Goal: Task Accomplishment & Management: Use online tool/utility

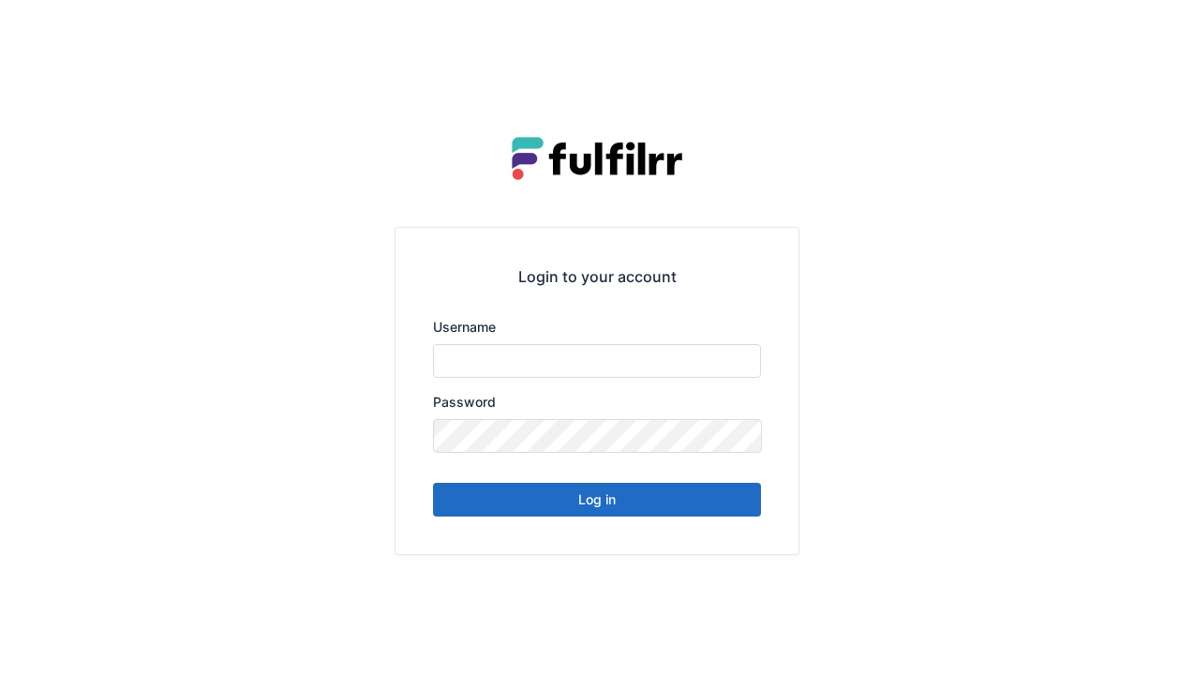
type input "******"
click at [596, 513] on button "Log in" at bounding box center [597, 500] width 328 height 34
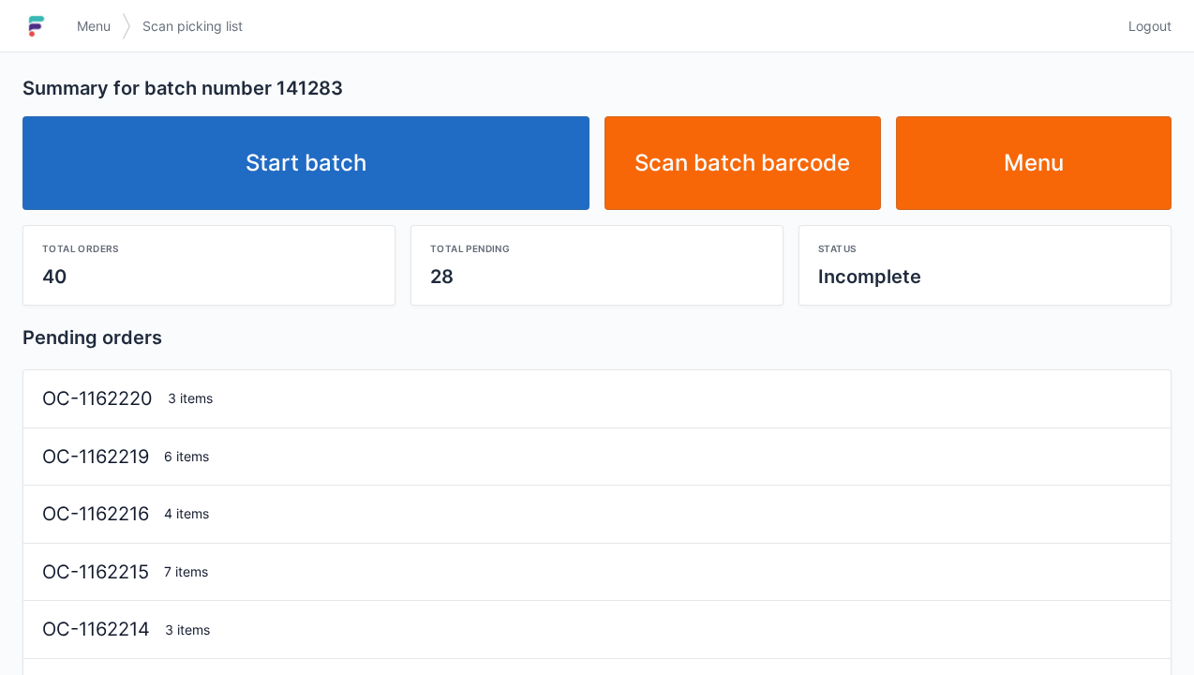
click at [319, 165] on link "Start batch" at bounding box center [305, 163] width 567 height 94
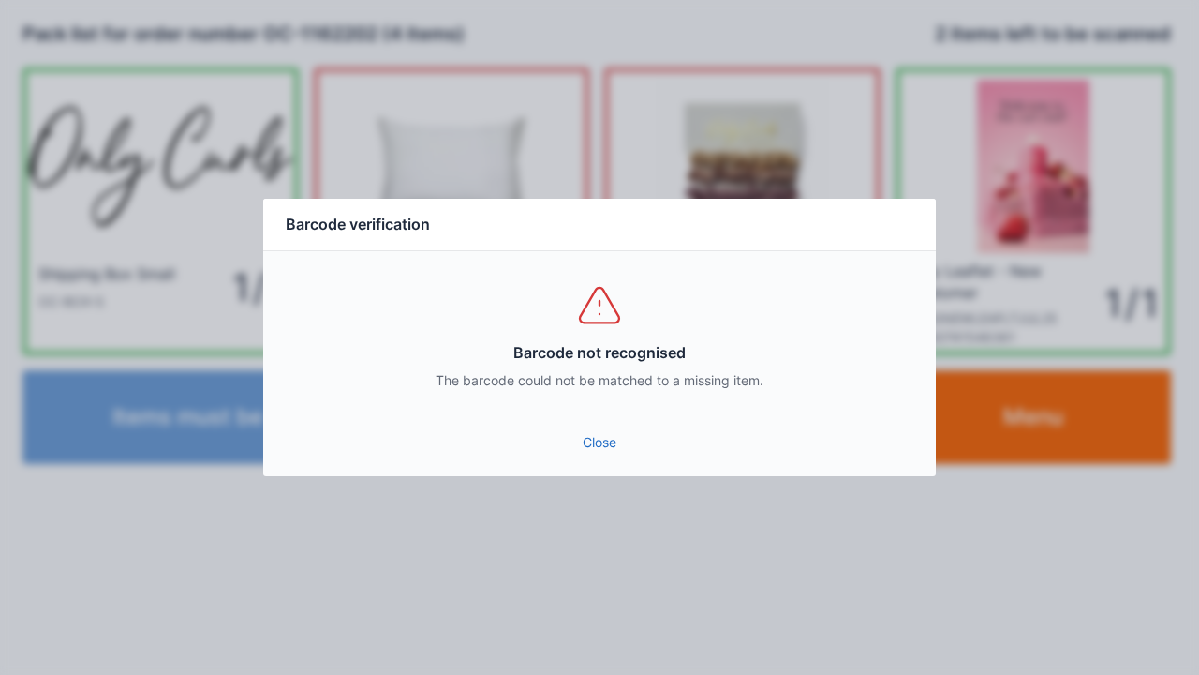
click at [612, 446] on link "Close" at bounding box center [599, 442] width 643 height 34
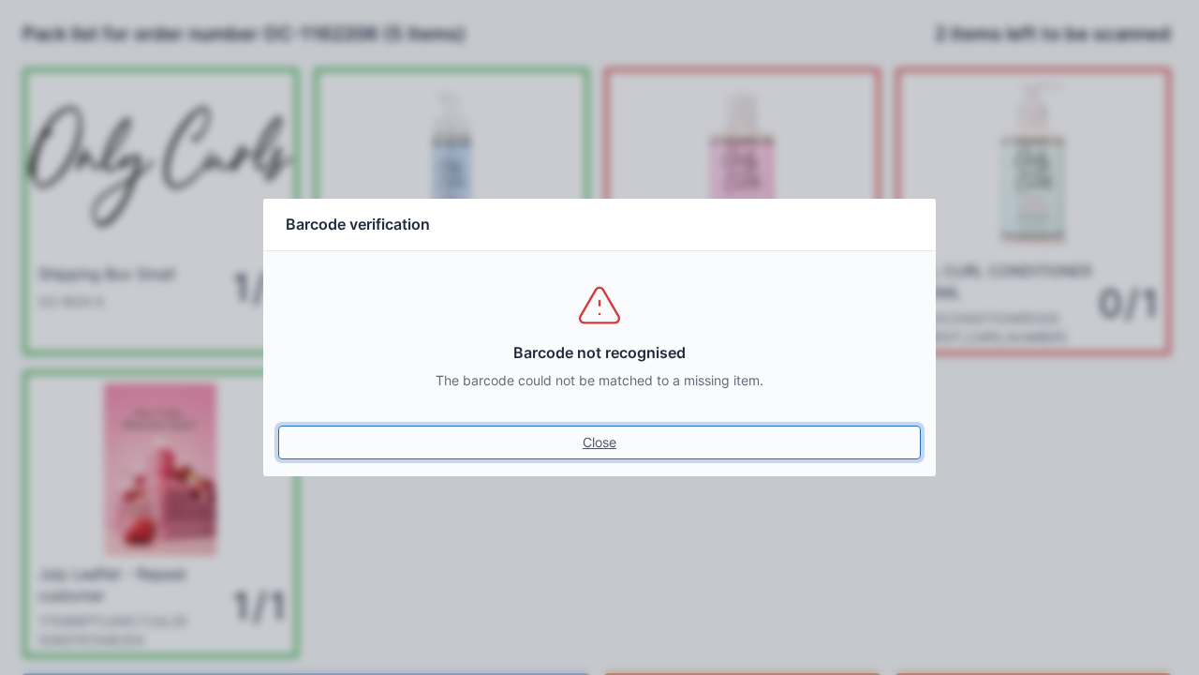
click at [607, 437] on link "Close" at bounding box center [599, 442] width 643 height 34
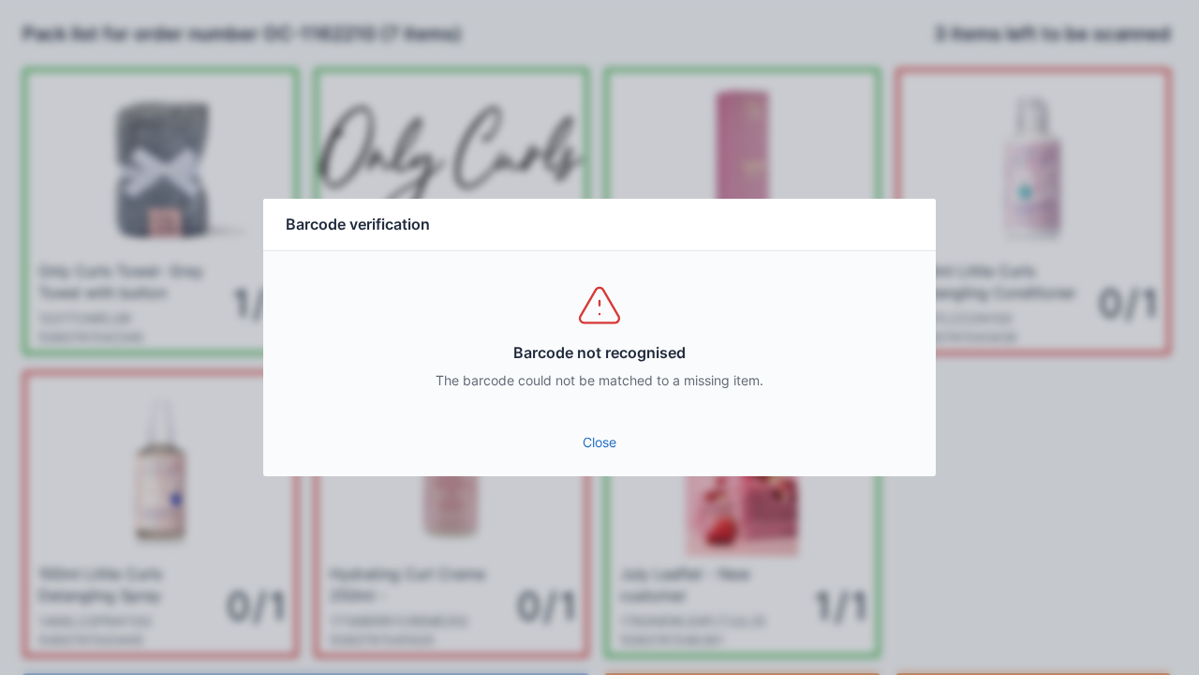
click at [613, 470] on div "Close" at bounding box center [599, 448] width 673 height 56
click at [611, 458] on link "Close" at bounding box center [599, 442] width 643 height 34
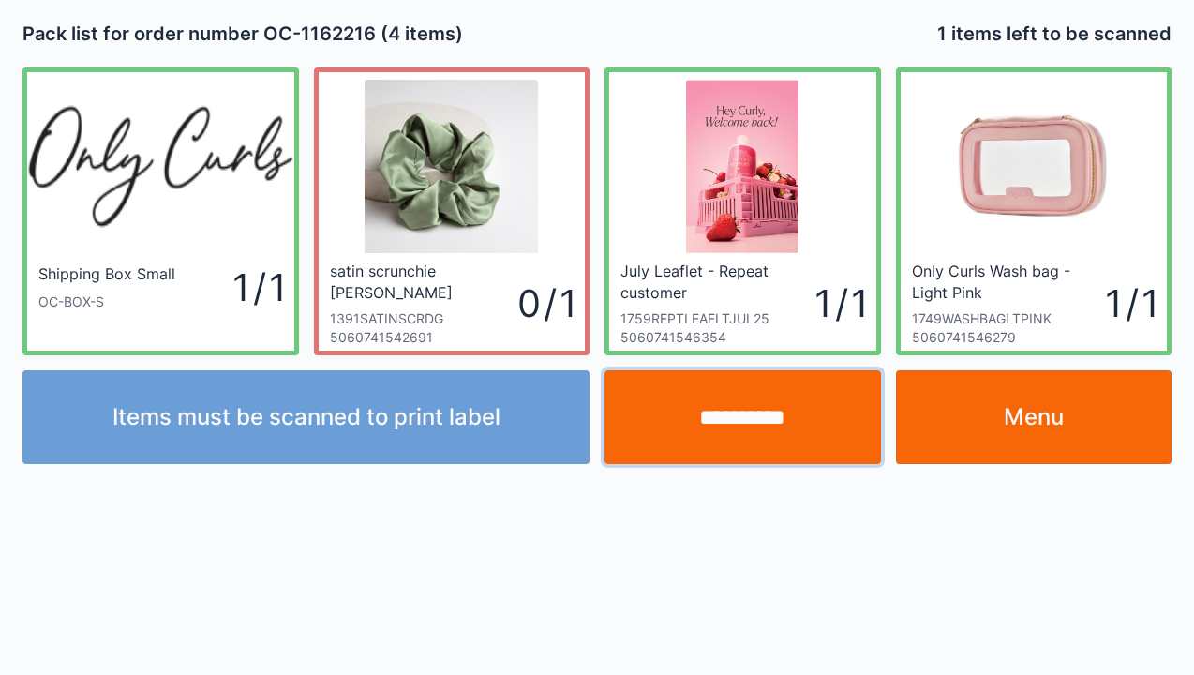
click at [728, 420] on input "**********" at bounding box center [742, 417] width 276 height 94
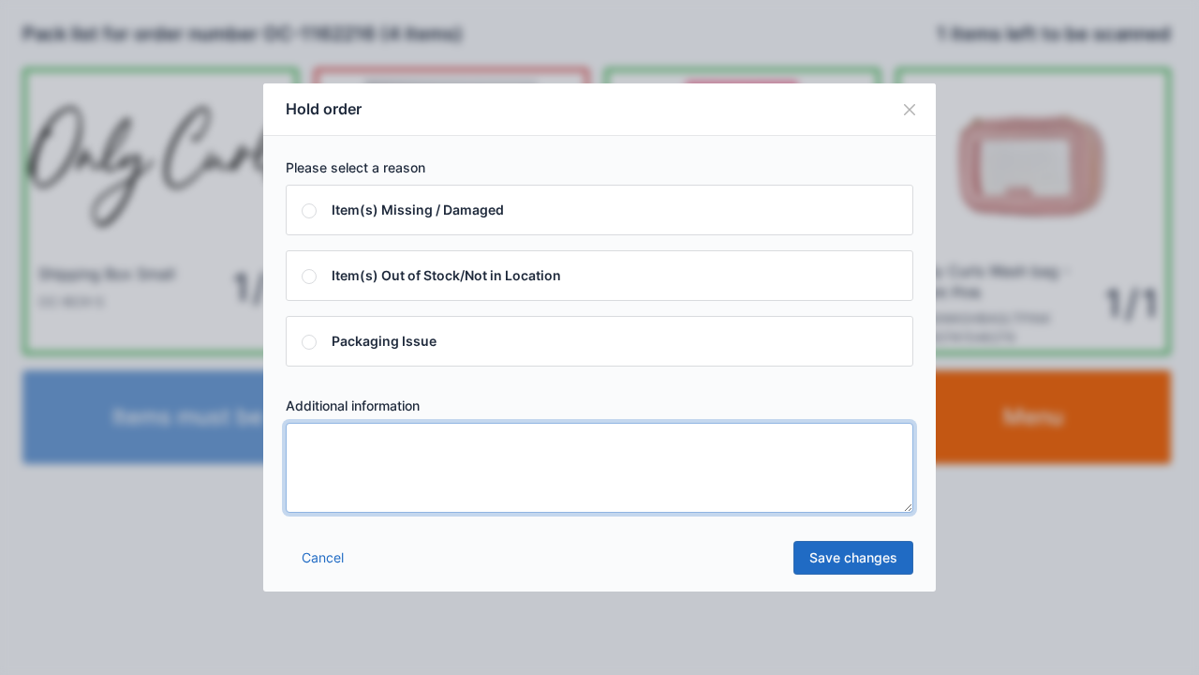
click at [328, 447] on textarea at bounding box center [600, 468] width 628 height 90
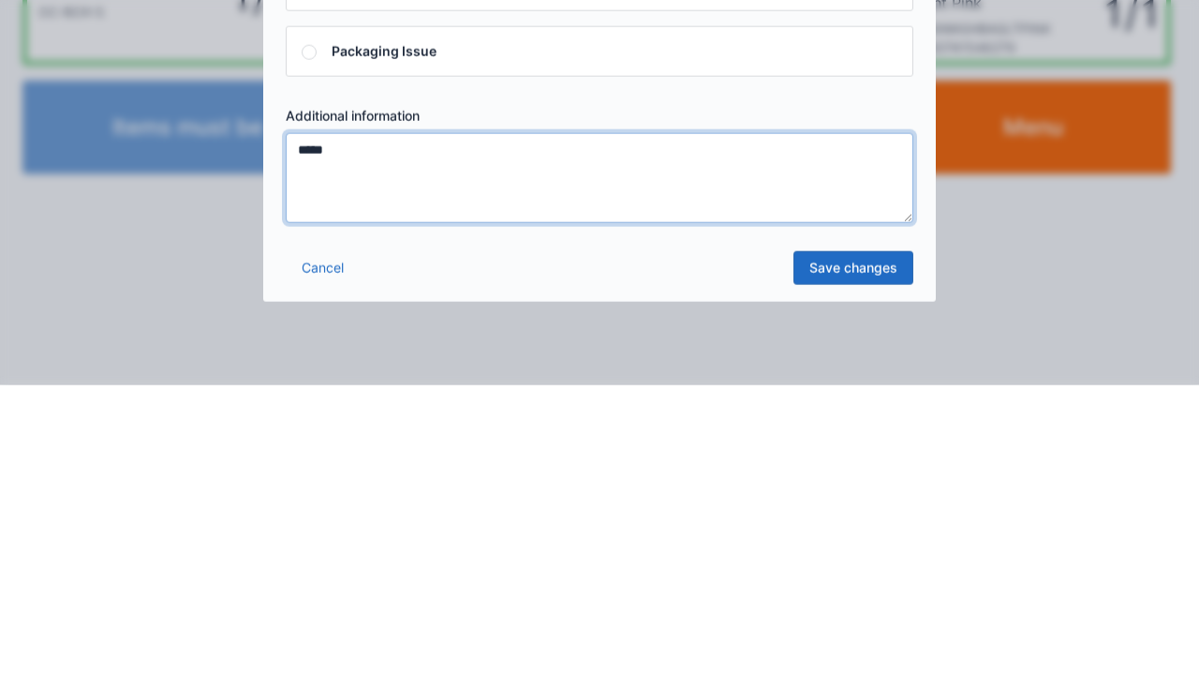
type textarea "*****"
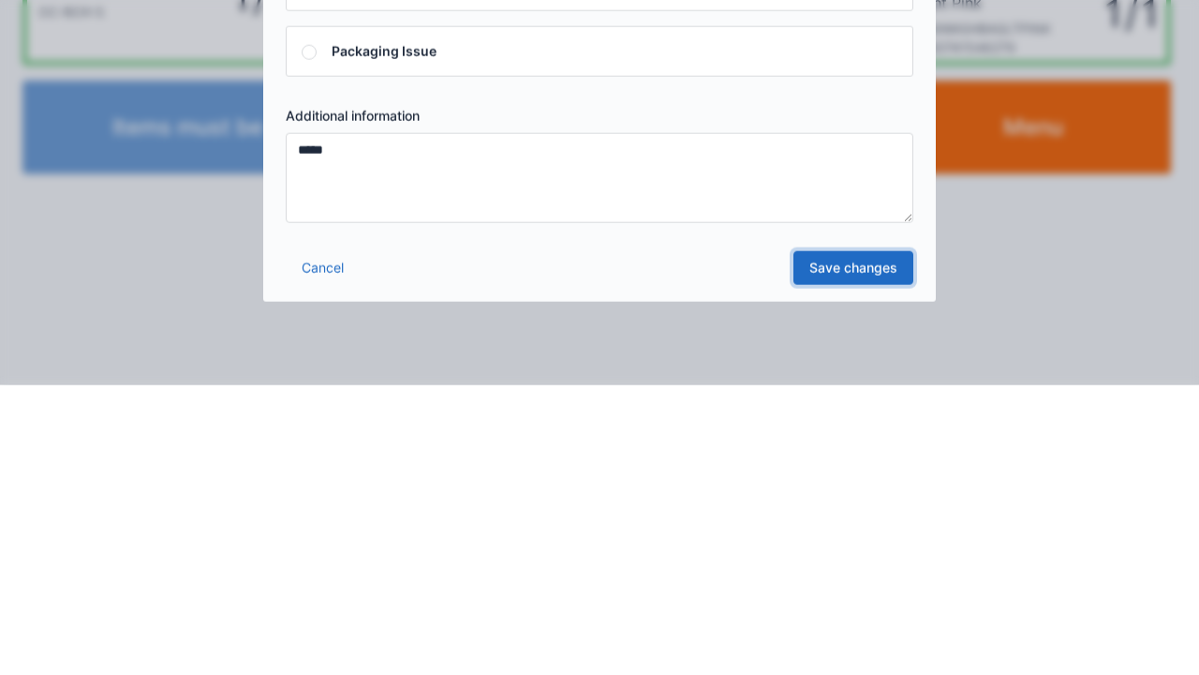
click at [866, 571] on link "Save changes" at bounding box center [854, 558] width 120 height 34
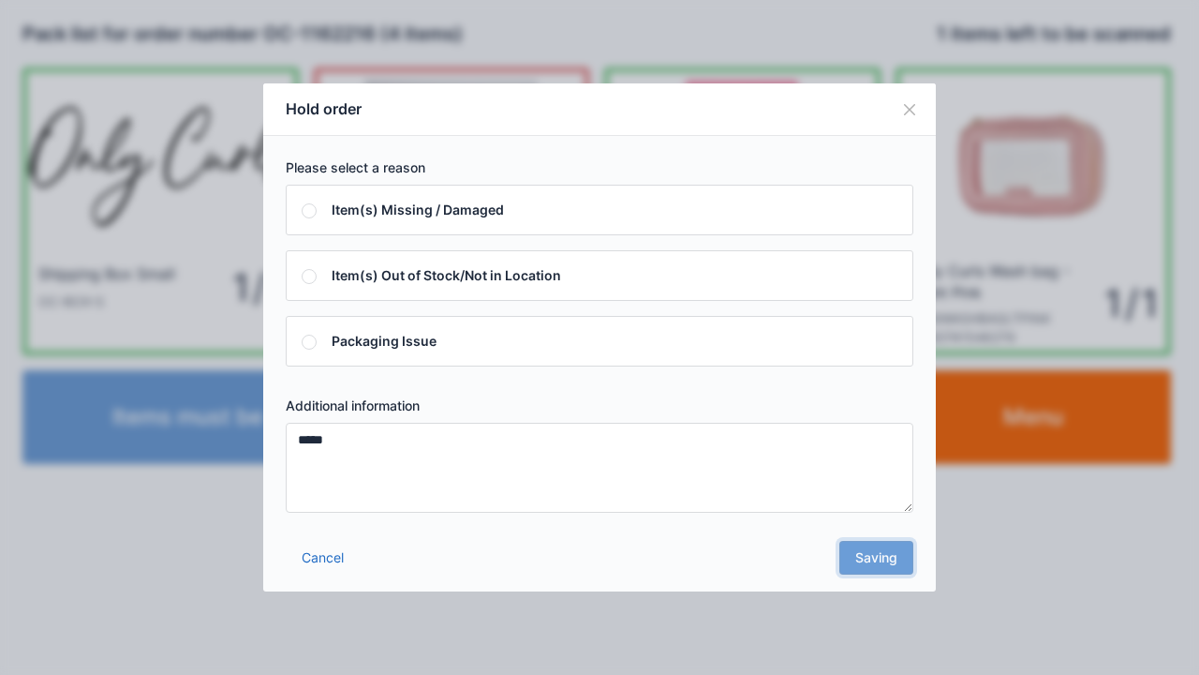
click at [890, 571] on div "Cancel Saving" at bounding box center [599, 563] width 673 height 56
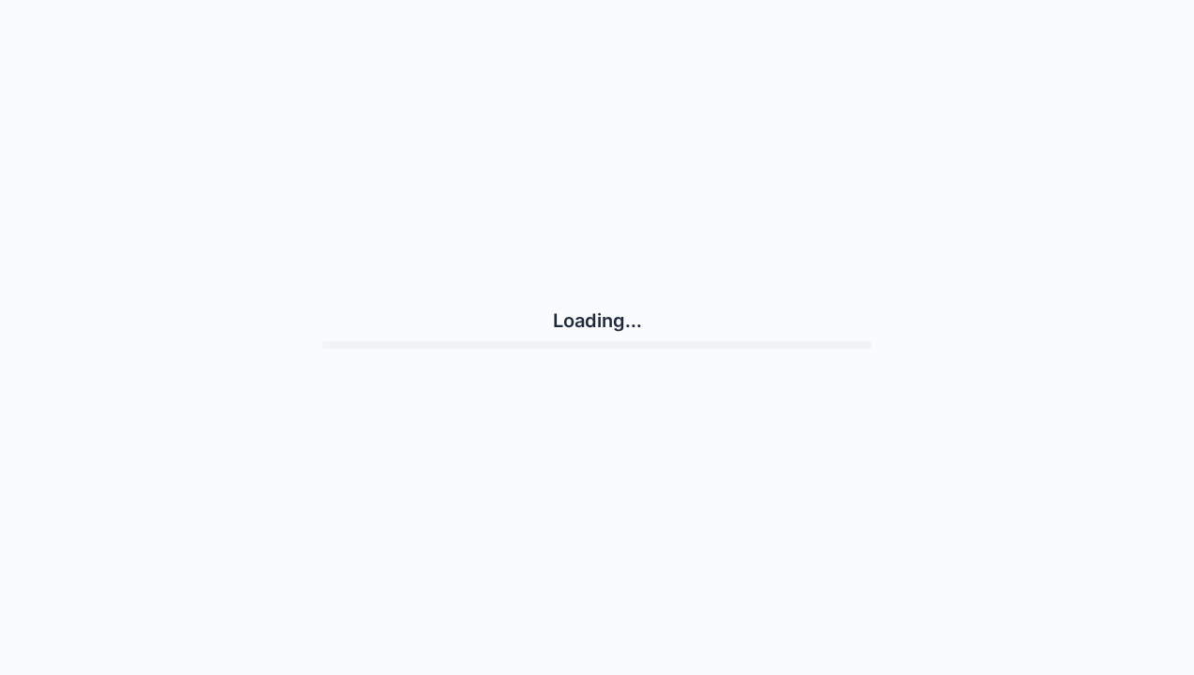
click at [879, 550] on div "Loading..." at bounding box center [596, 327] width 1149 height 641
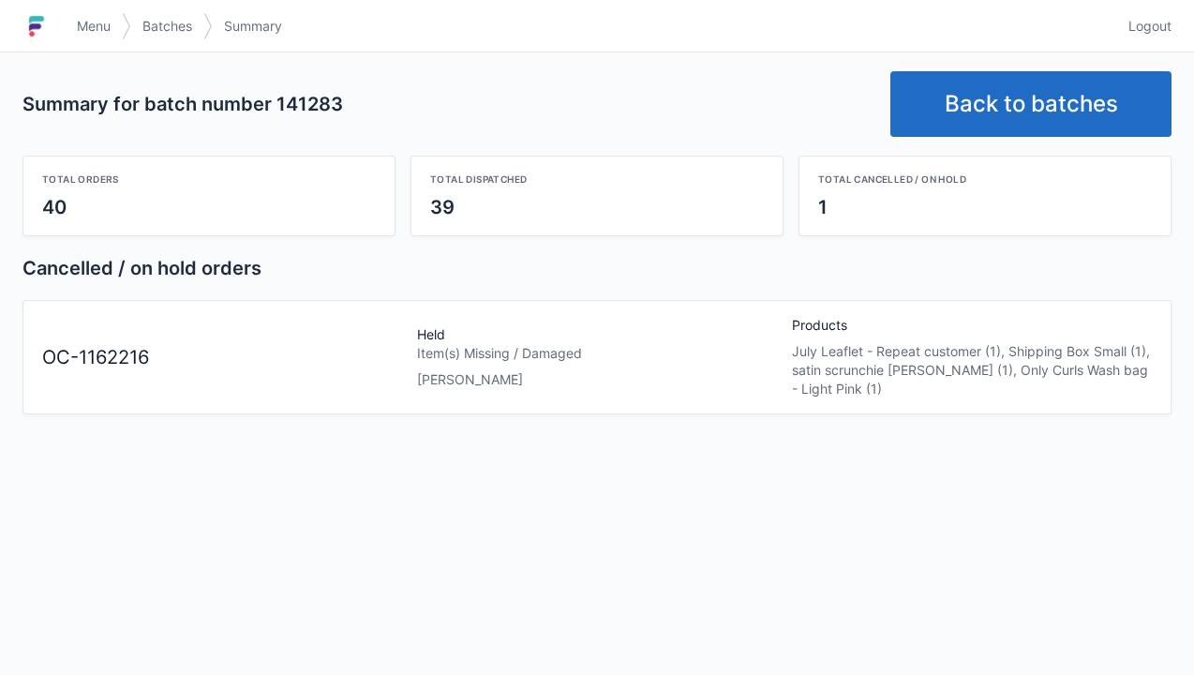
click at [1033, 115] on link "Back to batches" at bounding box center [1030, 104] width 281 height 66
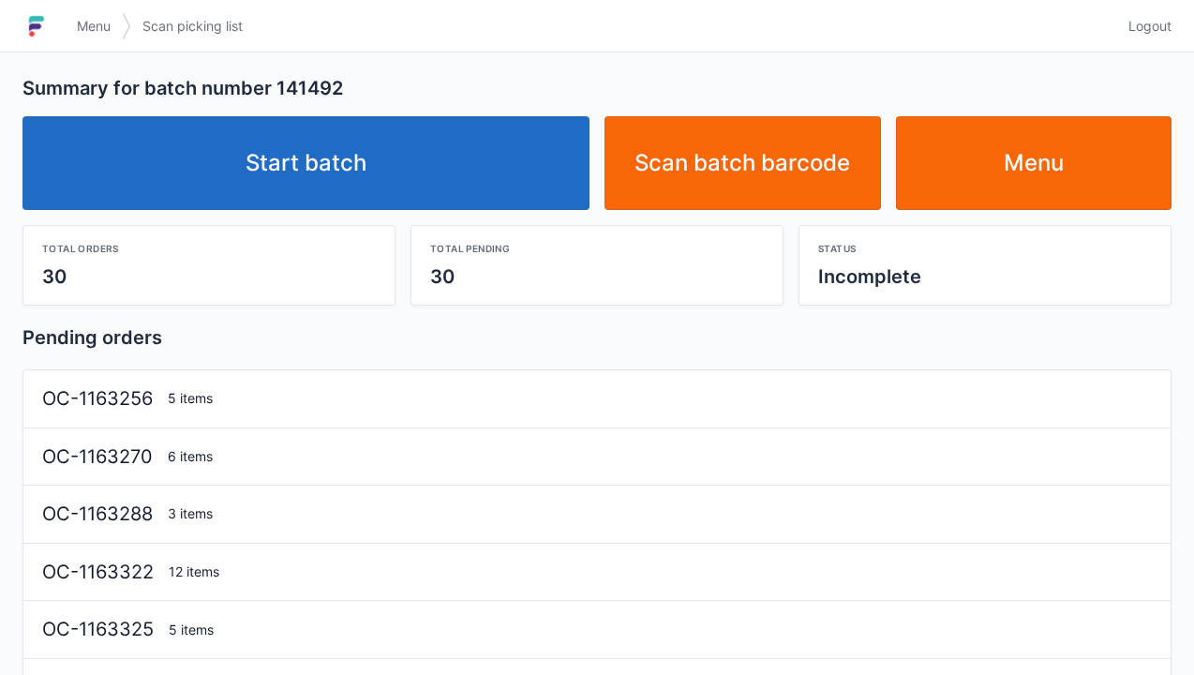
click at [335, 154] on link "Start batch" at bounding box center [305, 163] width 567 height 94
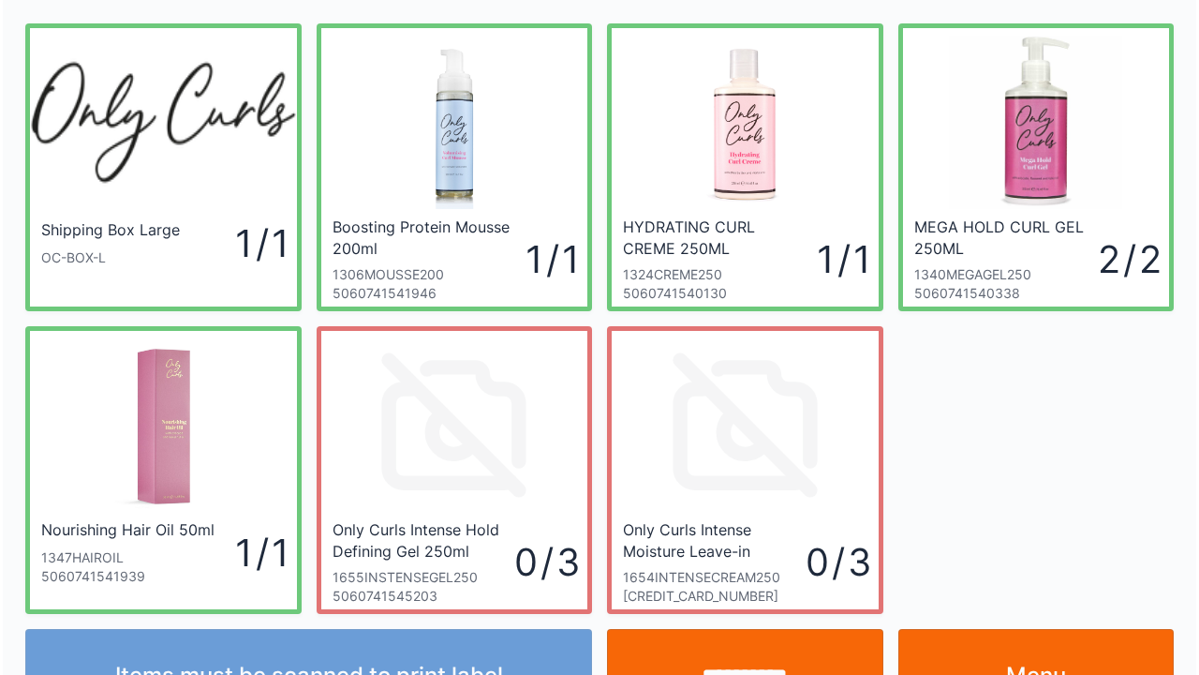
scroll to position [109, 0]
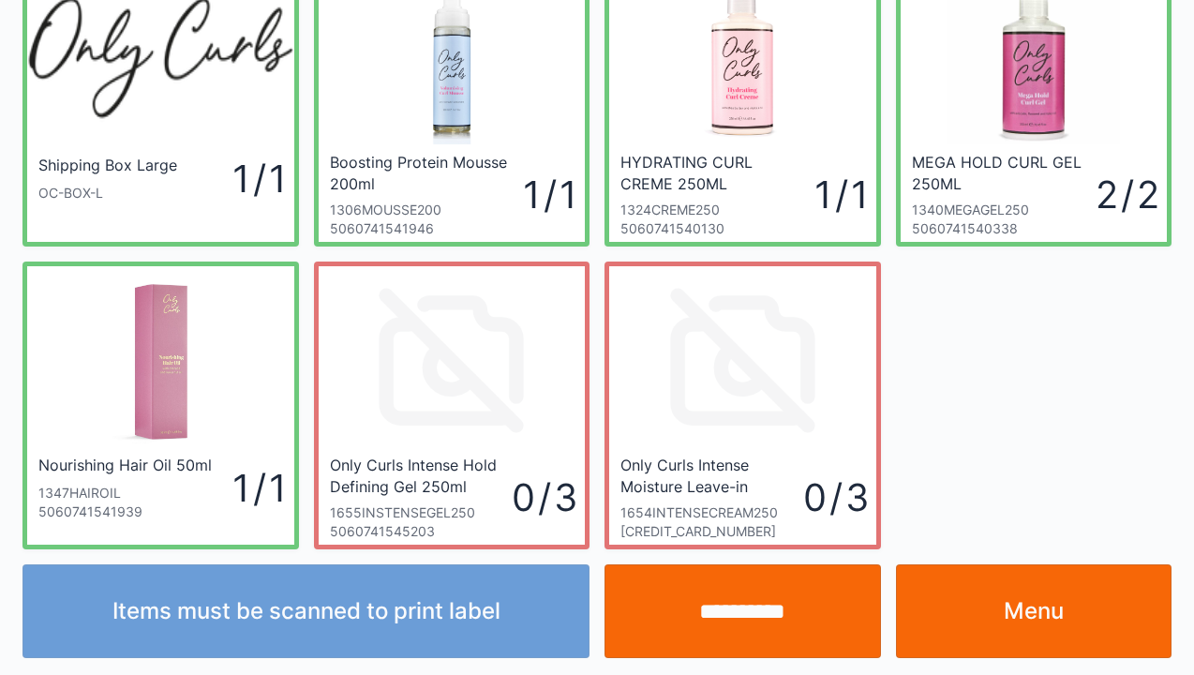
click at [746, 621] on input "**********" at bounding box center [742, 611] width 276 height 94
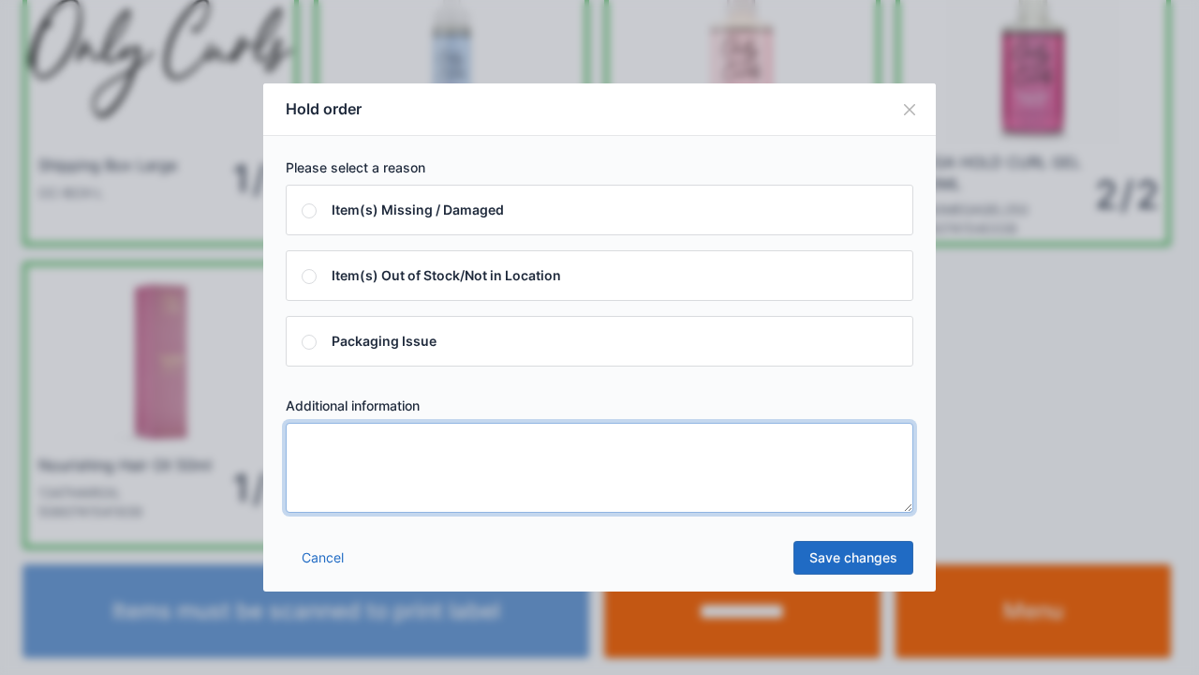
click at [317, 446] on textarea at bounding box center [600, 468] width 628 height 90
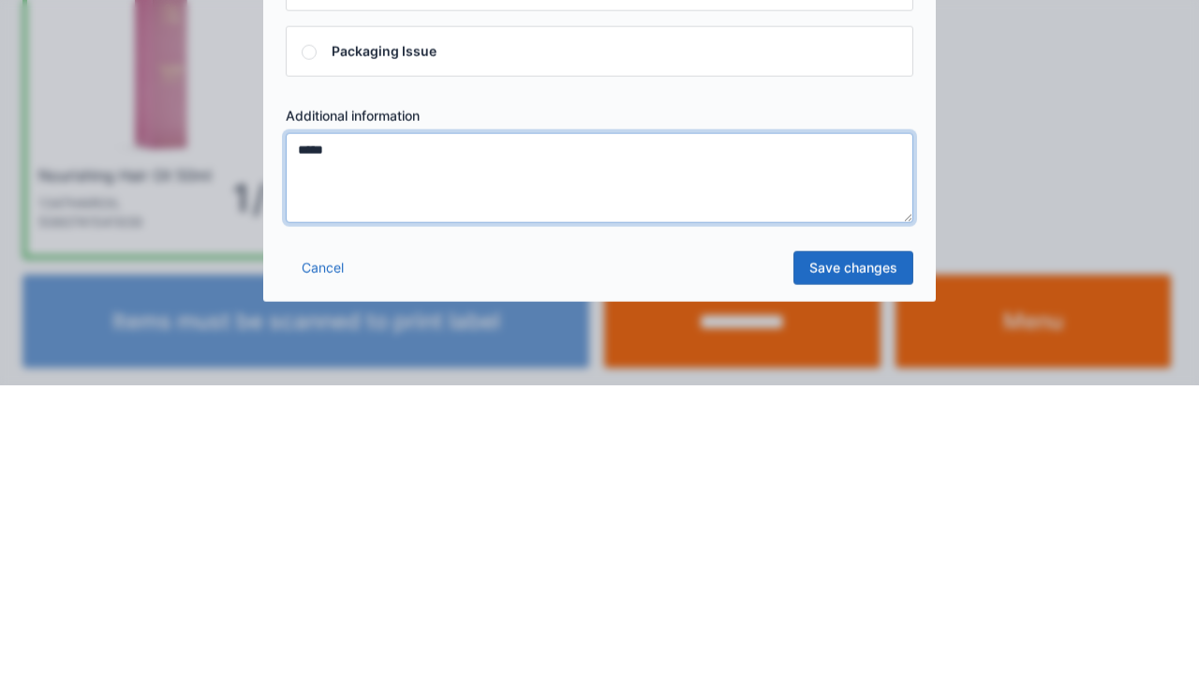
type textarea "*****"
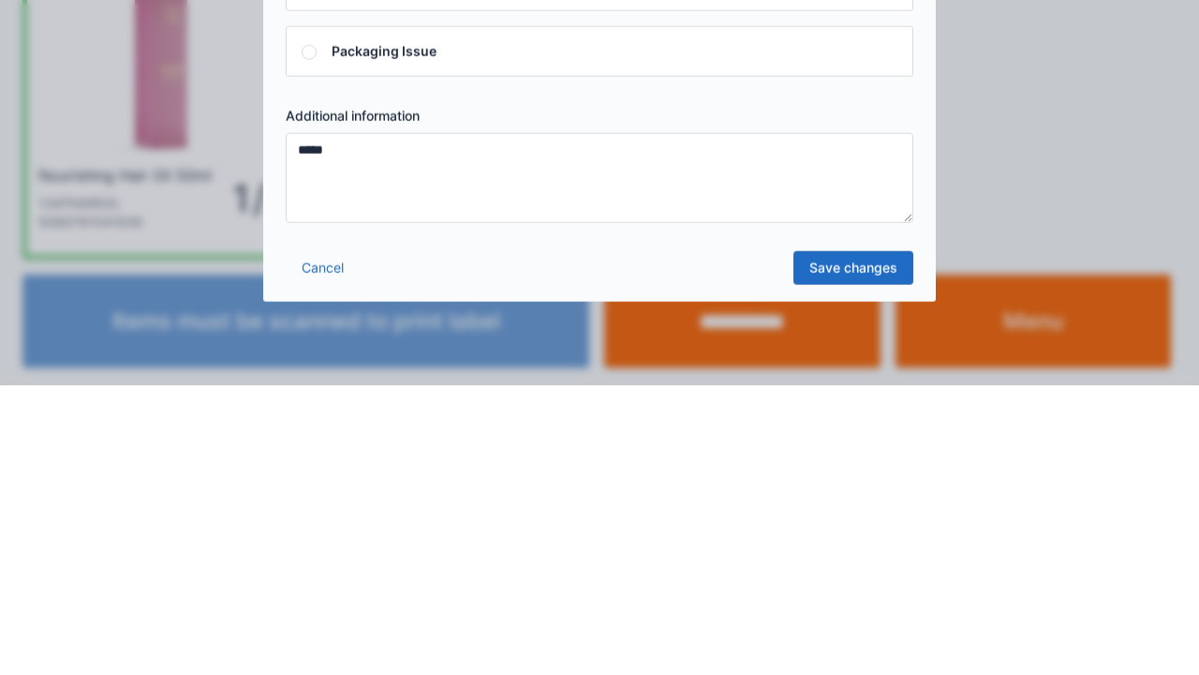
click at [855, 571] on link "Save changes" at bounding box center [854, 558] width 120 height 34
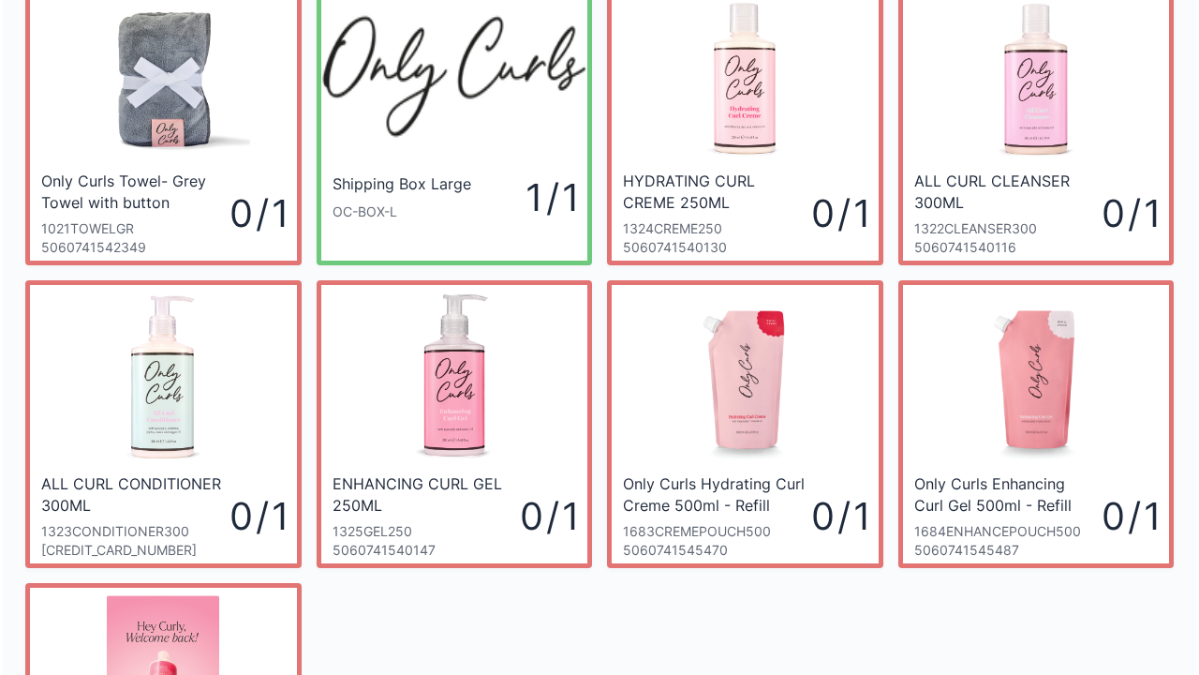
scroll to position [88, 0]
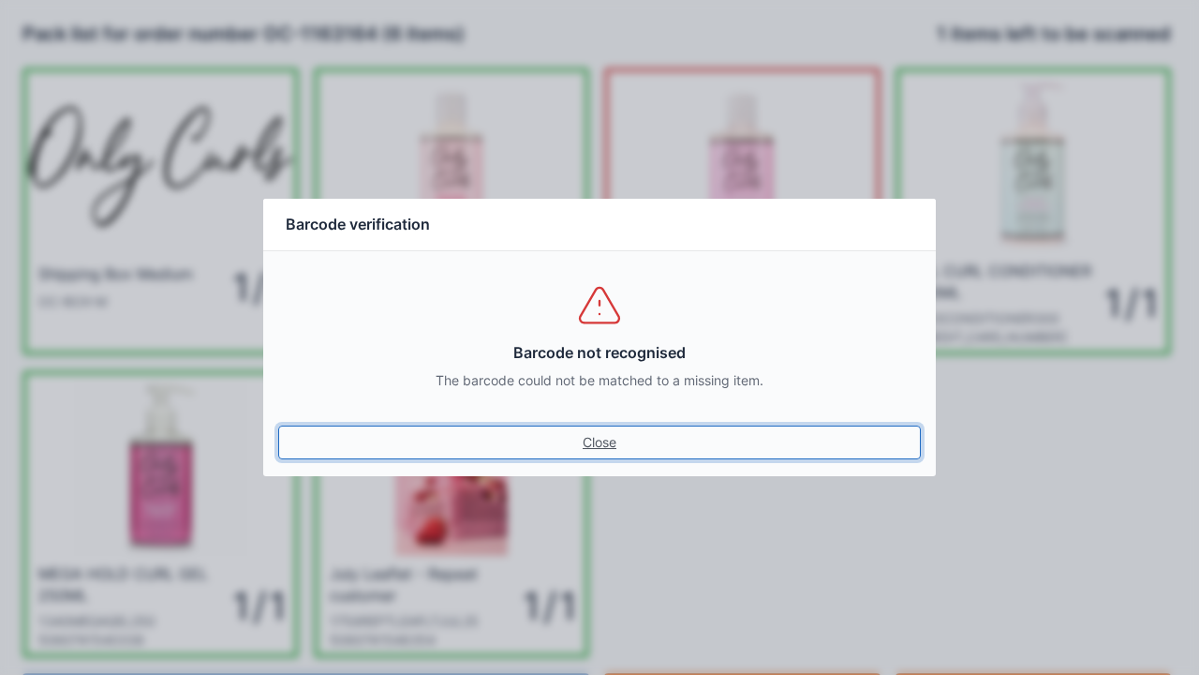
click at [602, 450] on link "Close" at bounding box center [599, 442] width 643 height 34
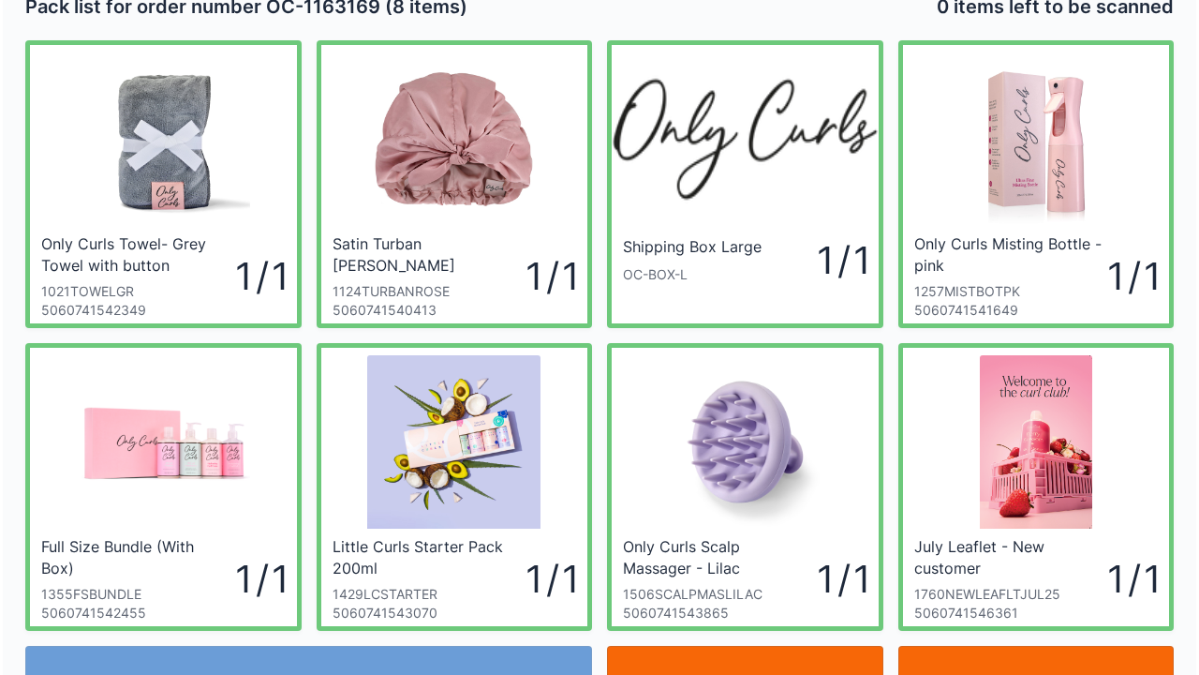
scroll to position [109, 0]
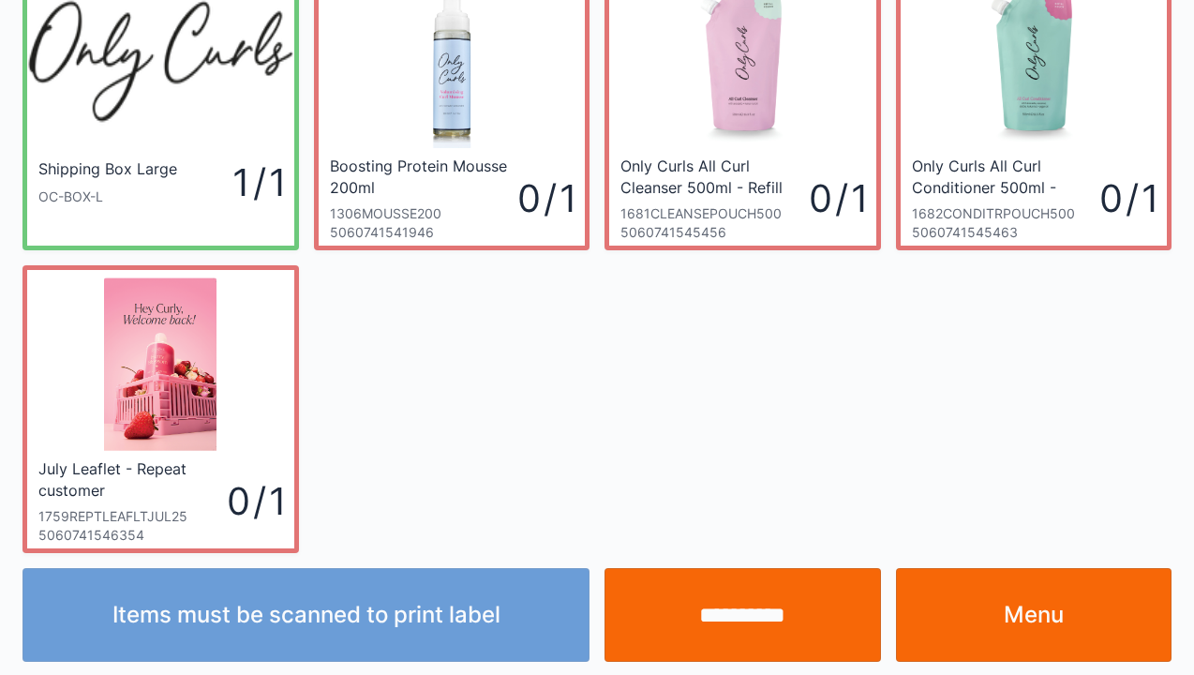
scroll to position [109, 0]
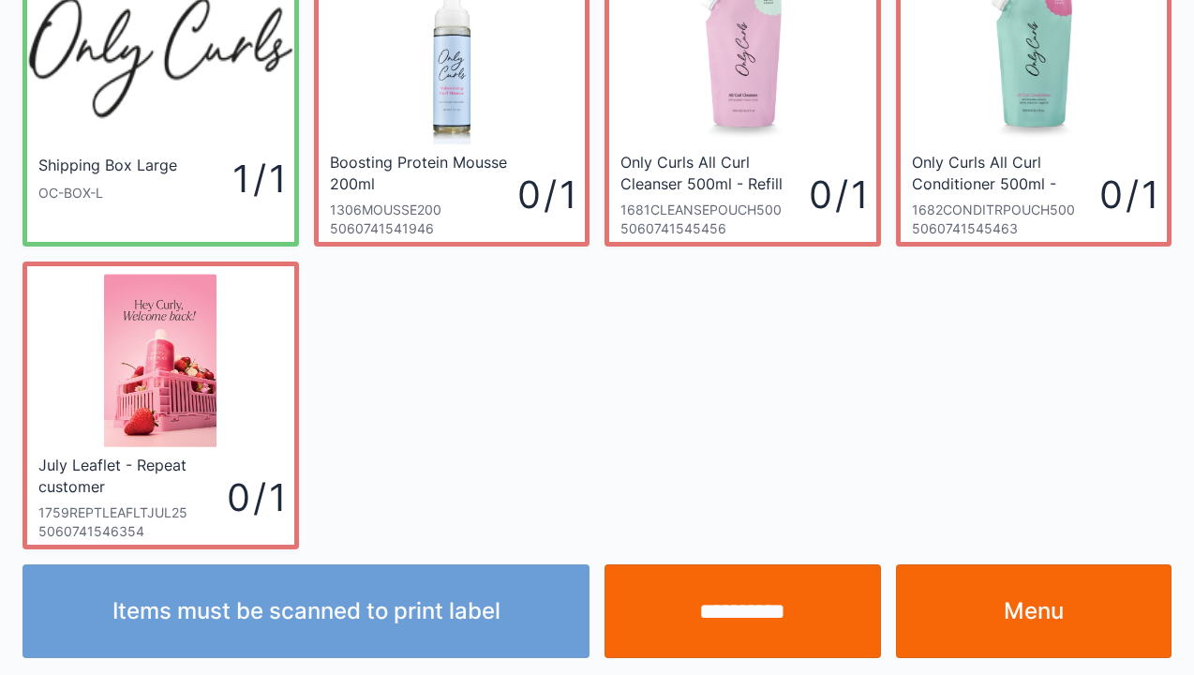
click at [770, 610] on input "**********" at bounding box center [742, 611] width 276 height 94
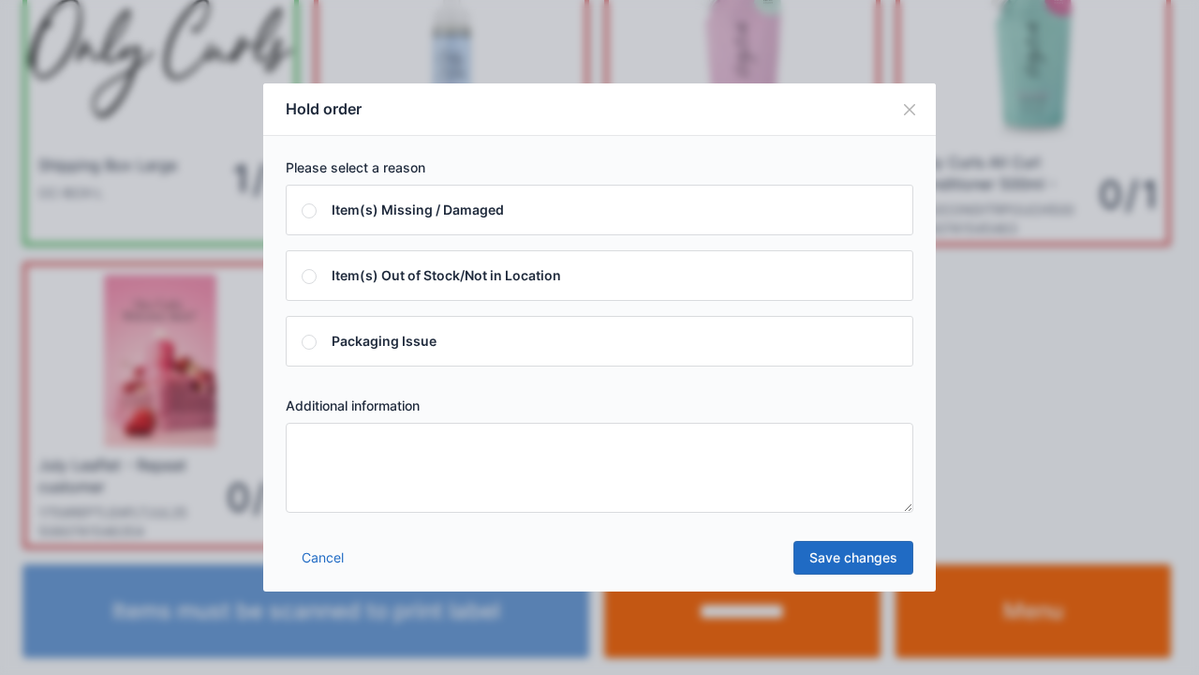
click at [914, 109] on button "Close" at bounding box center [909, 109] width 52 height 52
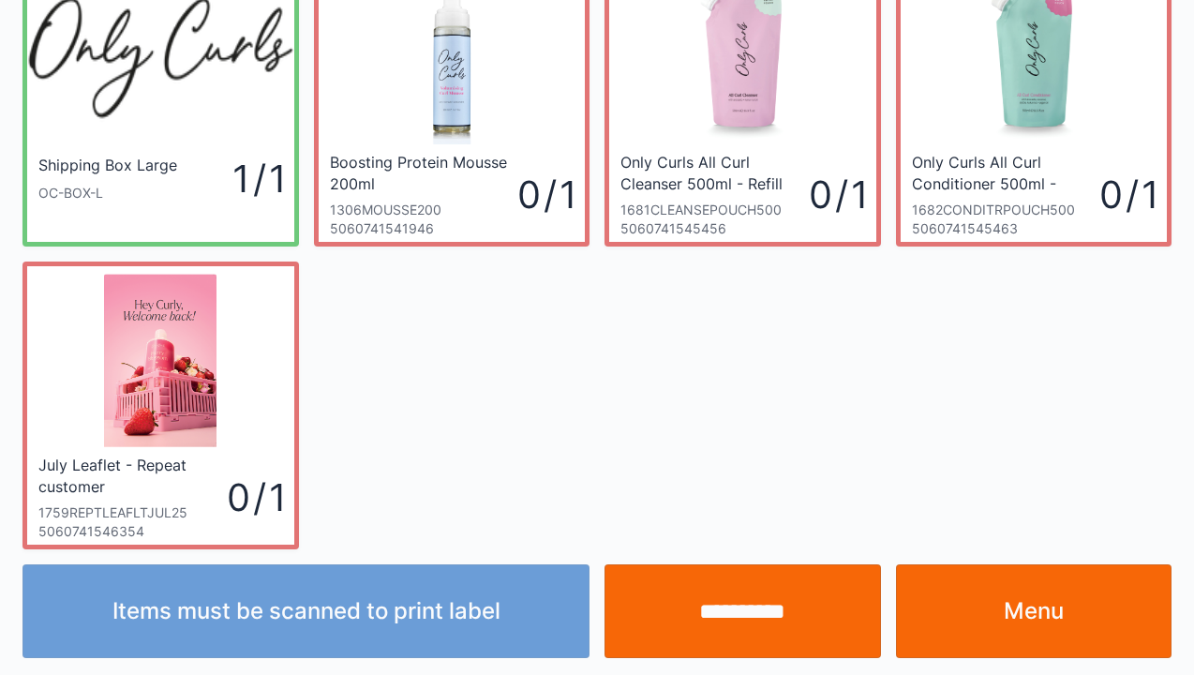
click at [1047, 632] on link "Menu" at bounding box center [1034, 611] width 276 height 94
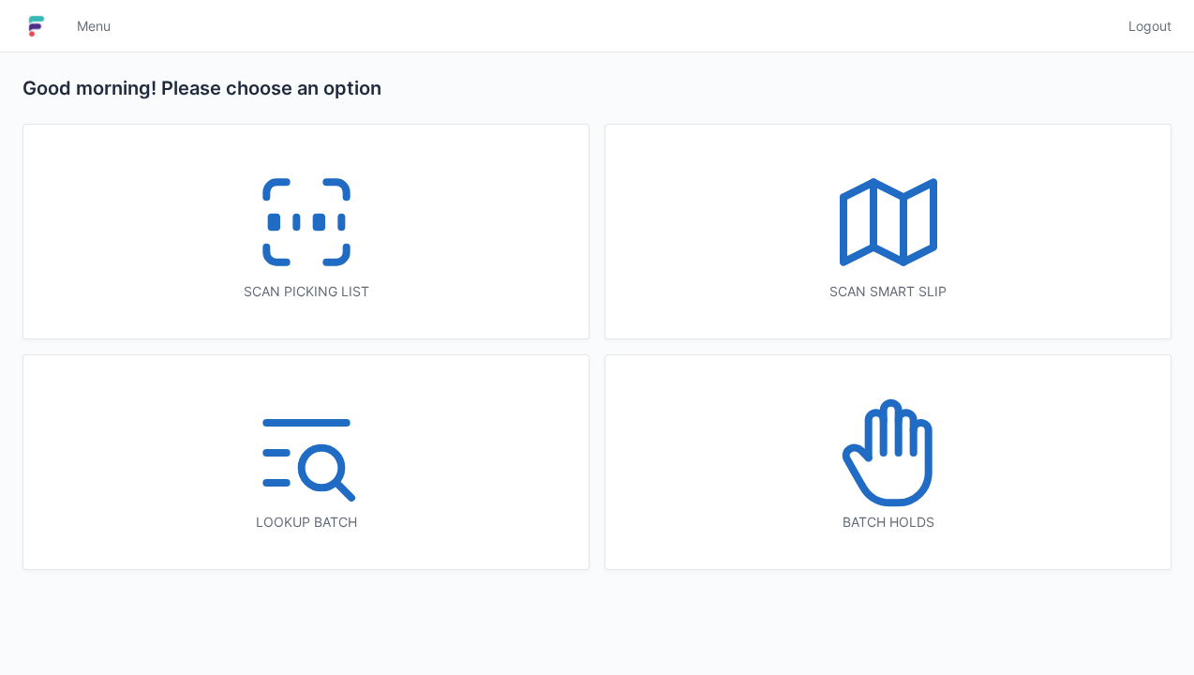
click at [896, 470] on icon at bounding box center [888, 453] width 120 height 120
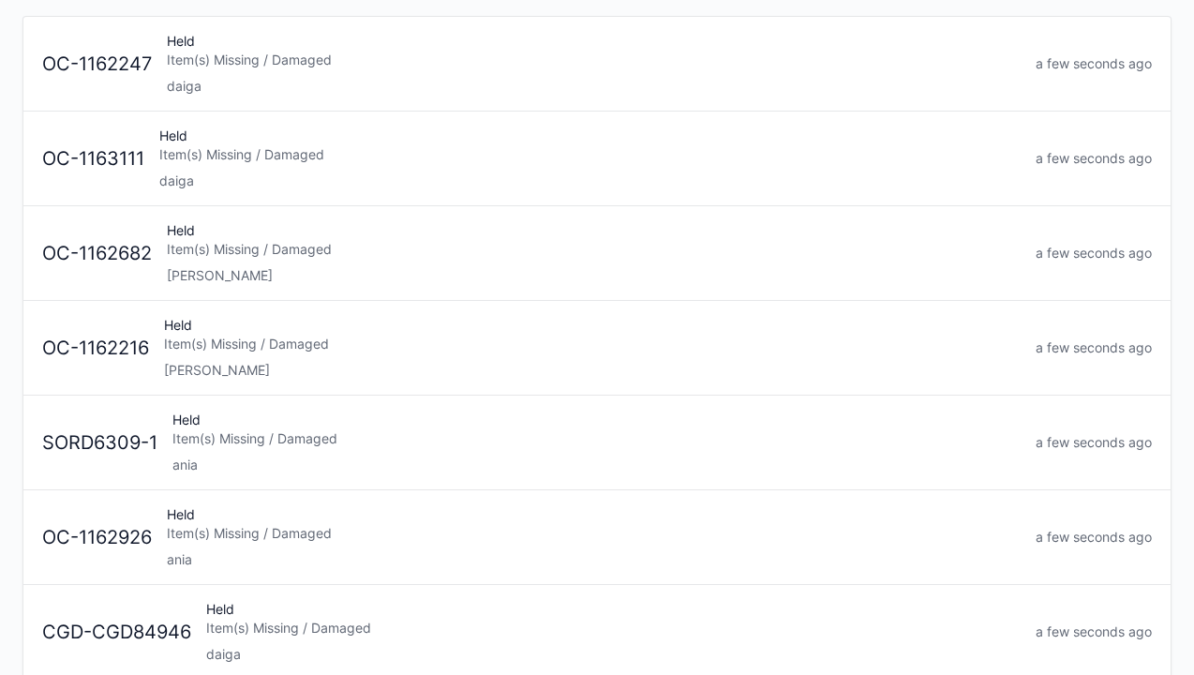
scroll to position [148, 0]
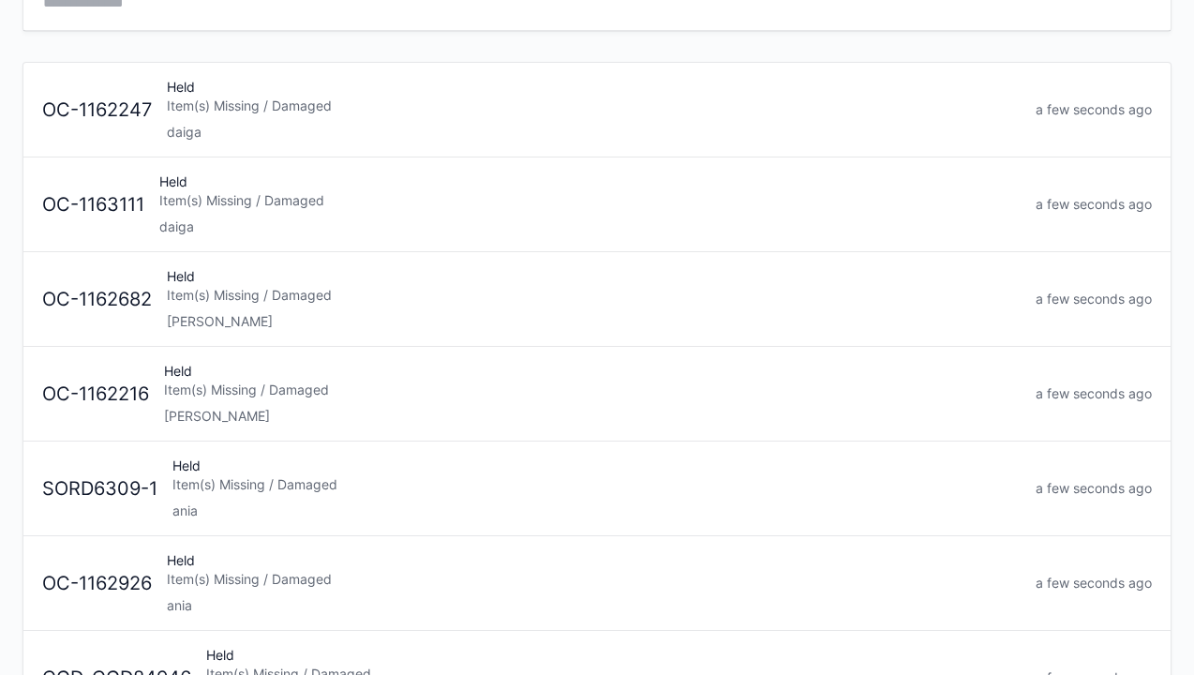
click at [275, 392] on div "Item(s) Missing / Damaged" at bounding box center [592, 389] width 856 height 19
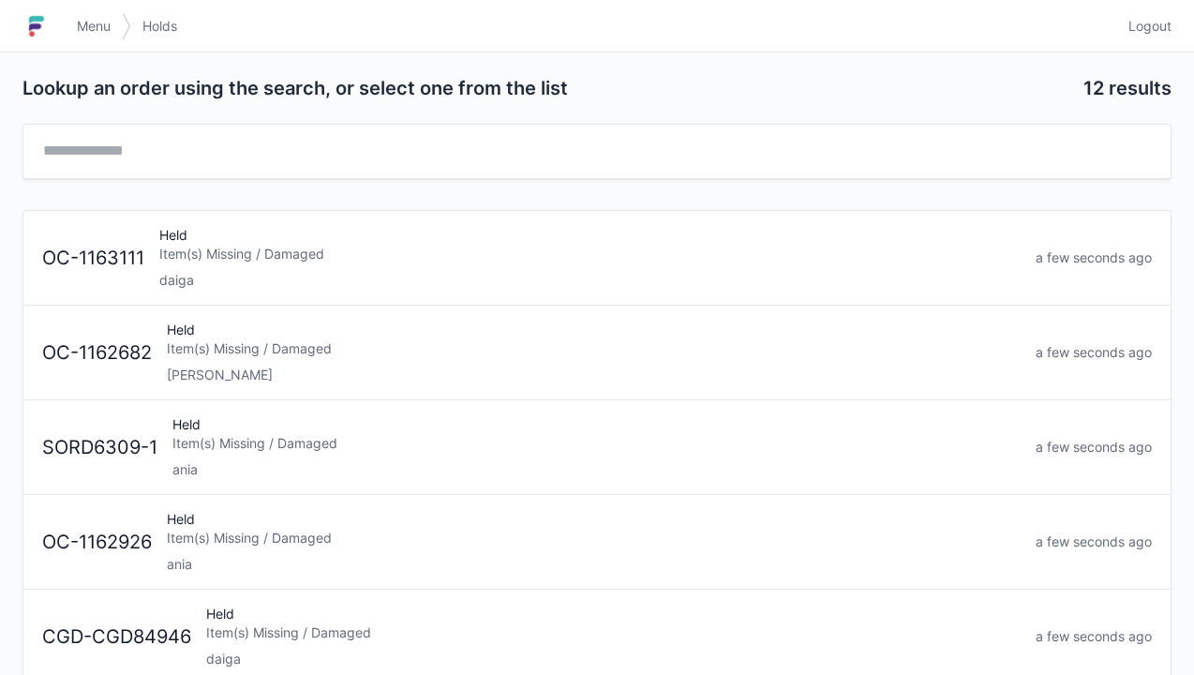
click at [97, 19] on span "Menu" at bounding box center [94, 26] width 34 height 19
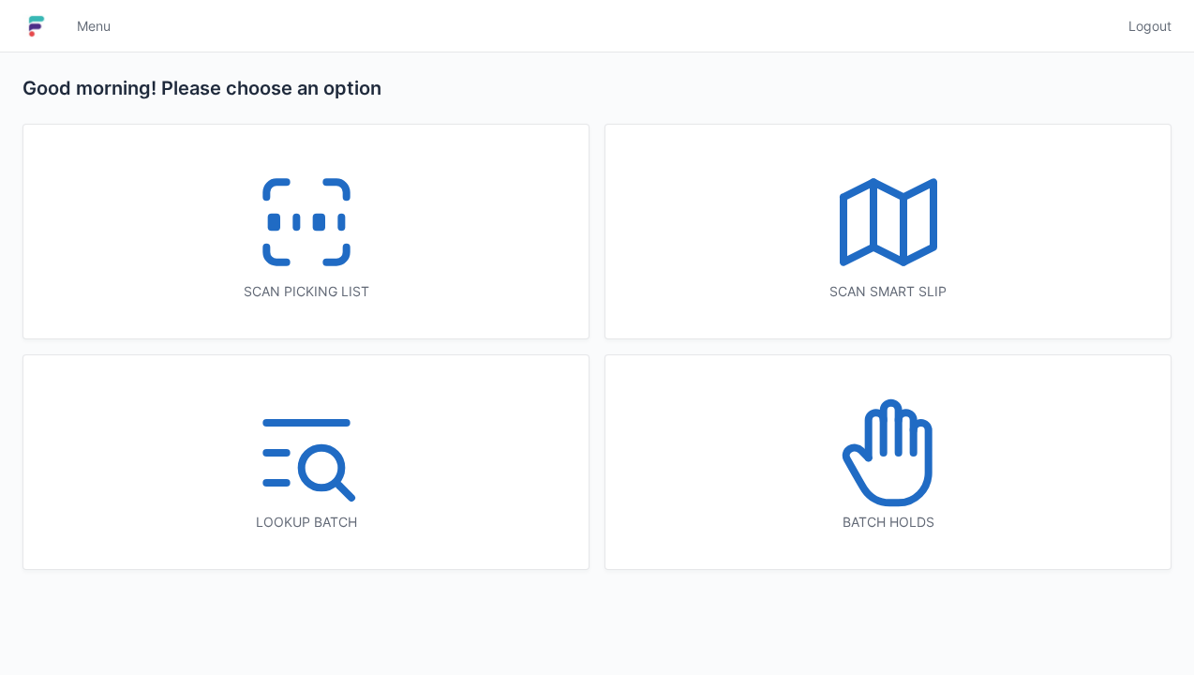
click at [317, 228] on rect at bounding box center [318, 222] width 5 height 10
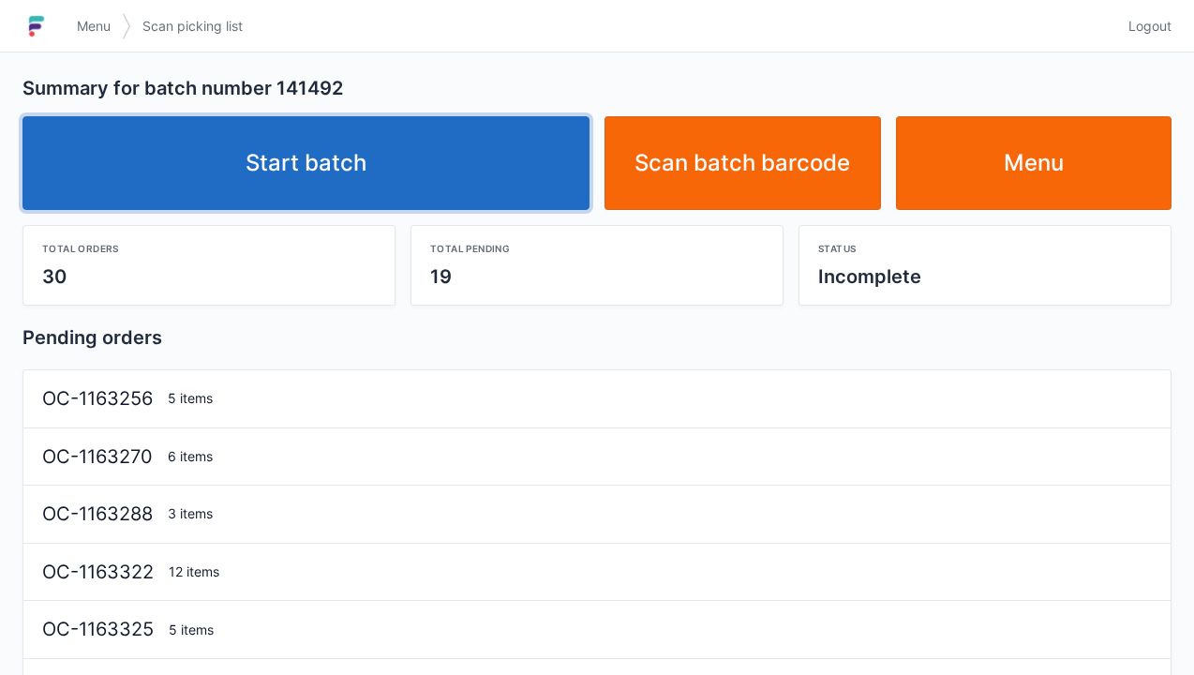
click at [317, 153] on link "Start batch" at bounding box center [305, 163] width 567 height 94
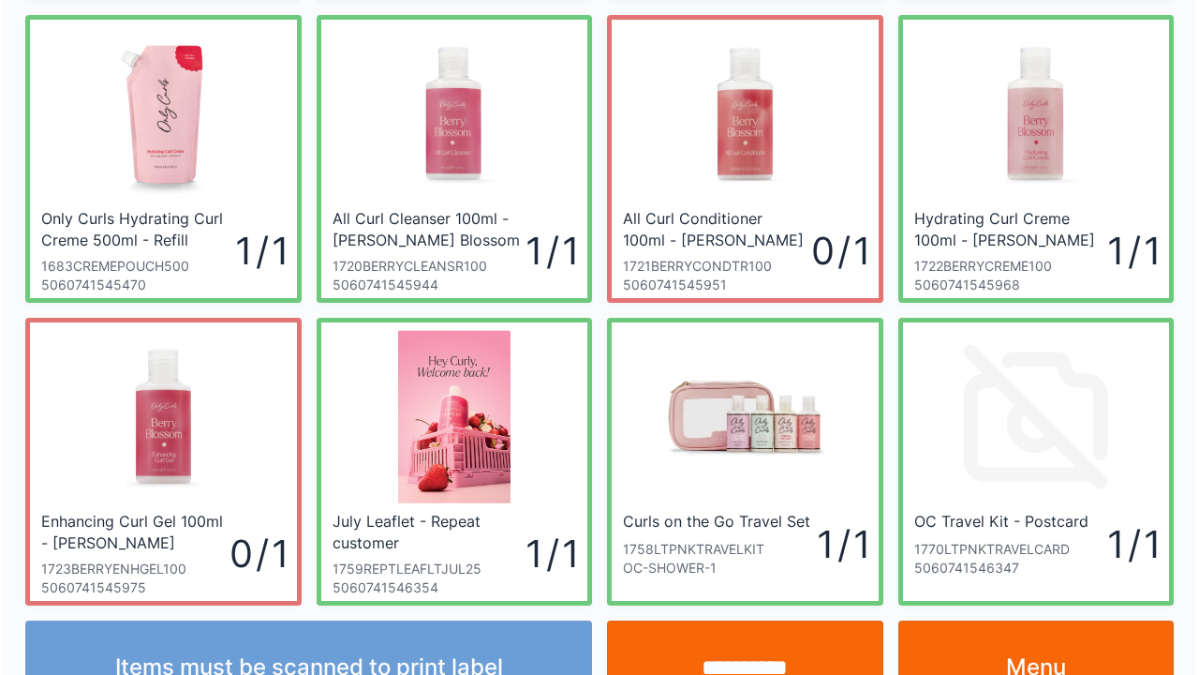
scroll to position [311, 0]
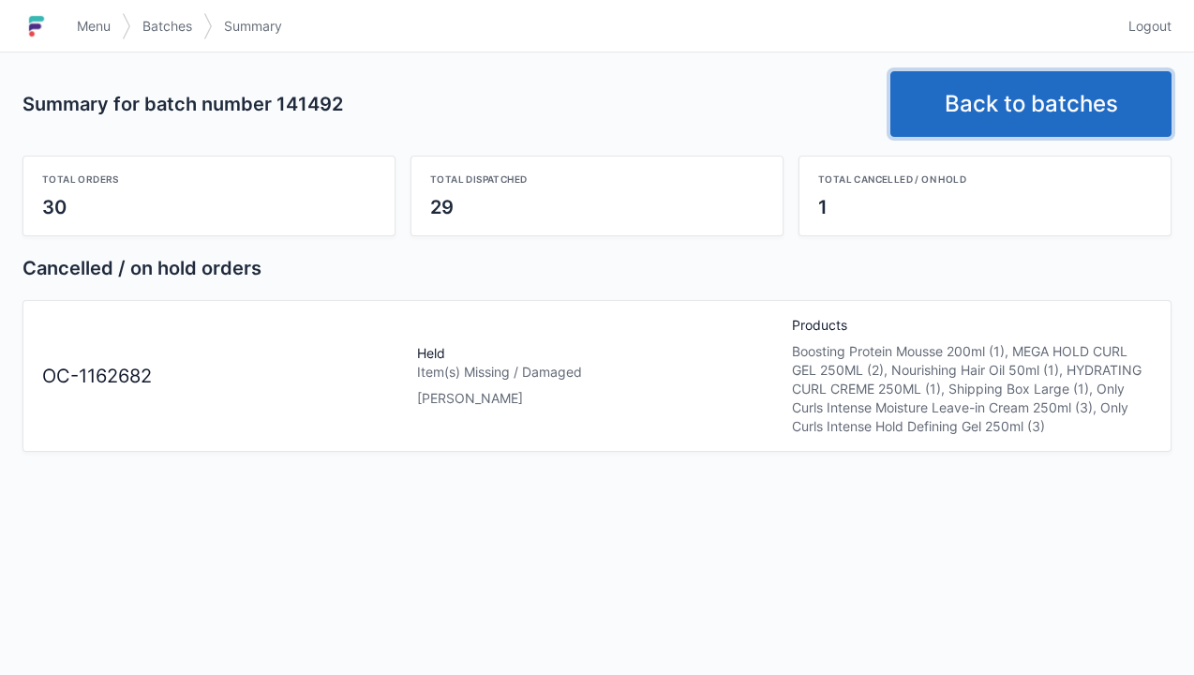
click at [1046, 113] on link "Back to batches" at bounding box center [1030, 104] width 281 height 66
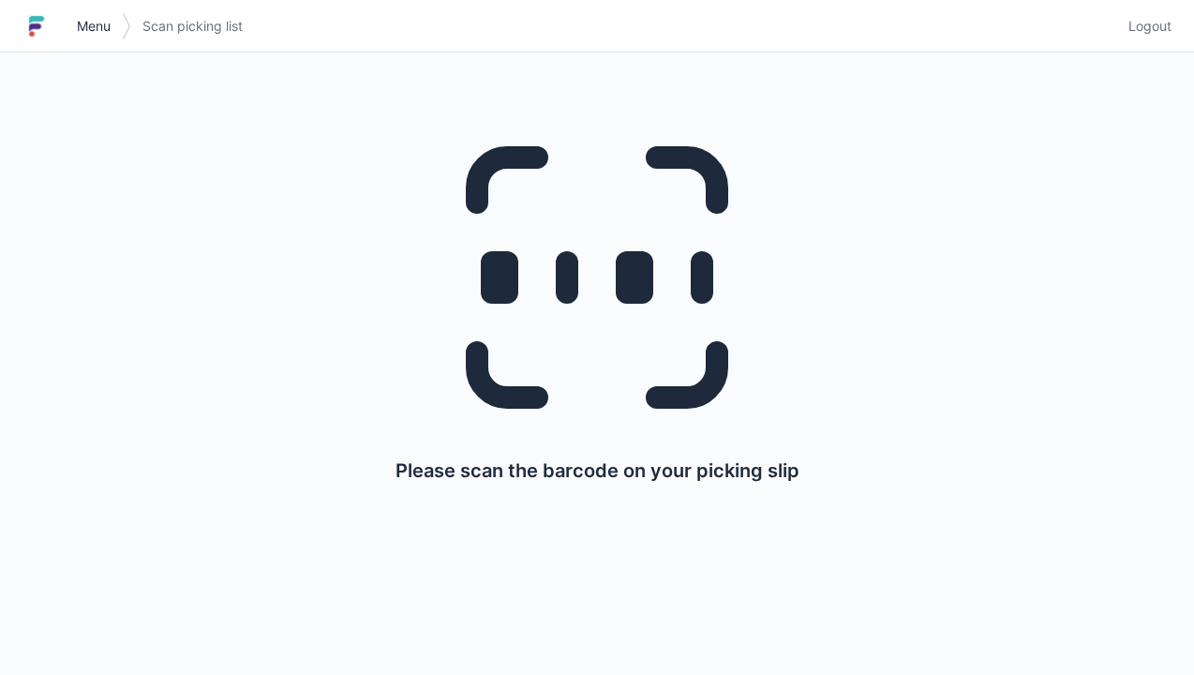
click at [95, 34] on span "Menu" at bounding box center [94, 26] width 34 height 19
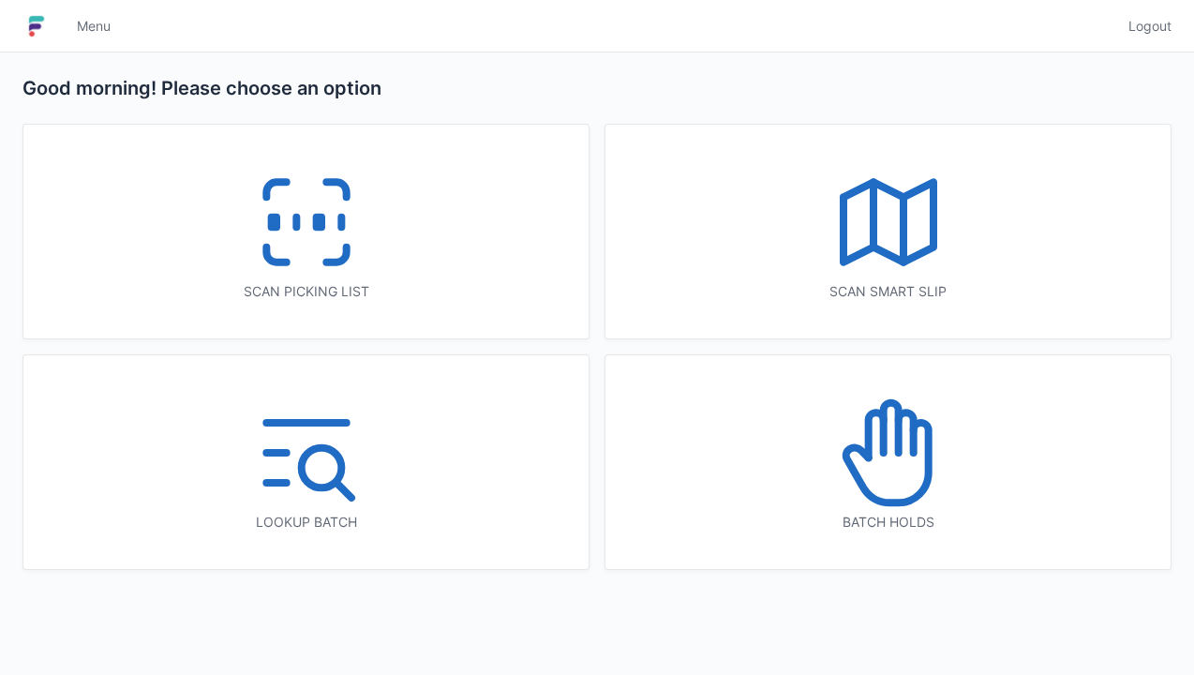
click at [884, 493] on icon at bounding box center [888, 453] width 120 height 120
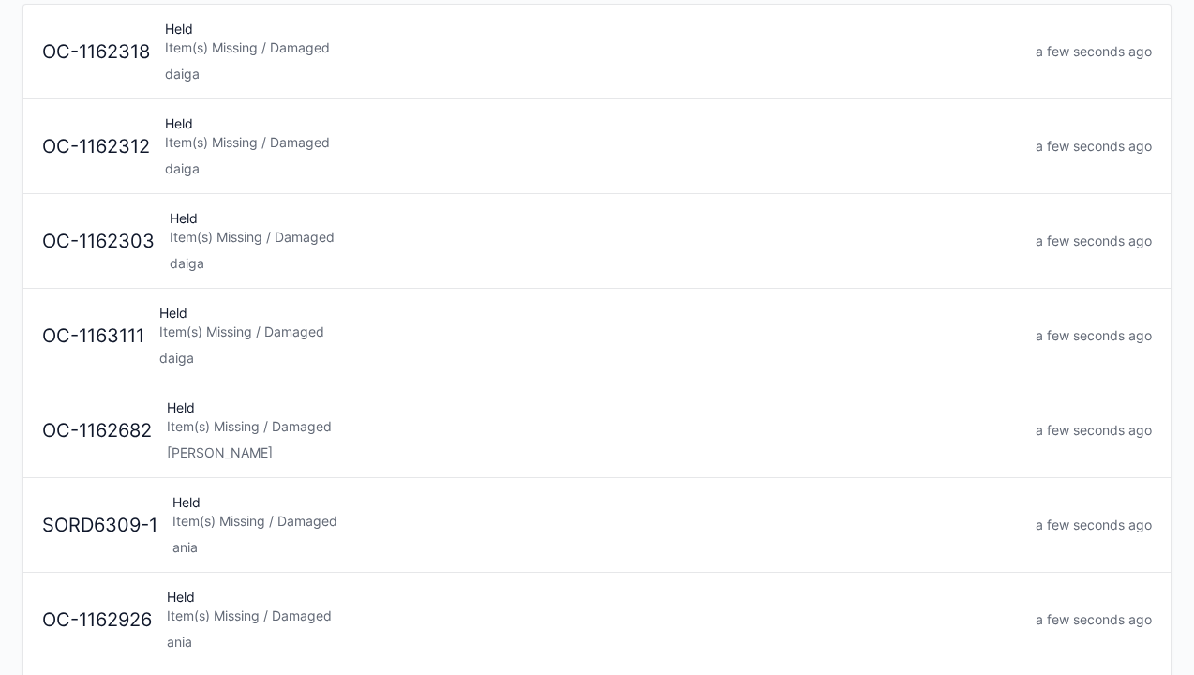
scroll to position [211, 0]
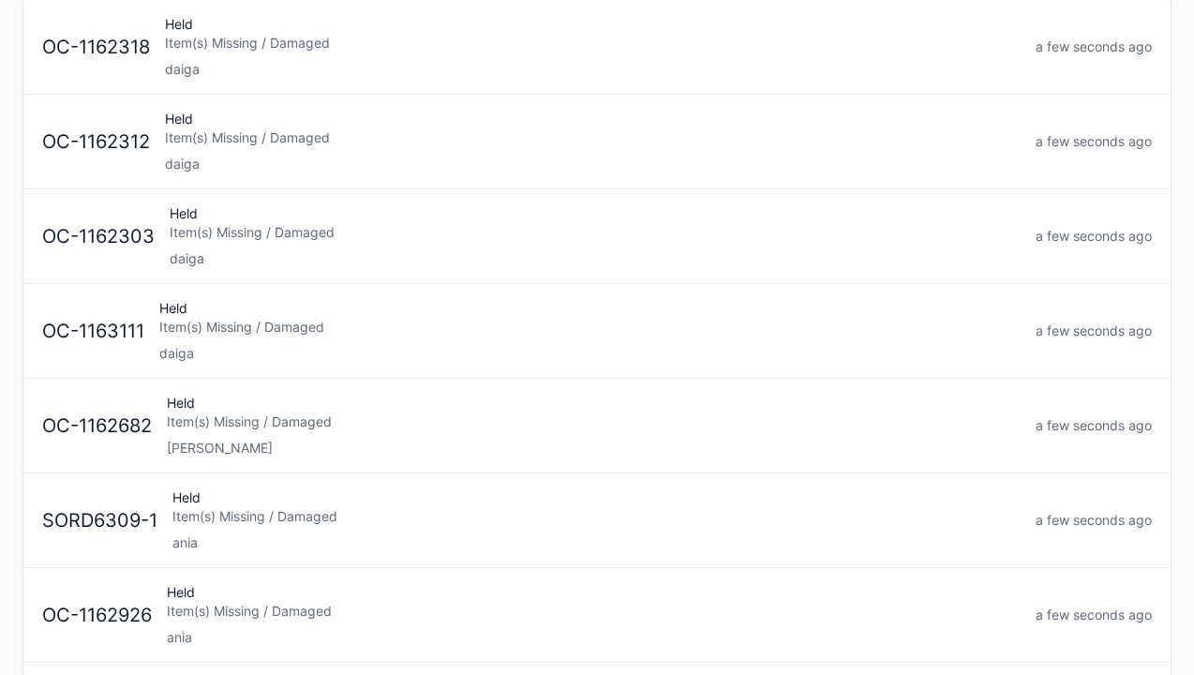
click at [274, 448] on div "[PERSON_NAME]" at bounding box center [594, 447] width 854 height 19
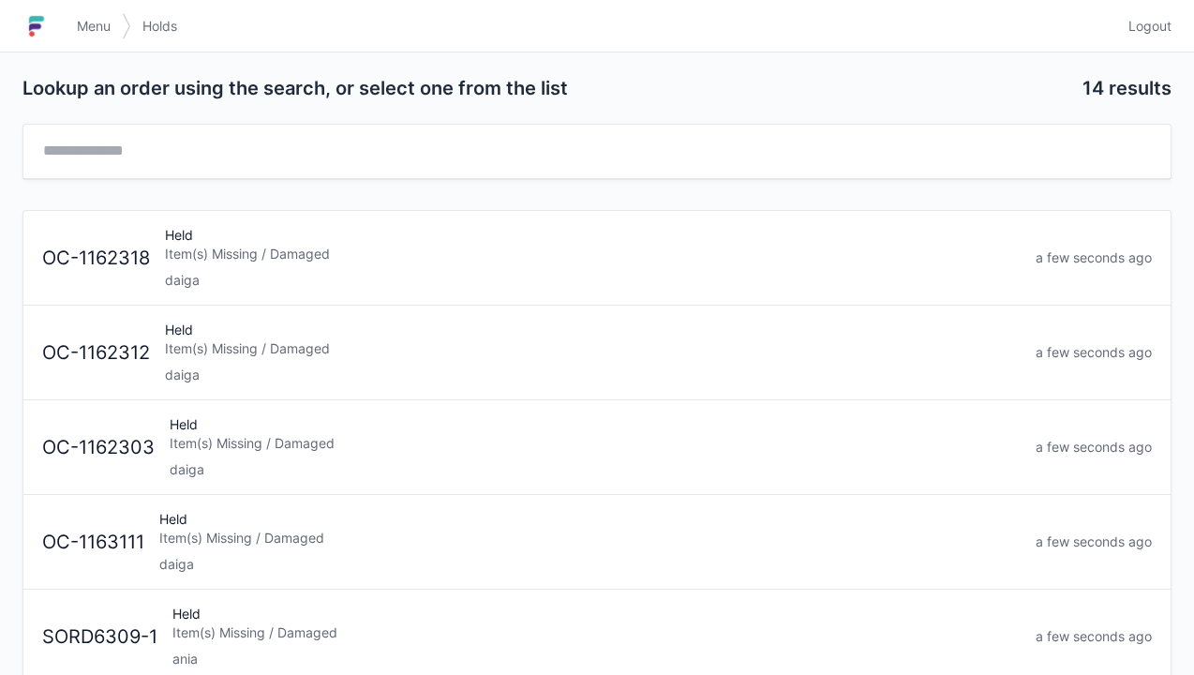
click at [96, 19] on span "Menu" at bounding box center [94, 26] width 34 height 19
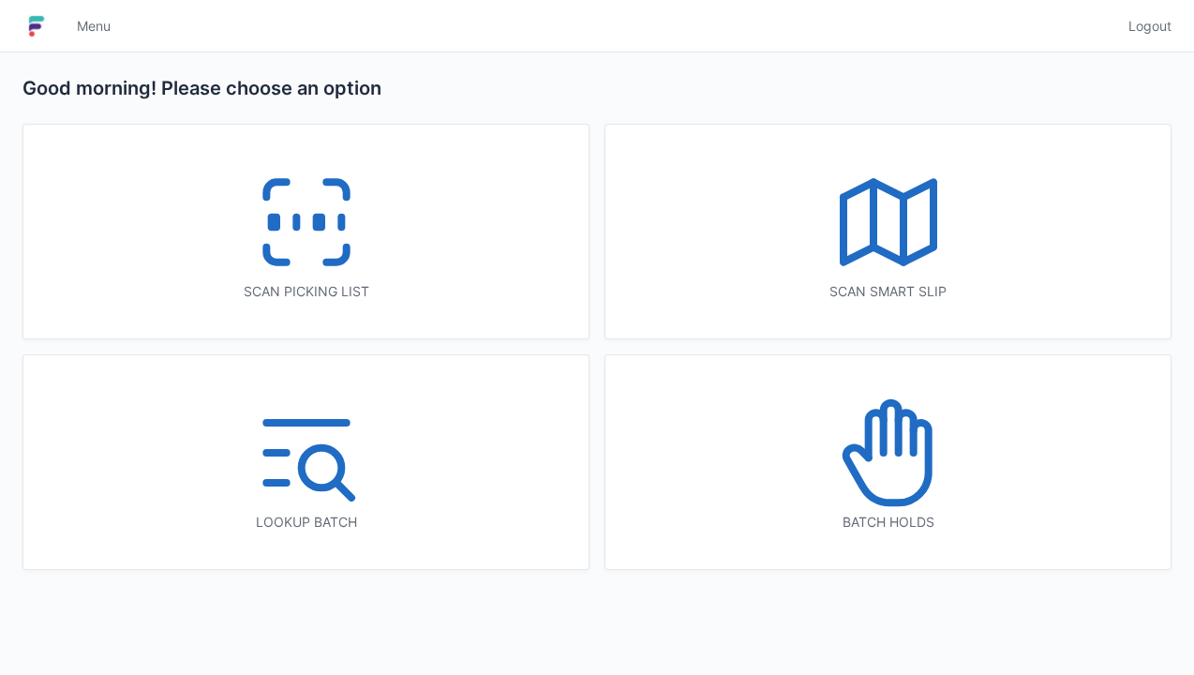
click at [289, 250] on icon at bounding box center [306, 222] width 120 height 120
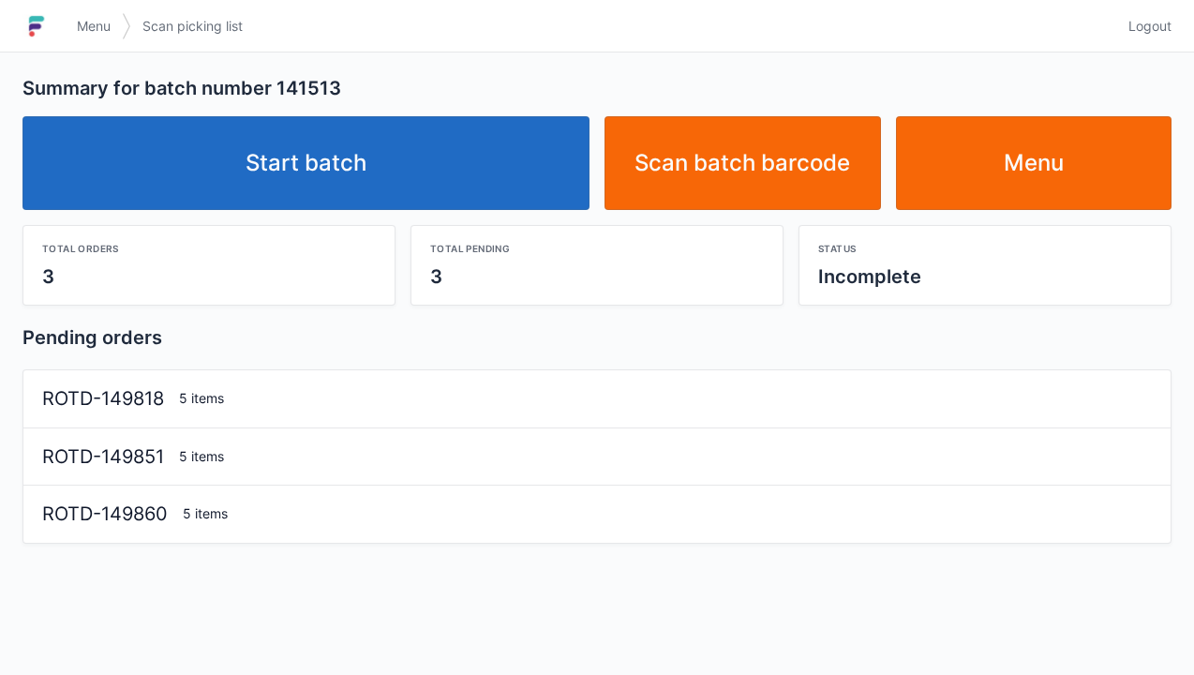
click at [396, 167] on link "Start batch" at bounding box center [305, 163] width 567 height 94
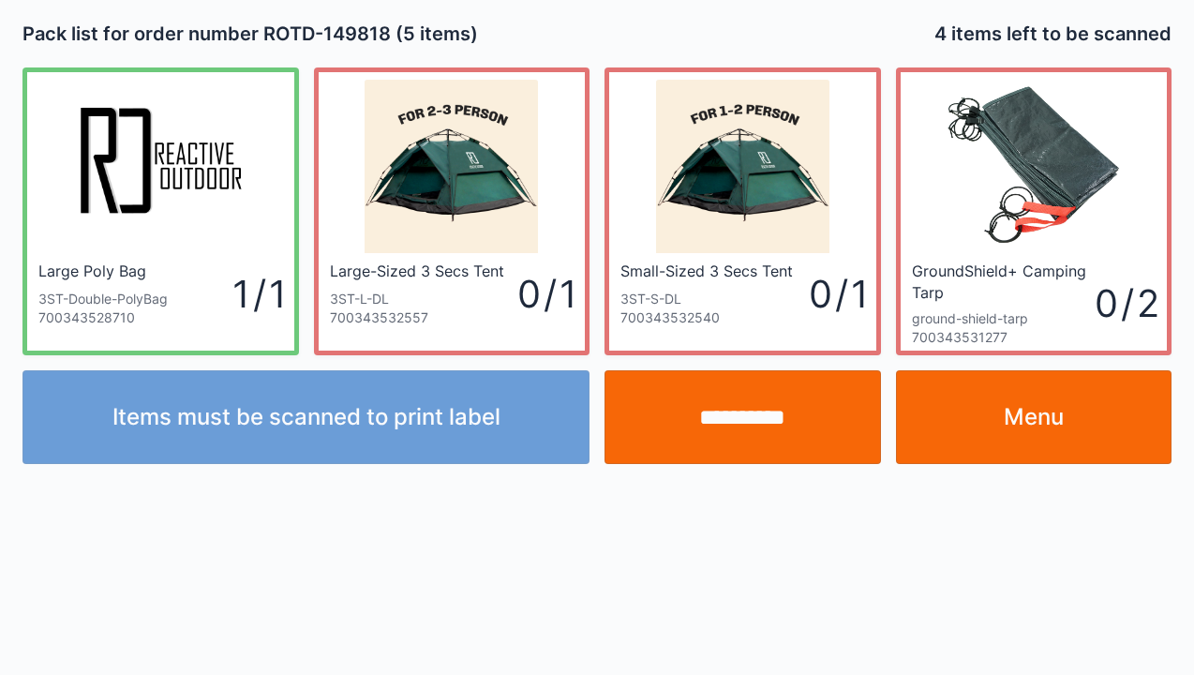
click at [1016, 431] on link "Menu" at bounding box center [1034, 417] width 276 height 94
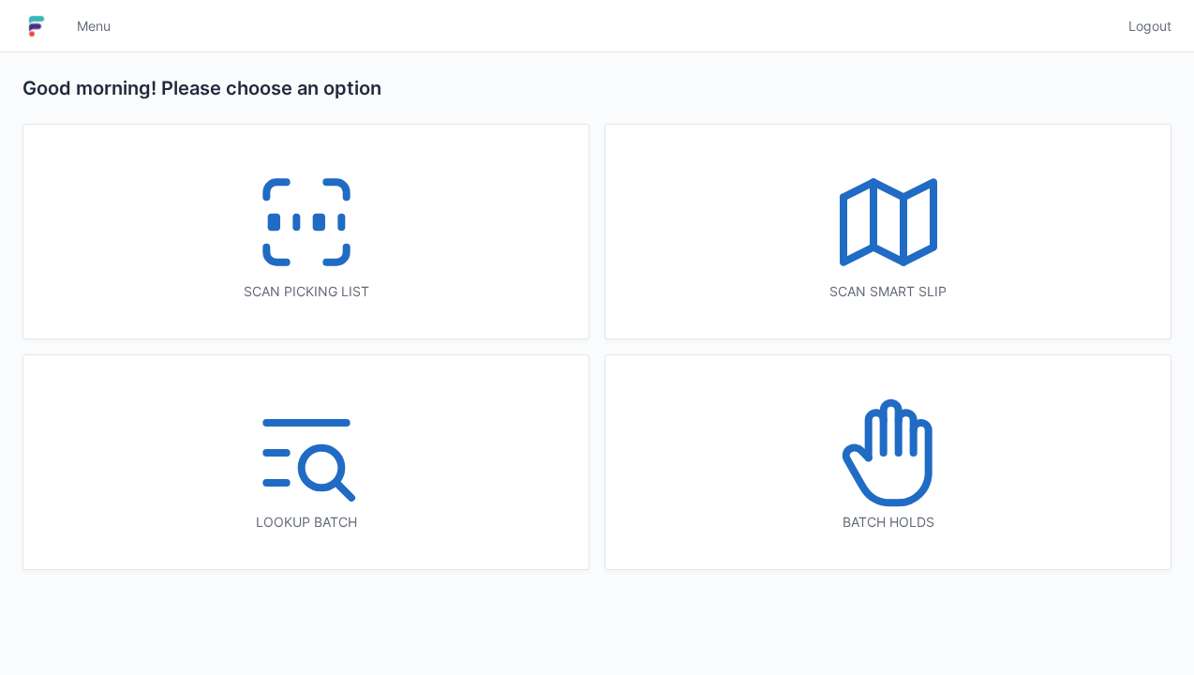
click at [341, 228] on line at bounding box center [341, 222] width 0 height 10
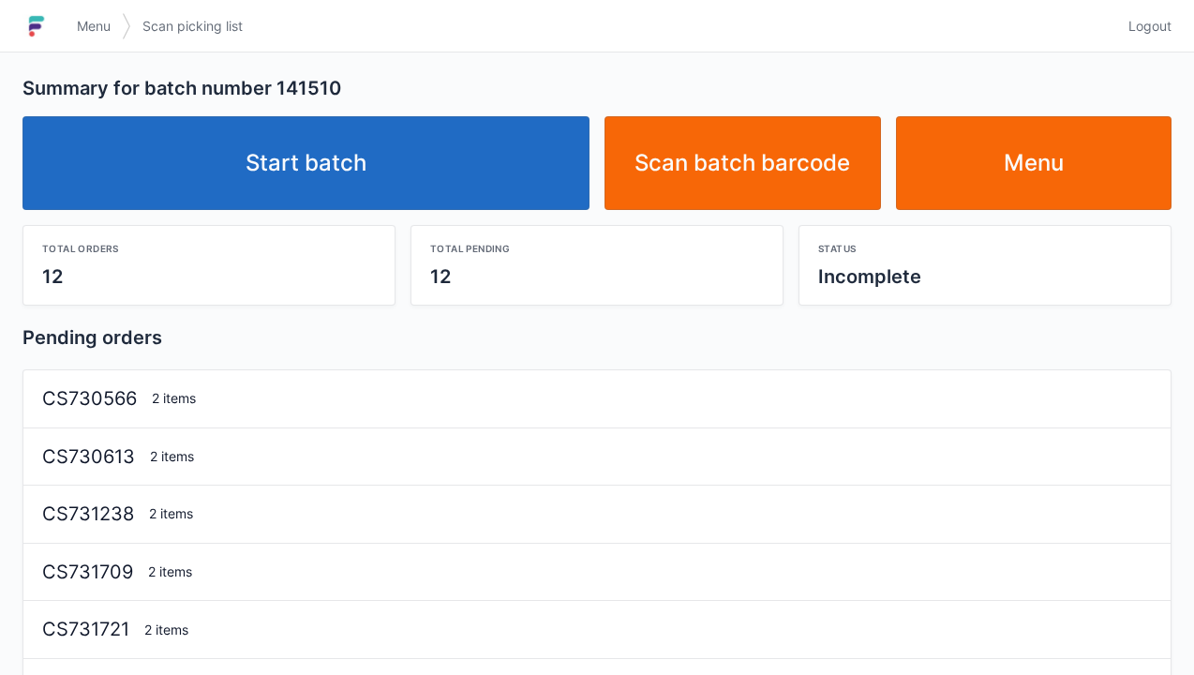
click at [379, 164] on link "Start batch" at bounding box center [305, 163] width 567 height 94
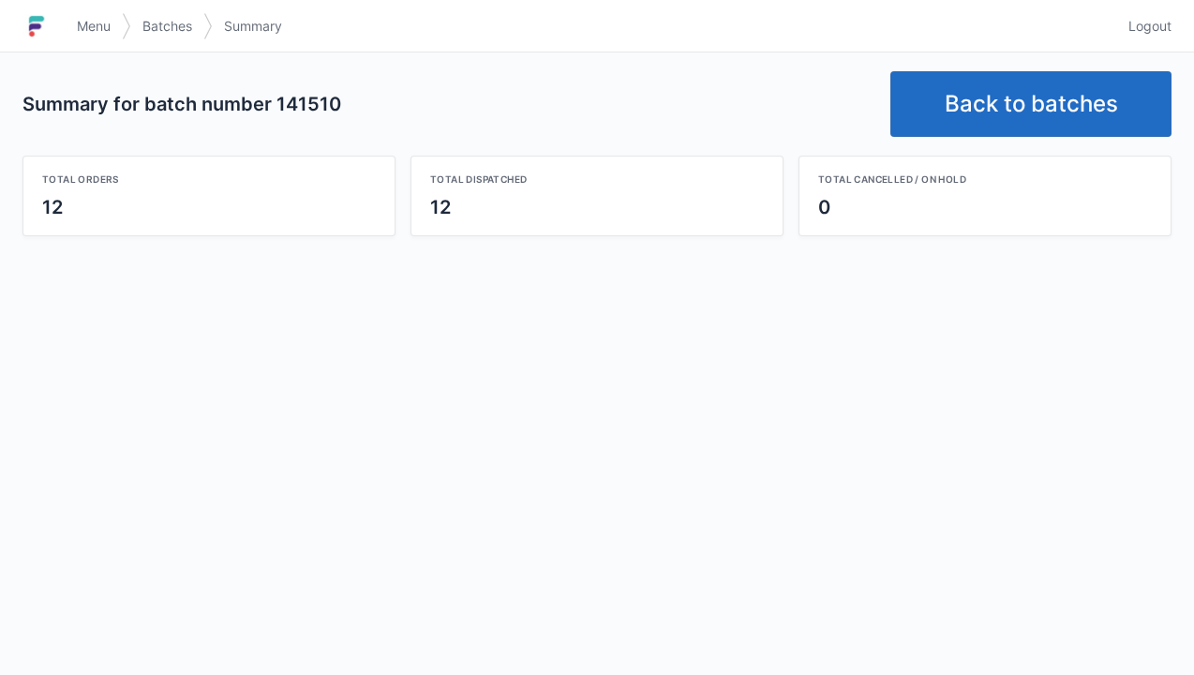
click at [1031, 112] on link "Back to batches" at bounding box center [1030, 104] width 281 height 66
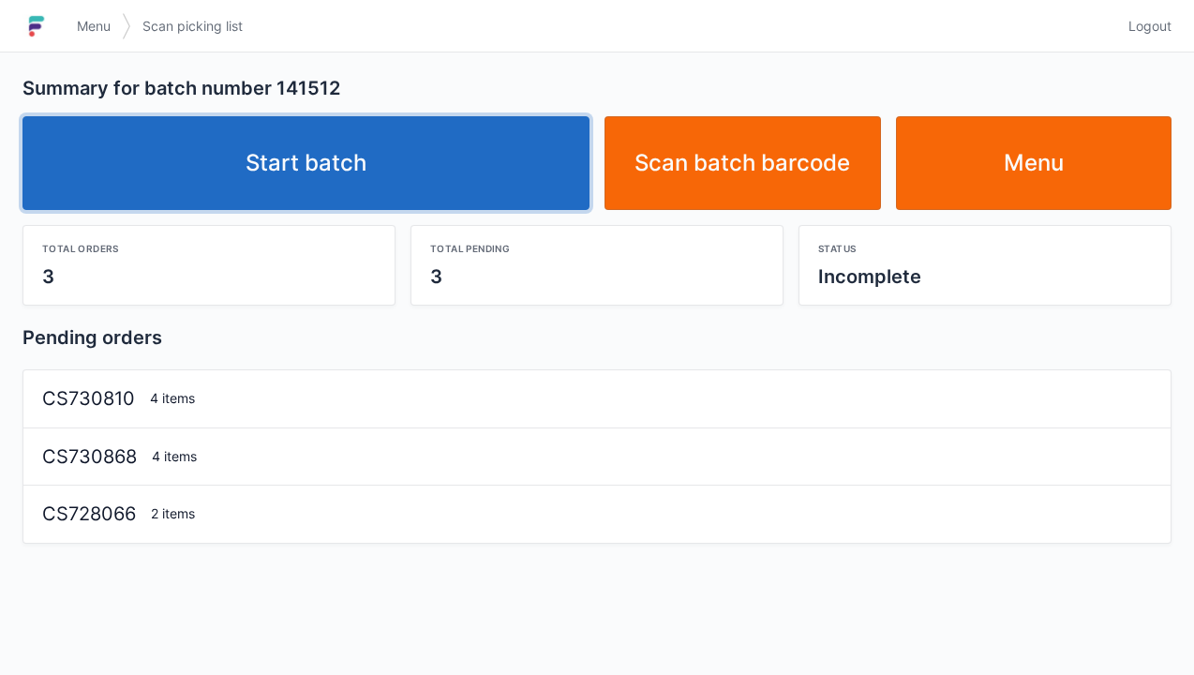
click at [346, 170] on link "Start batch" at bounding box center [305, 163] width 567 height 94
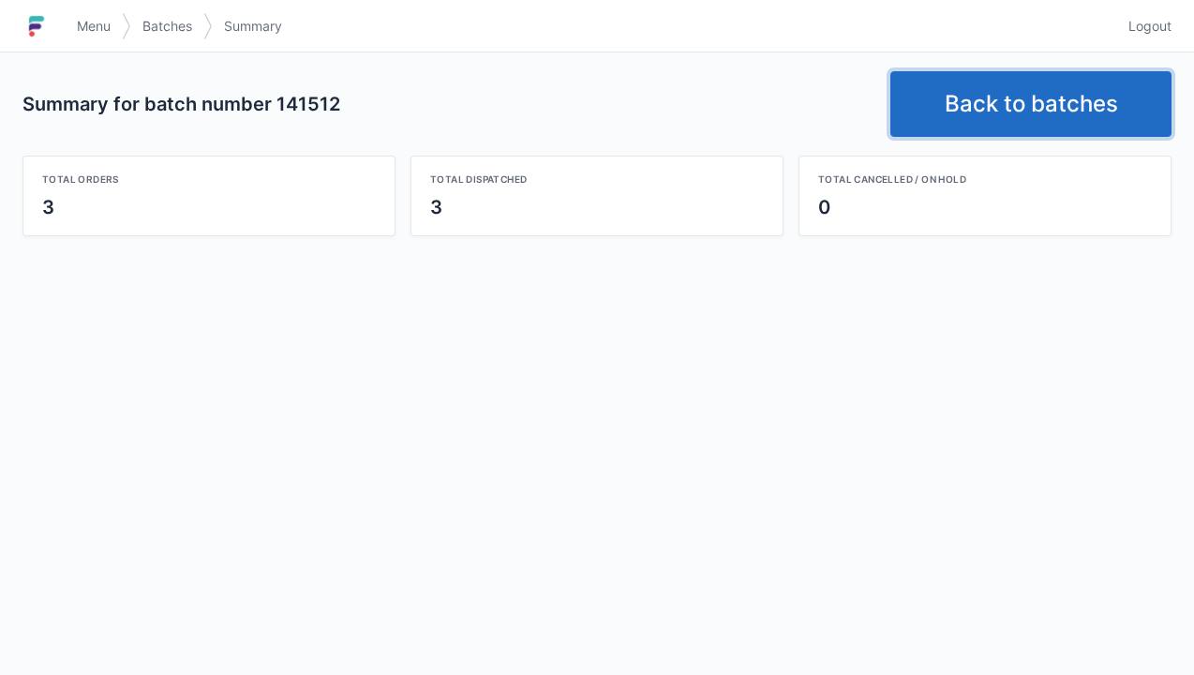
click at [1064, 122] on link "Back to batches" at bounding box center [1030, 104] width 281 height 66
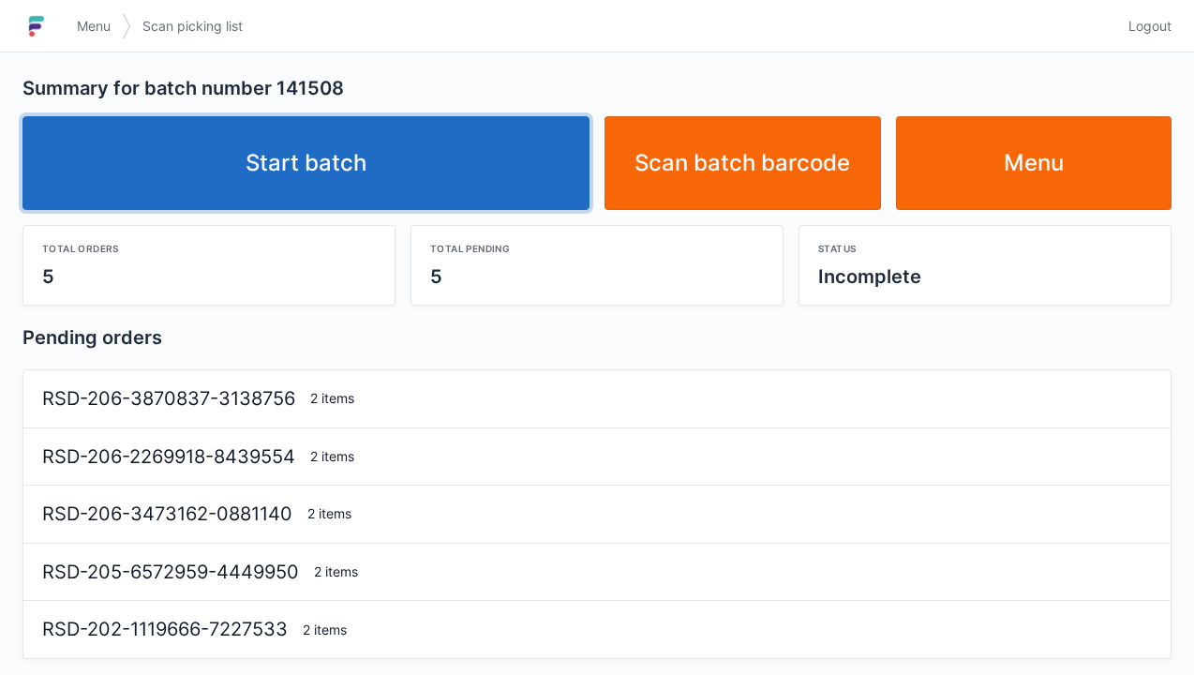
click at [321, 182] on link "Start batch" at bounding box center [305, 163] width 567 height 94
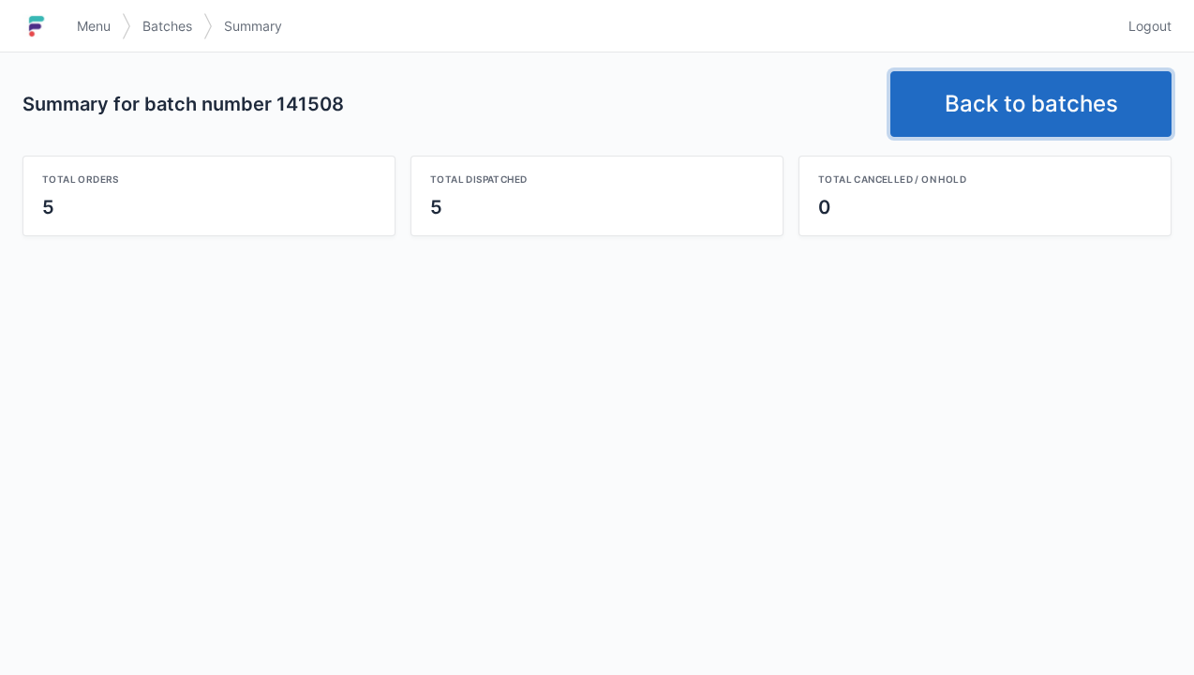
click at [1012, 91] on link "Back to batches" at bounding box center [1030, 104] width 281 height 66
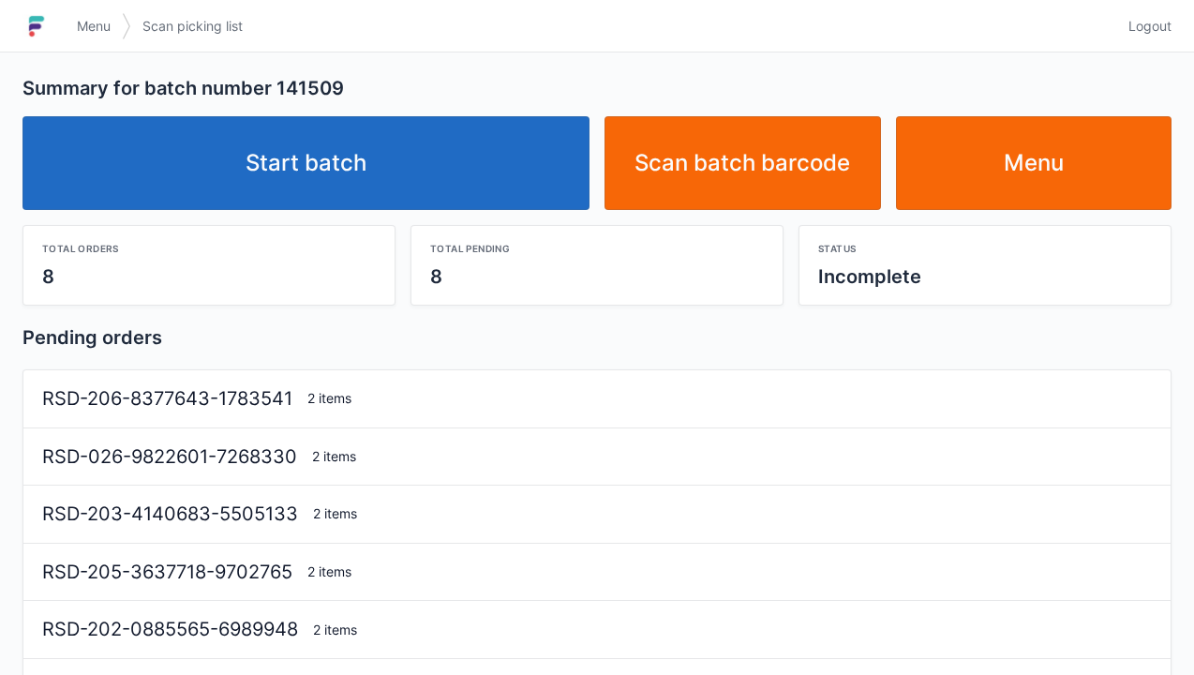
click at [312, 172] on link "Start batch" at bounding box center [305, 163] width 567 height 94
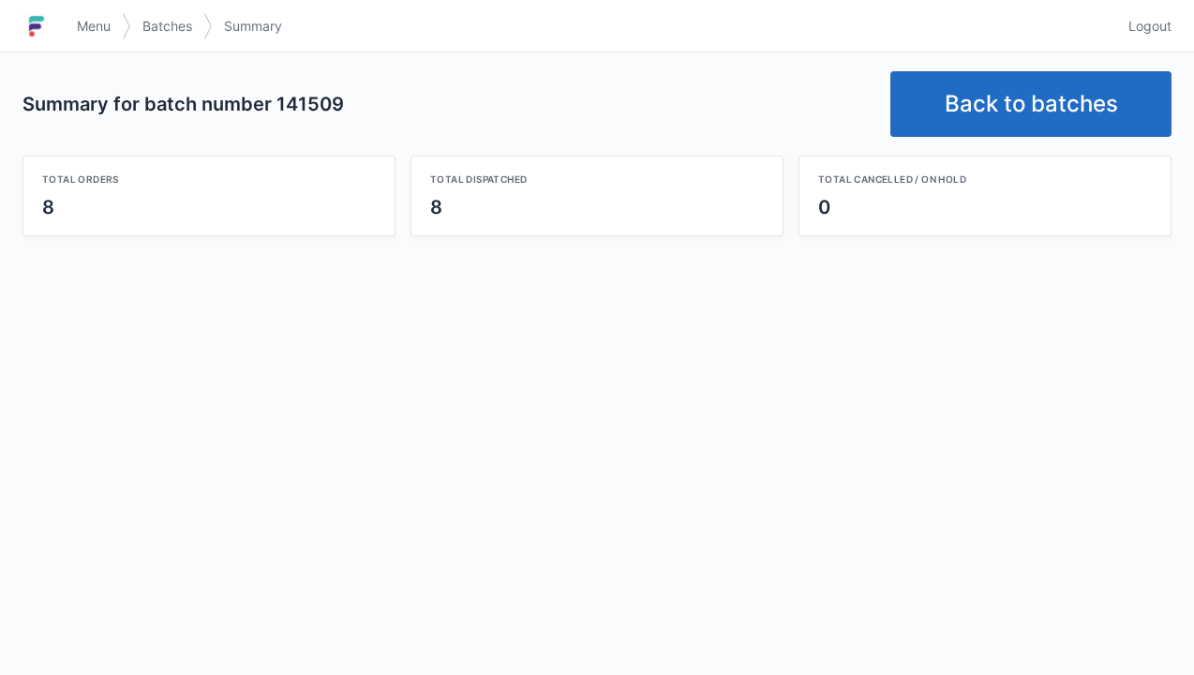
click at [1017, 123] on link "Back to batches" at bounding box center [1030, 104] width 281 height 66
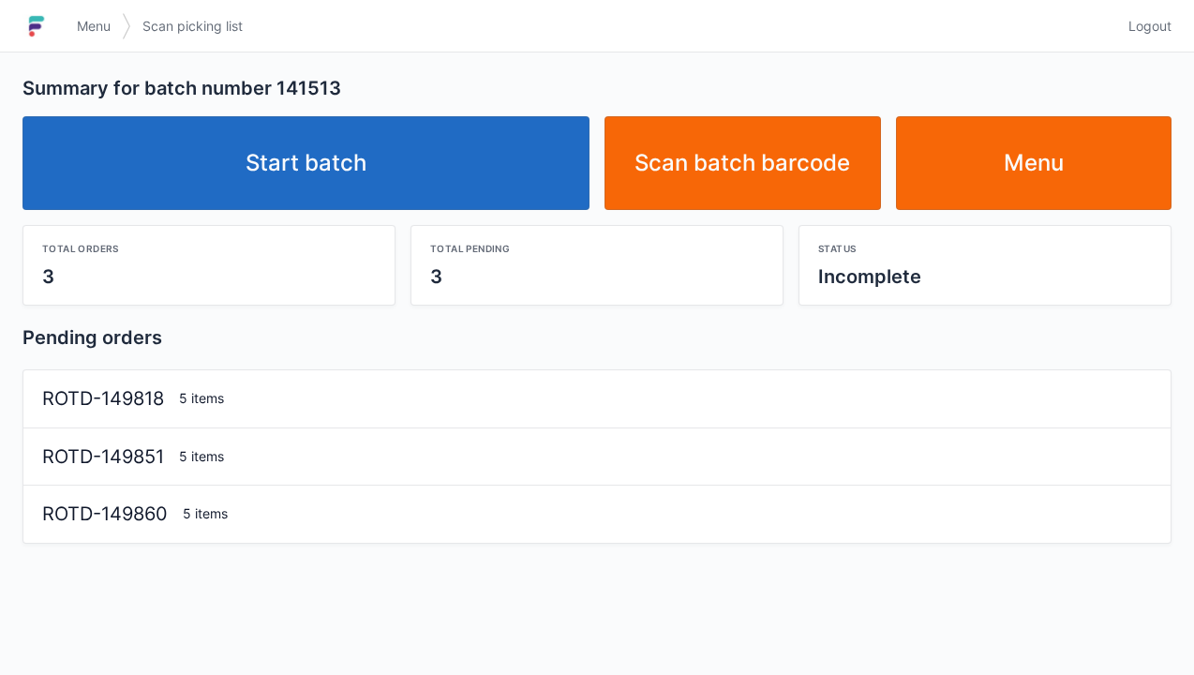
click at [345, 167] on link "Start batch" at bounding box center [305, 163] width 567 height 94
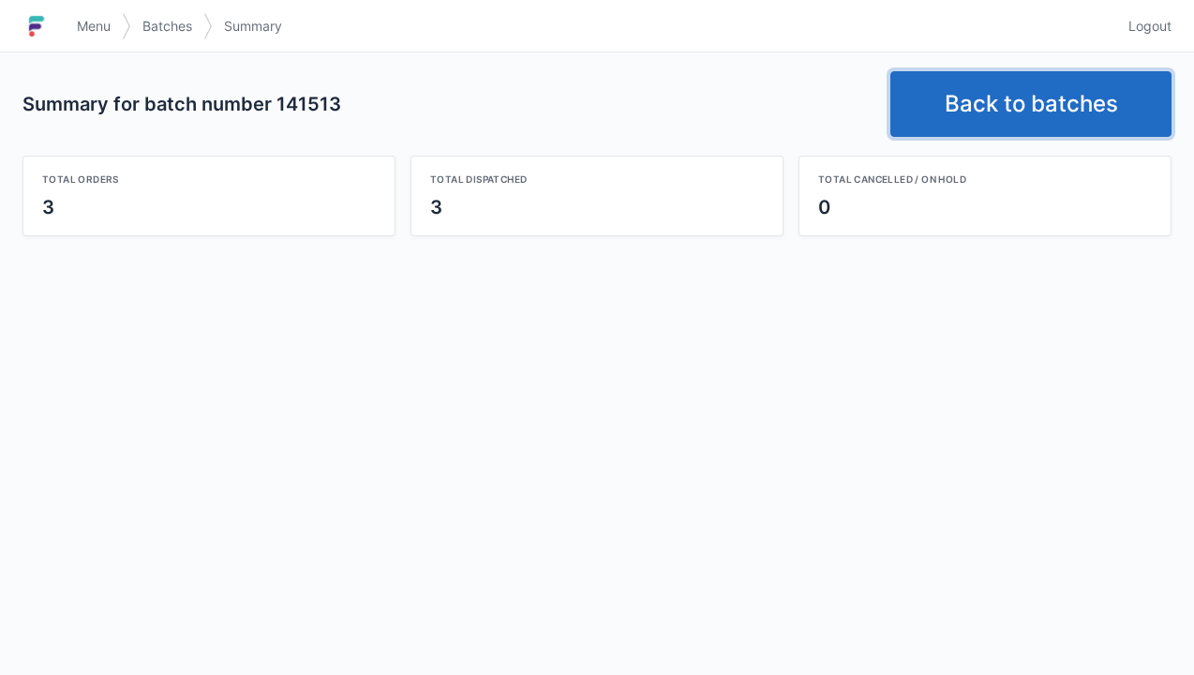
click at [999, 86] on link "Back to batches" at bounding box center [1030, 104] width 281 height 66
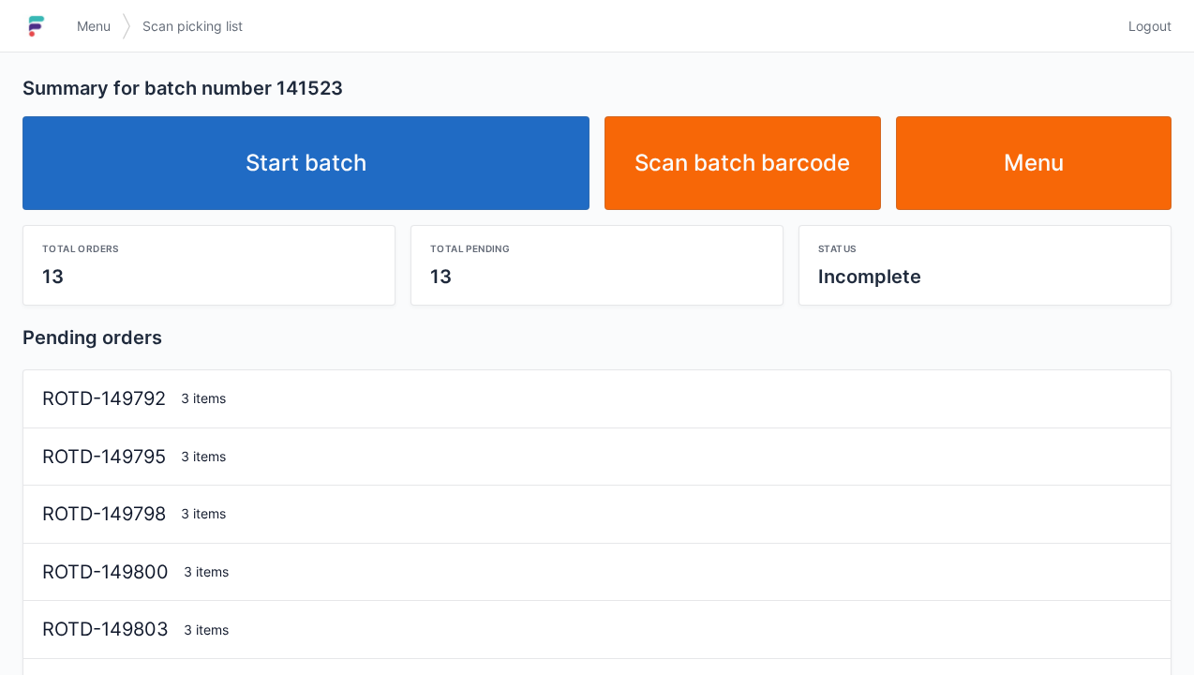
click at [349, 170] on link "Start batch" at bounding box center [305, 163] width 567 height 94
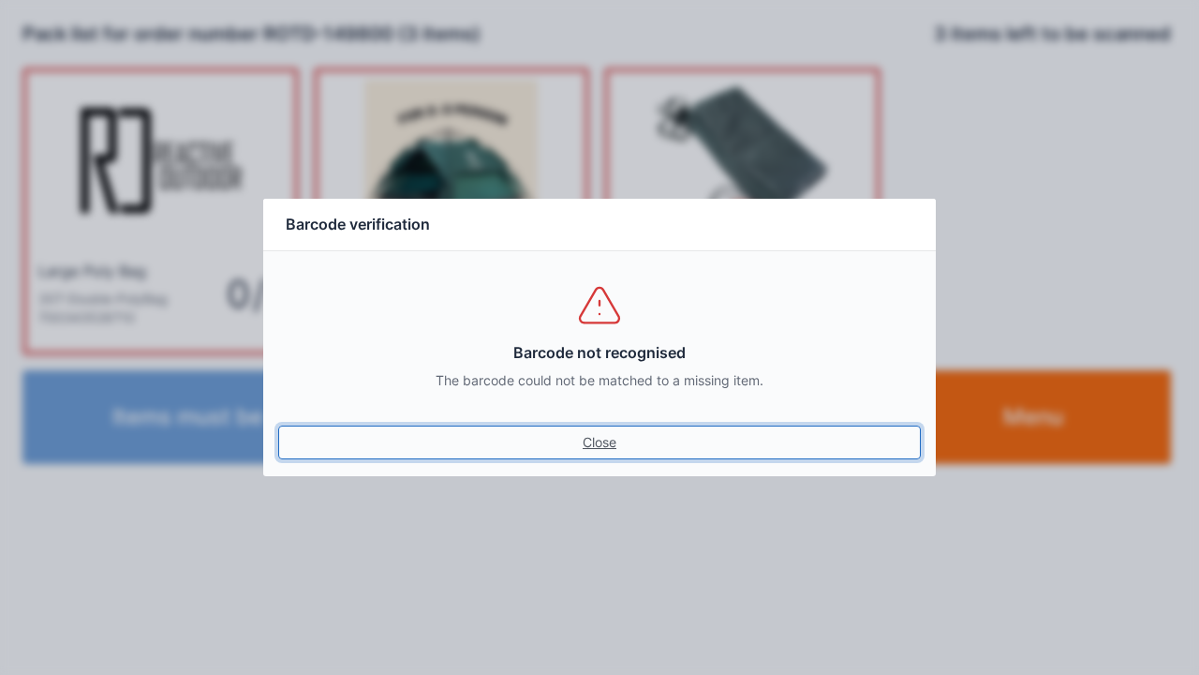
click at [600, 457] on link "Close" at bounding box center [599, 442] width 643 height 34
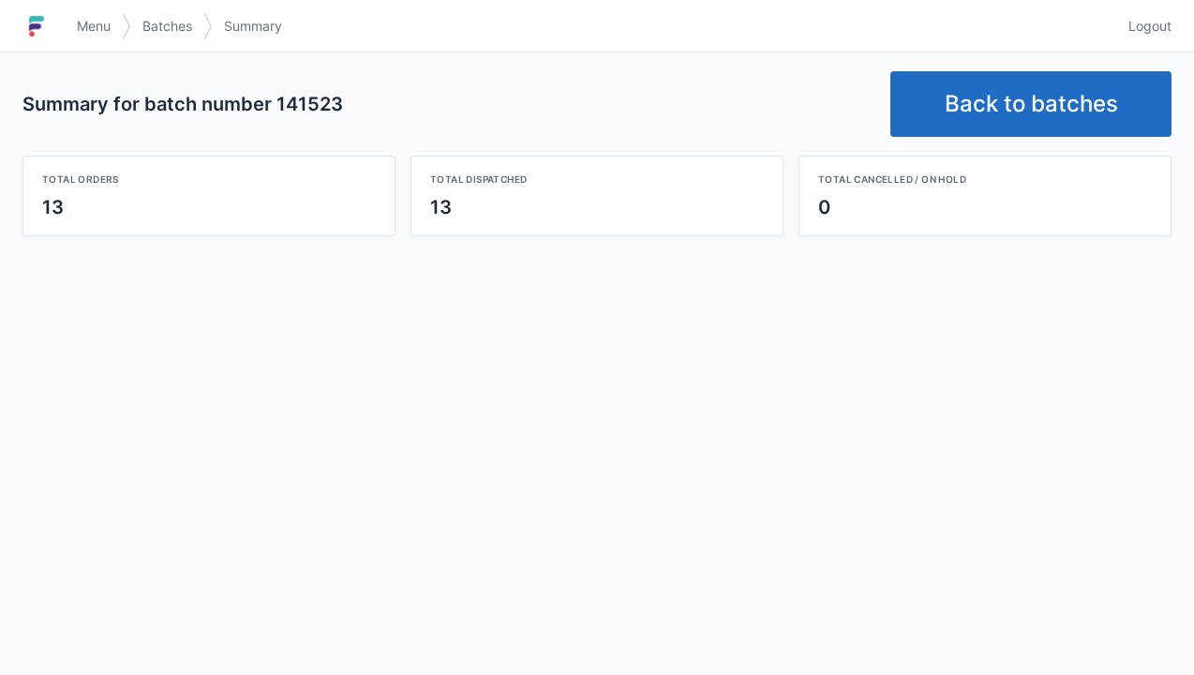
click at [994, 157] on div "Total cancelled / on hold 0" at bounding box center [984, 195] width 371 height 79
click at [1008, 96] on link "Back to batches" at bounding box center [1030, 104] width 281 height 66
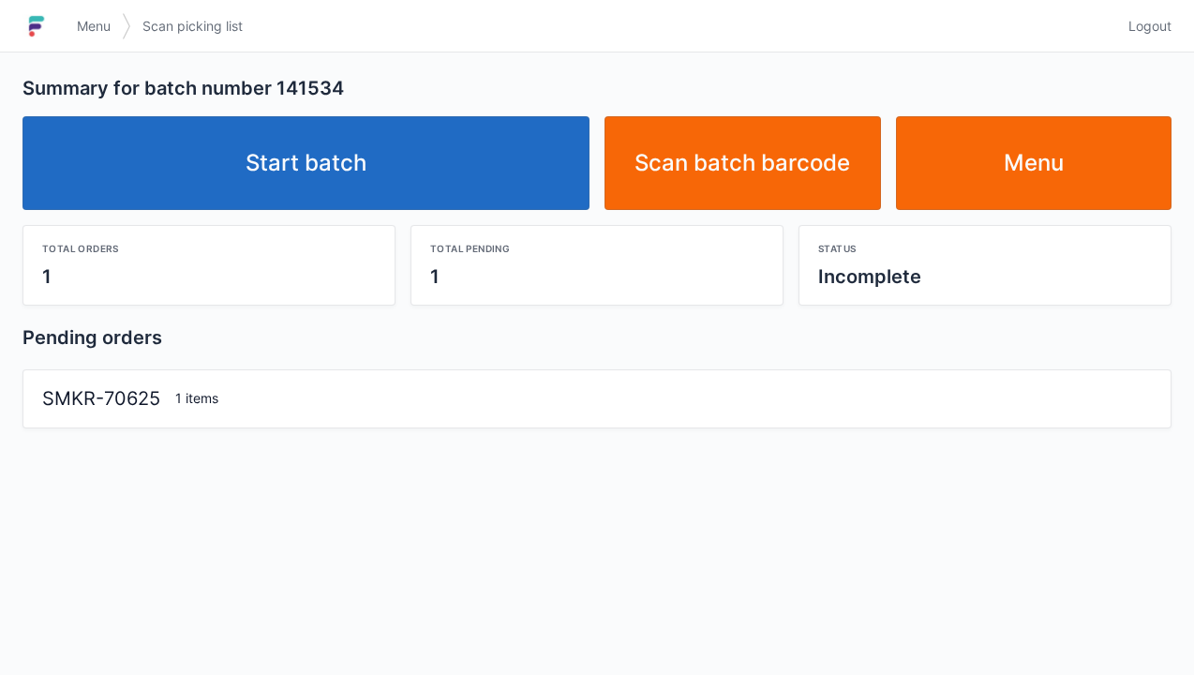
click at [334, 147] on link "Start batch" at bounding box center [305, 163] width 567 height 94
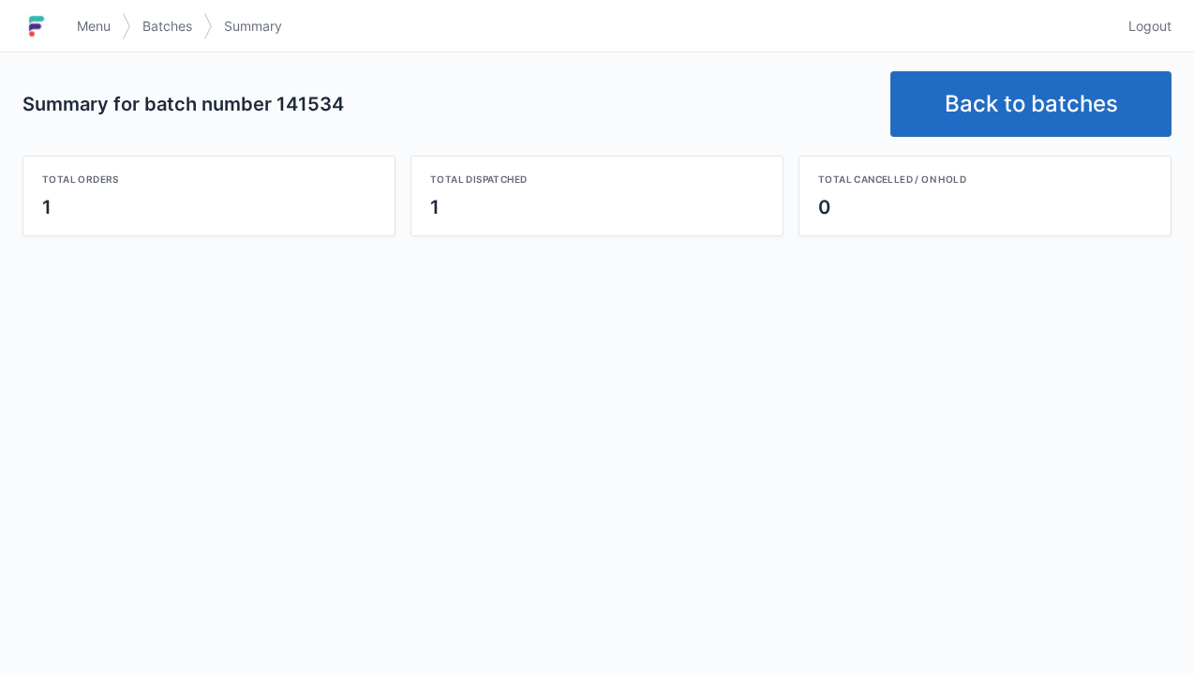
click at [1032, 107] on link "Back to batches" at bounding box center [1030, 104] width 281 height 66
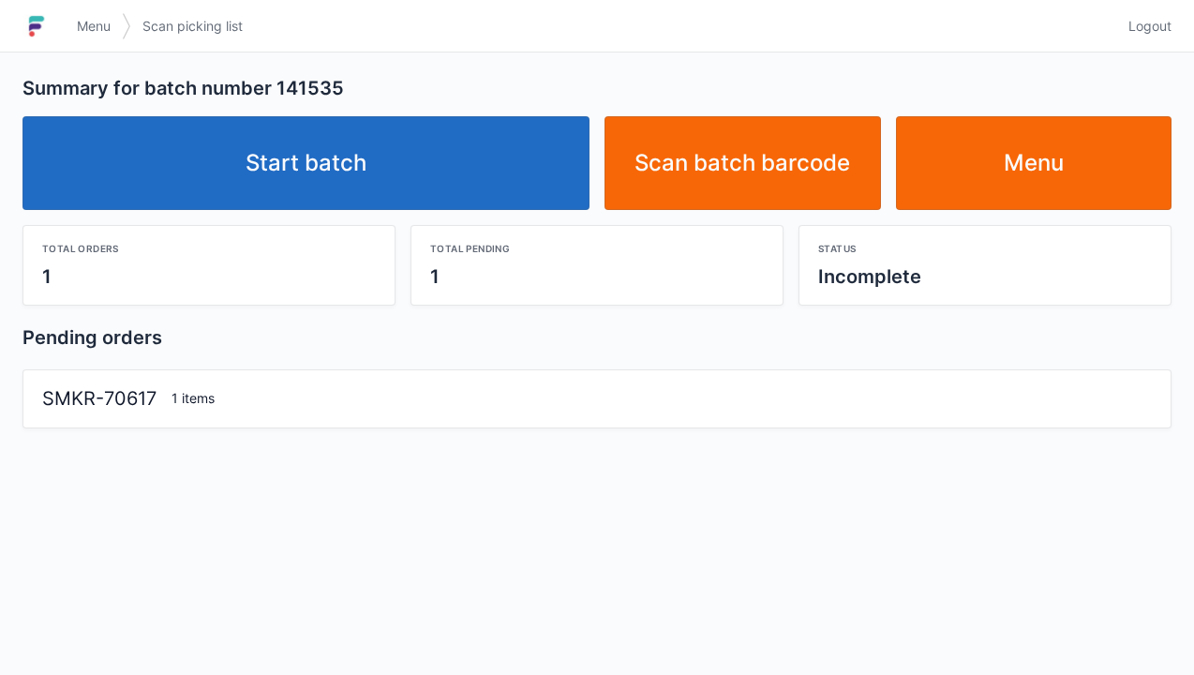
click at [324, 173] on link "Start batch" at bounding box center [305, 163] width 567 height 94
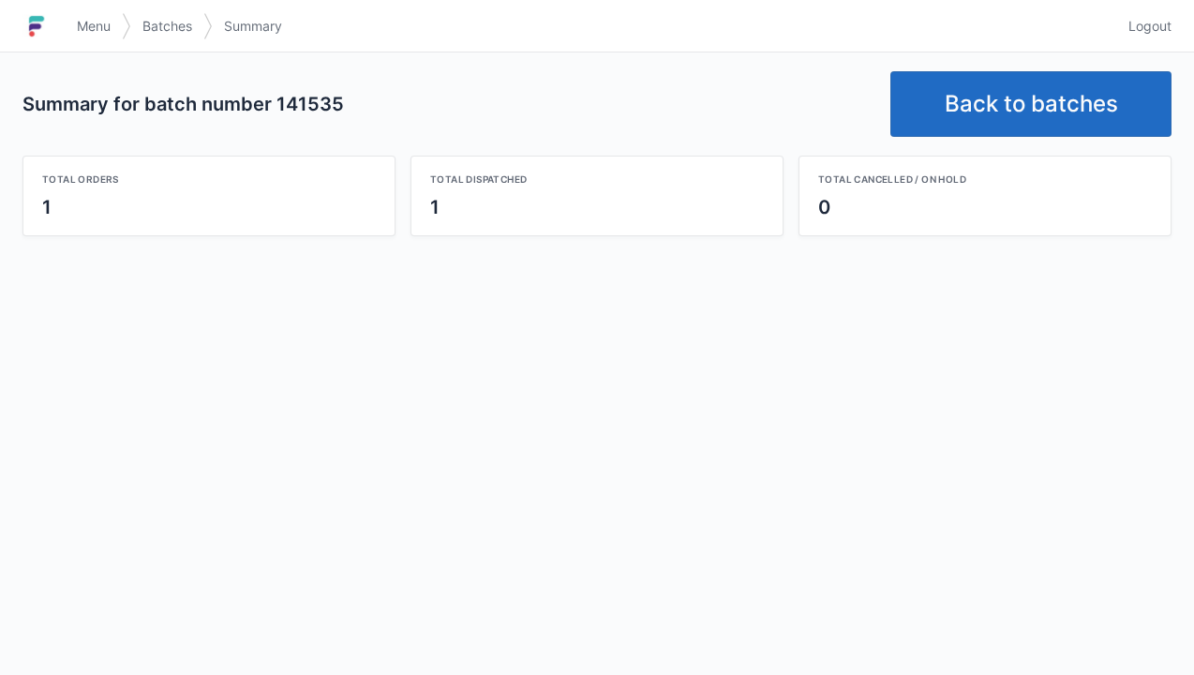
click at [1001, 129] on link "Back to batches" at bounding box center [1030, 104] width 281 height 66
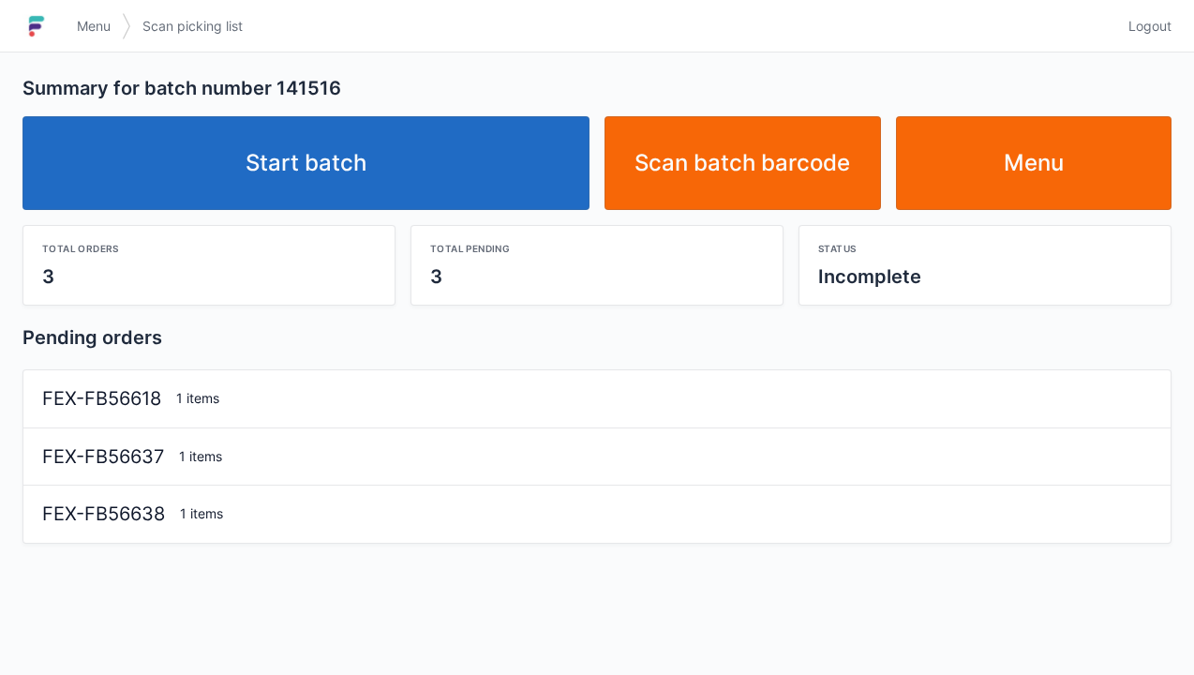
click at [340, 202] on link "Start batch" at bounding box center [305, 163] width 567 height 94
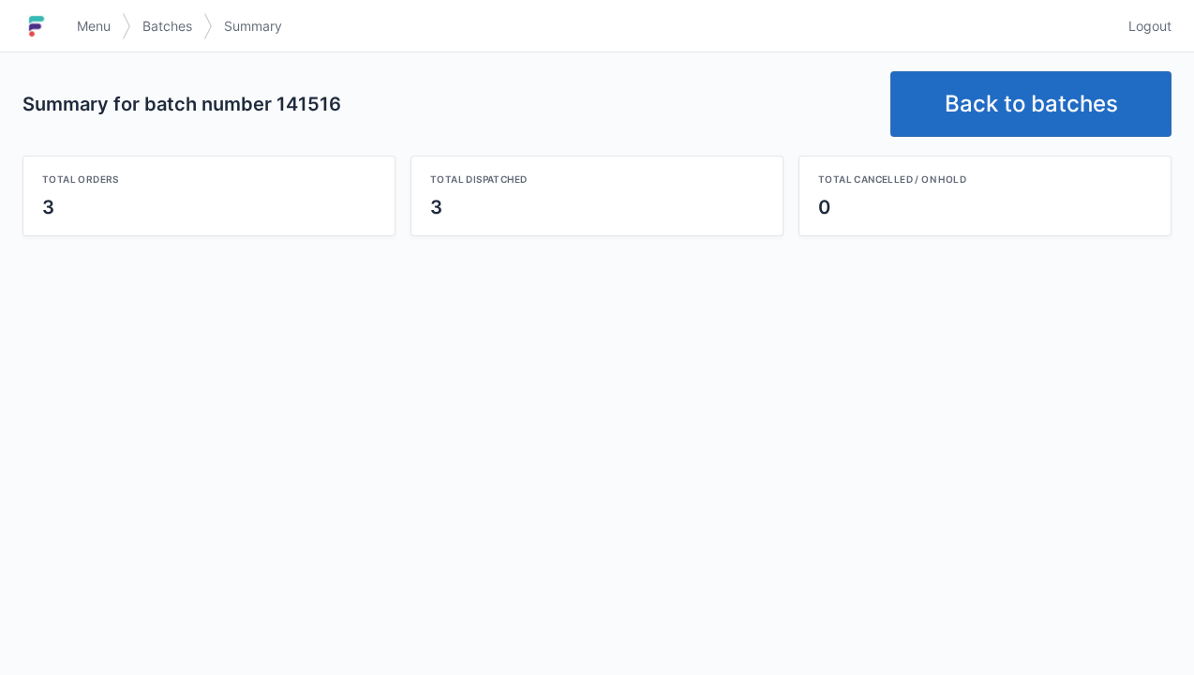
click at [1042, 96] on link "Back to batches" at bounding box center [1030, 104] width 281 height 66
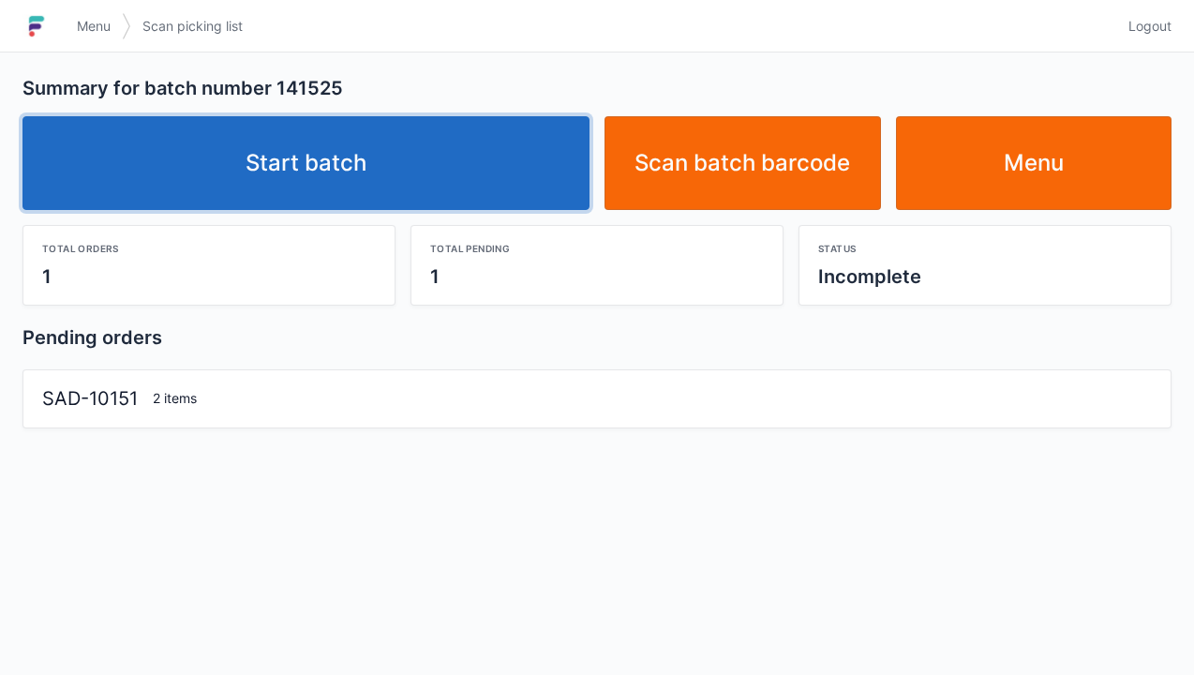
click at [285, 184] on link "Start batch" at bounding box center [305, 163] width 567 height 94
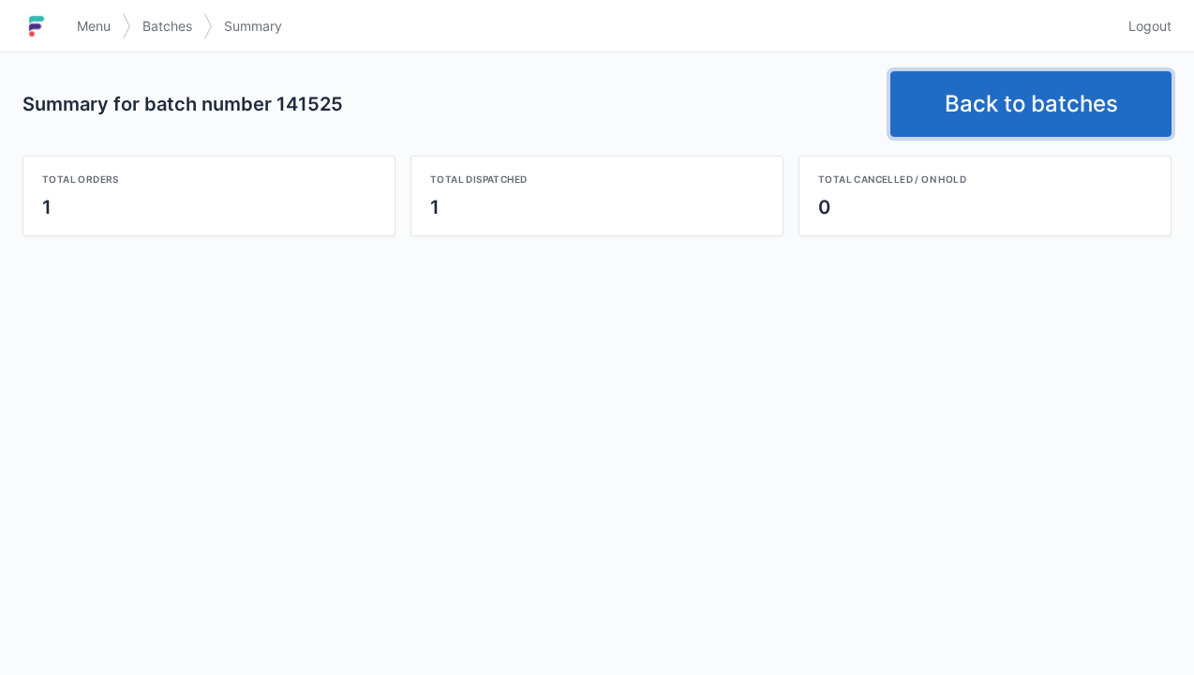
click at [1021, 112] on link "Back to batches" at bounding box center [1030, 104] width 281 height 66
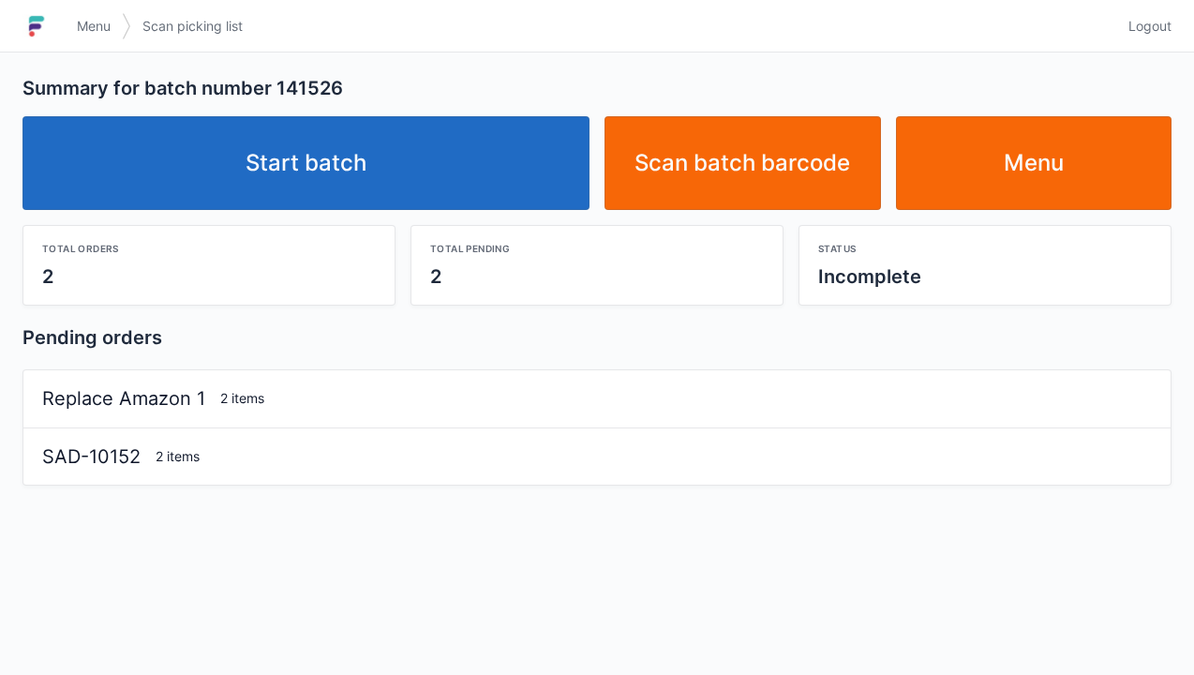
click at [333, 178] on link "Start batch" at bounding box center [305, 163] width 567 height 94
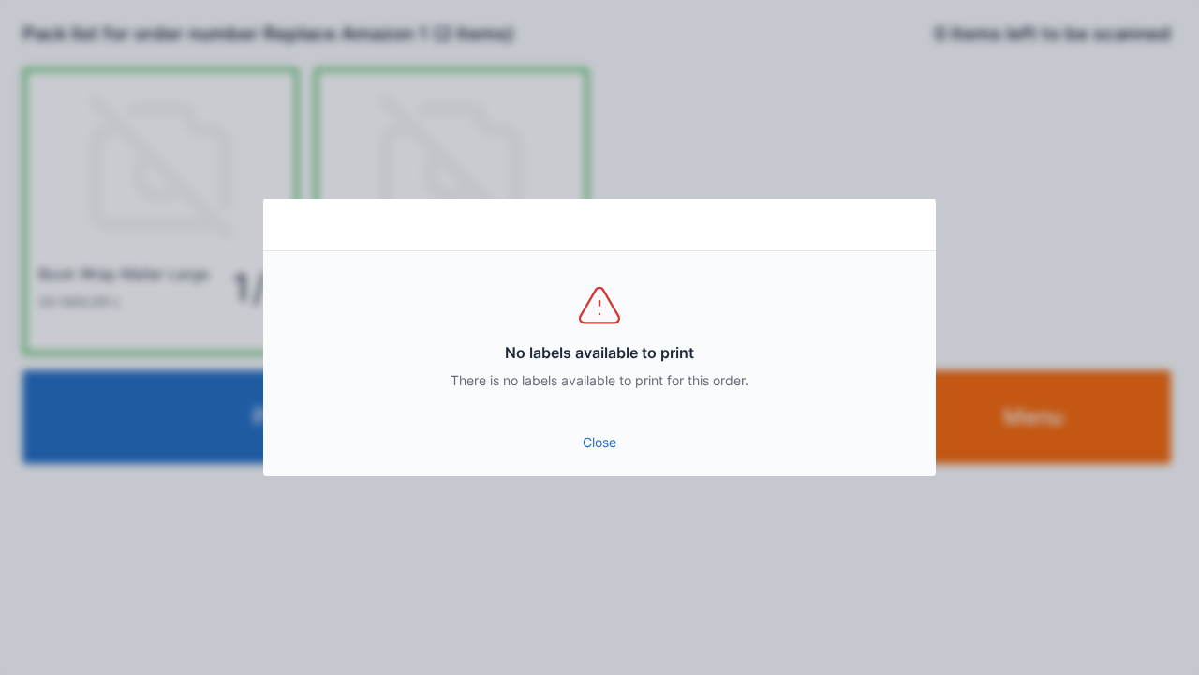
click at [590, 454] on link "Close" at bounding box center [599, 442] width 643 height 34
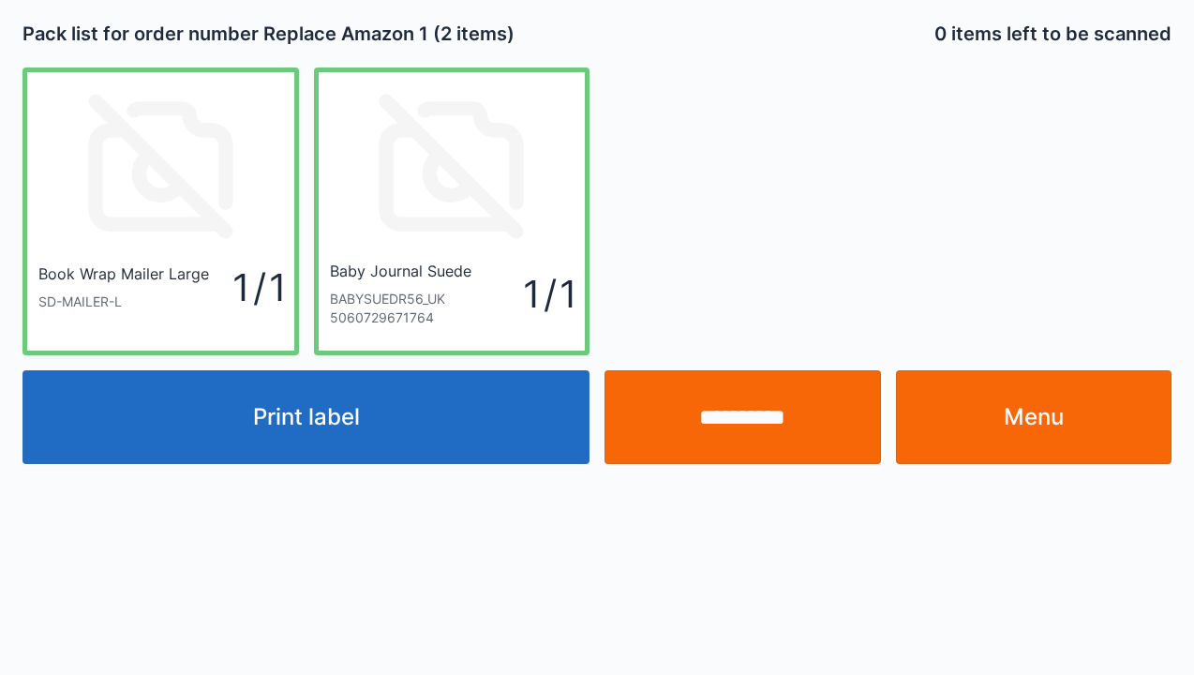
click at [765, 420] on input "**********" at bounding box center [742, 417] width 276 height 94
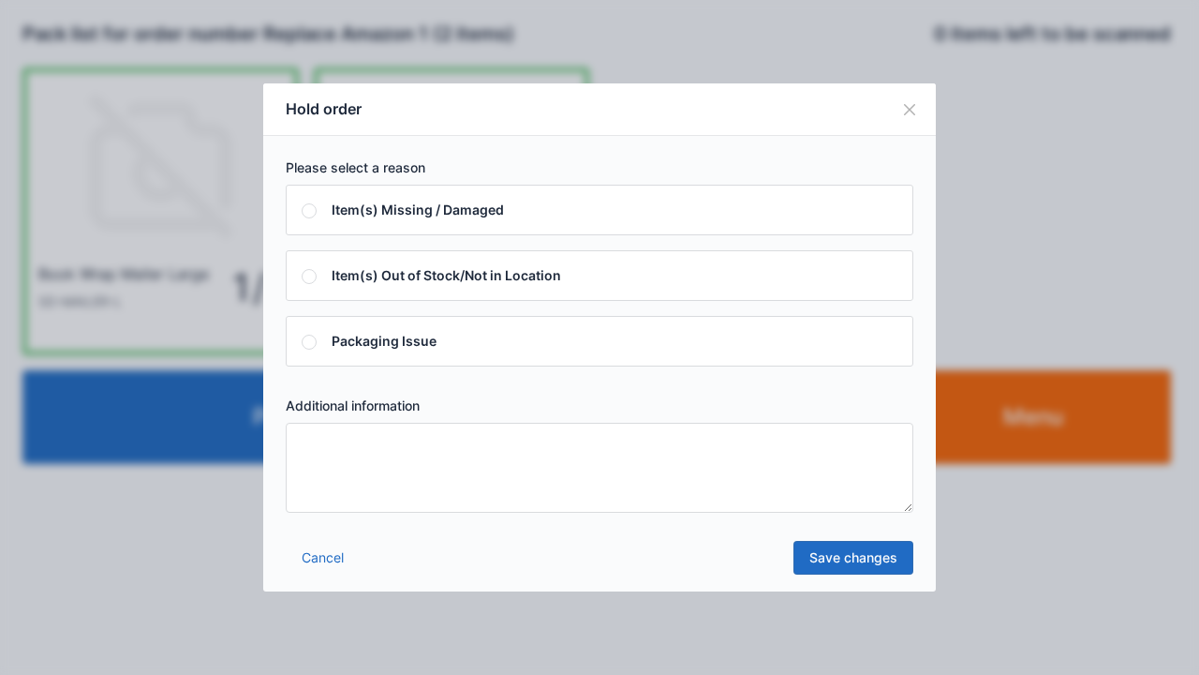
click at [330, 468] on textarea at bounding box center [600, 468] width 628 height 90
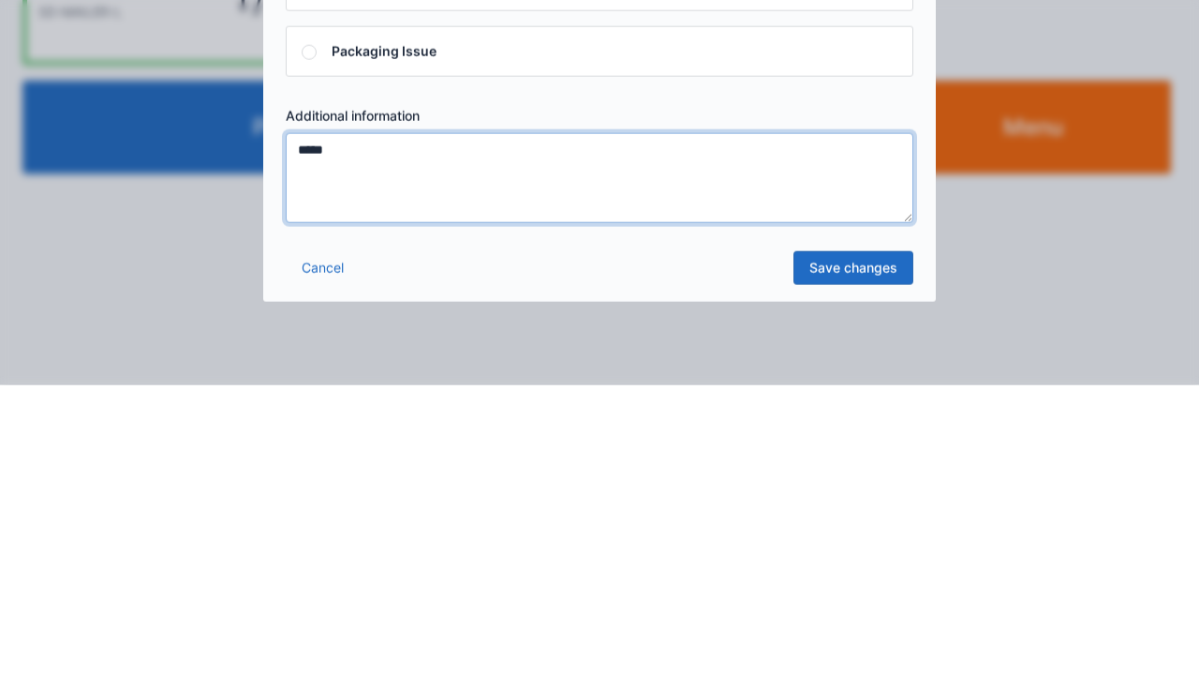
type textarea "*****"
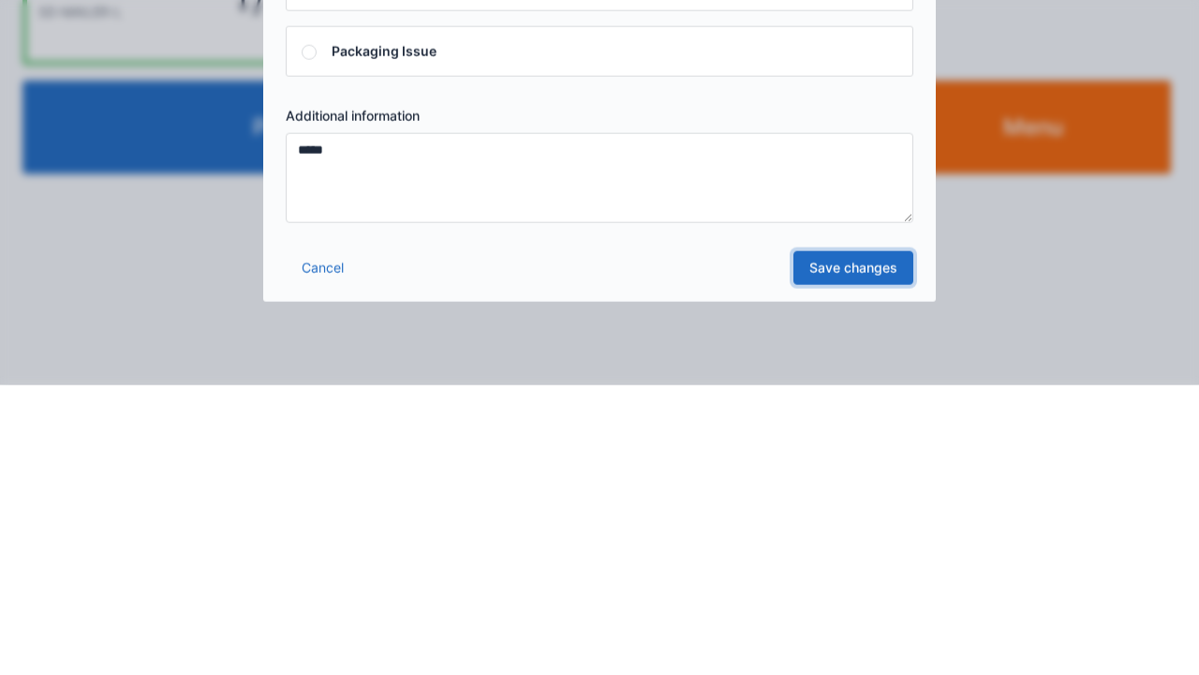
click at [880, 572] on link "Save changes" at bounding box center [854, 558] width 120 height 34
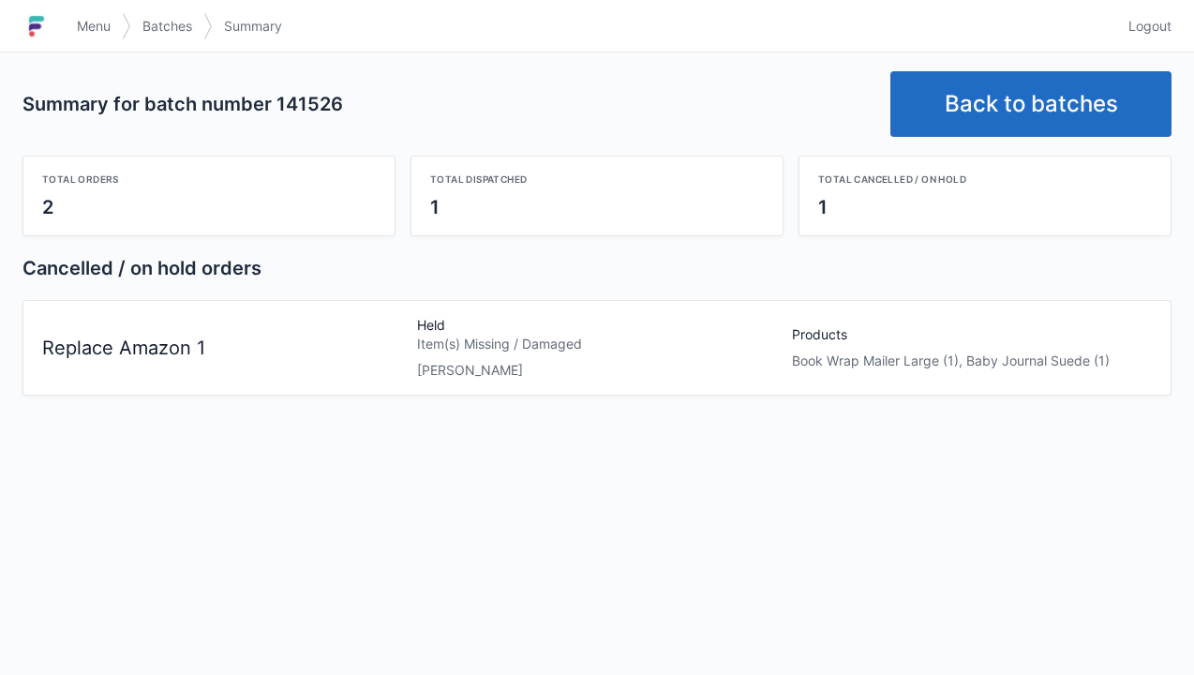
click at [92, 24] on span "Menu" at bounding box center [94, 26] width 34 height 19
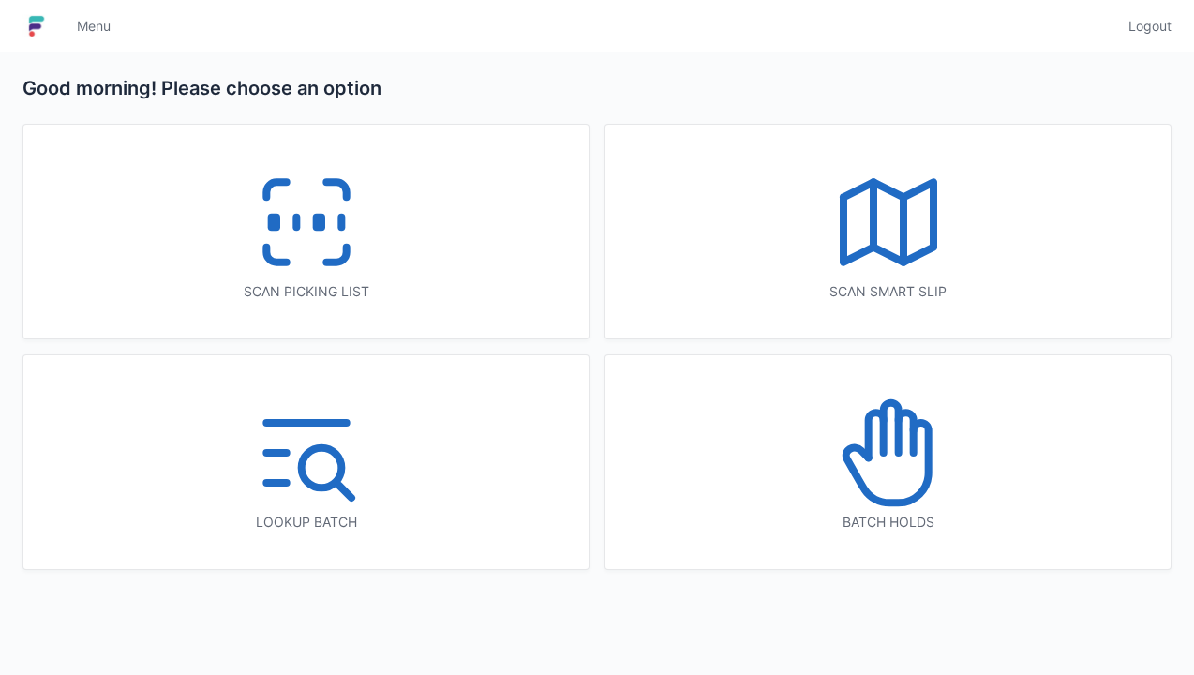
click at [323, 243] on icon at bounding box center [306, 222] width 120 height 120
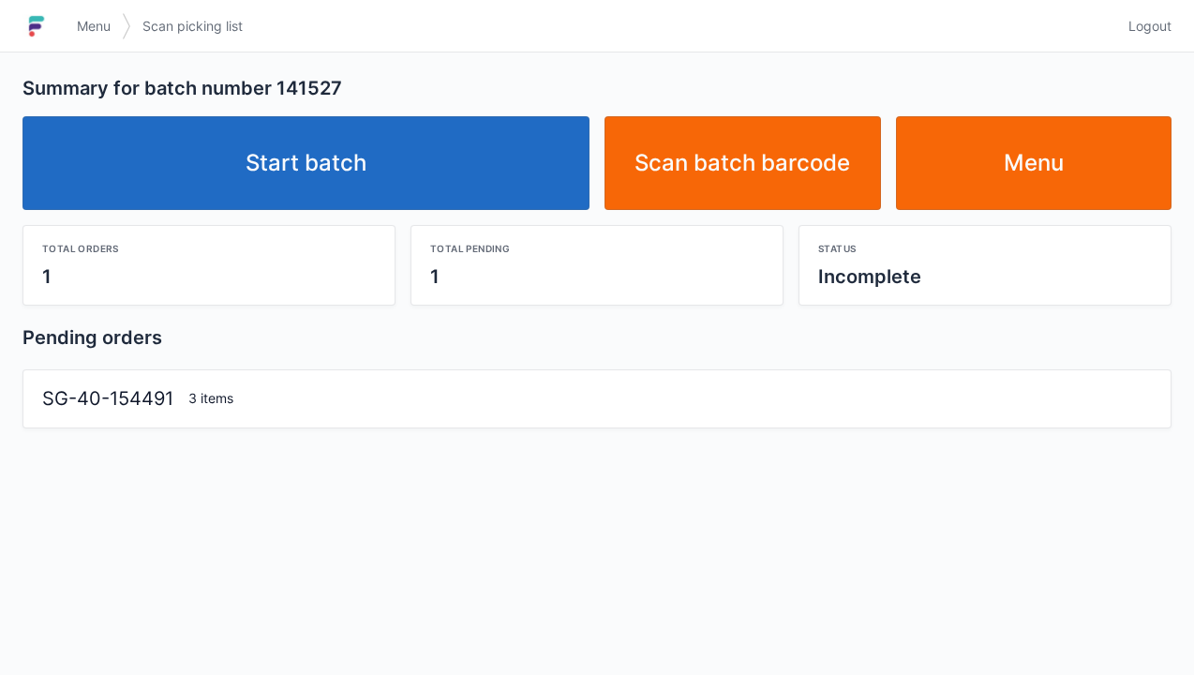
click at [304, 175] on link "Start batch" at bounding box center [305, 163] width 567 height 94
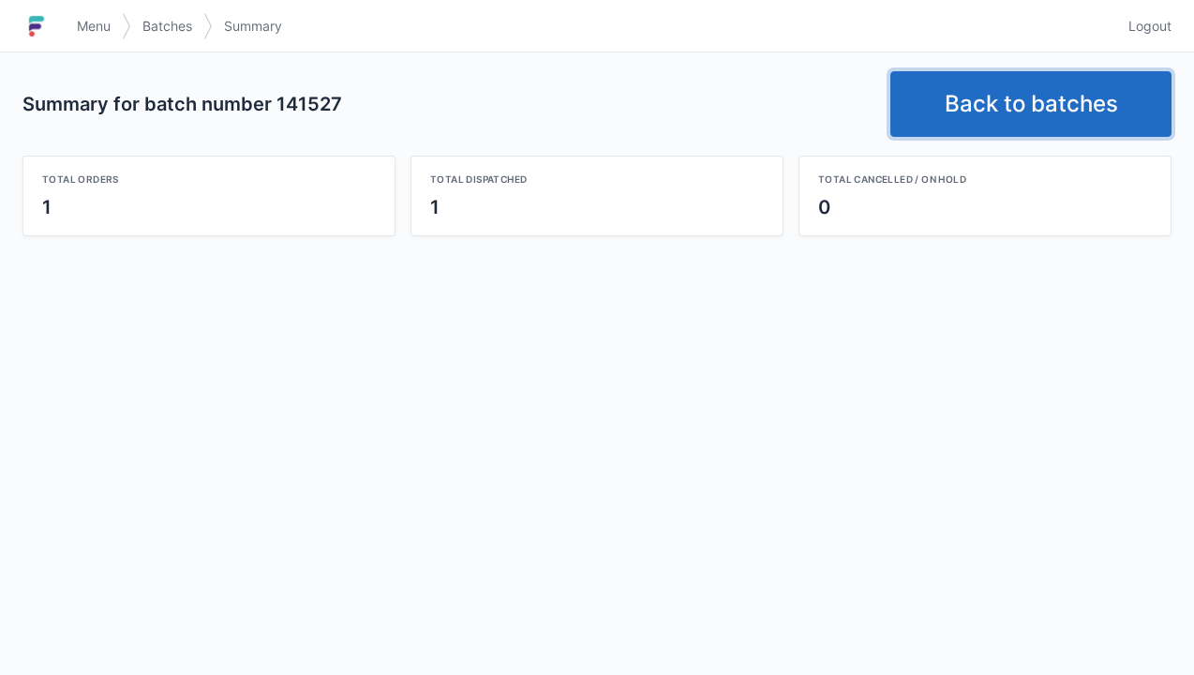
click at [1010, 99] on link "Back to batches" at bounding box center [1030, 104] width 281 height 66
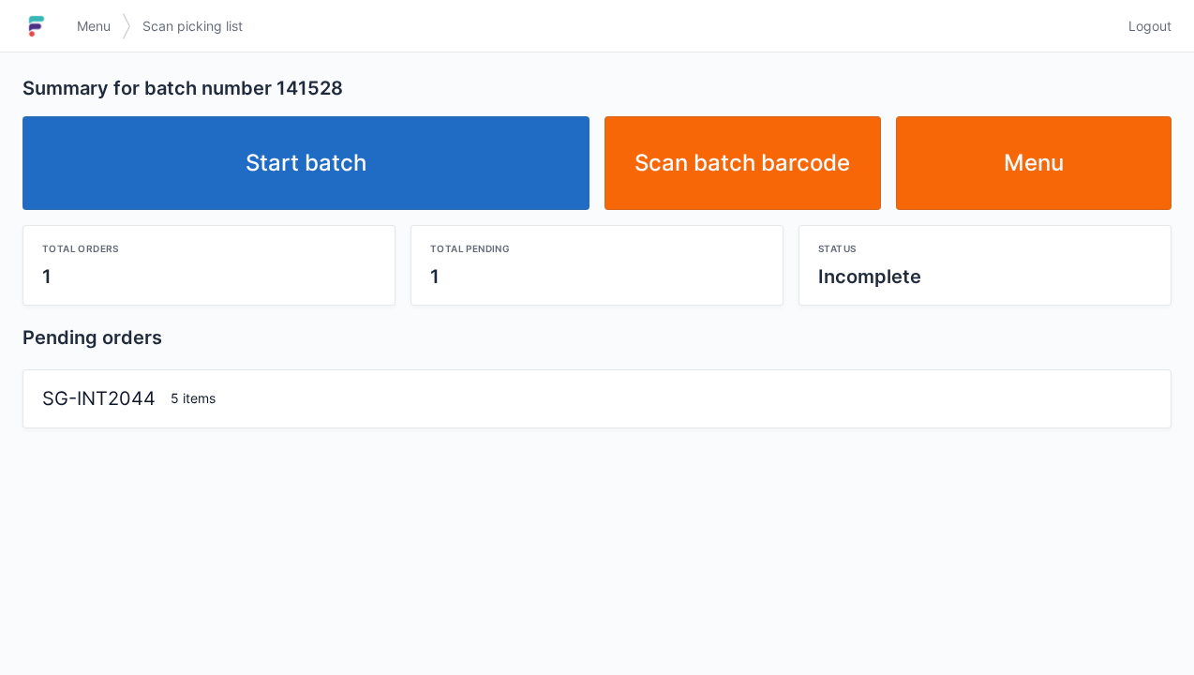
click at [321, 171] on link "Start batch" at bounding box center [305, 163] width 567 height 94
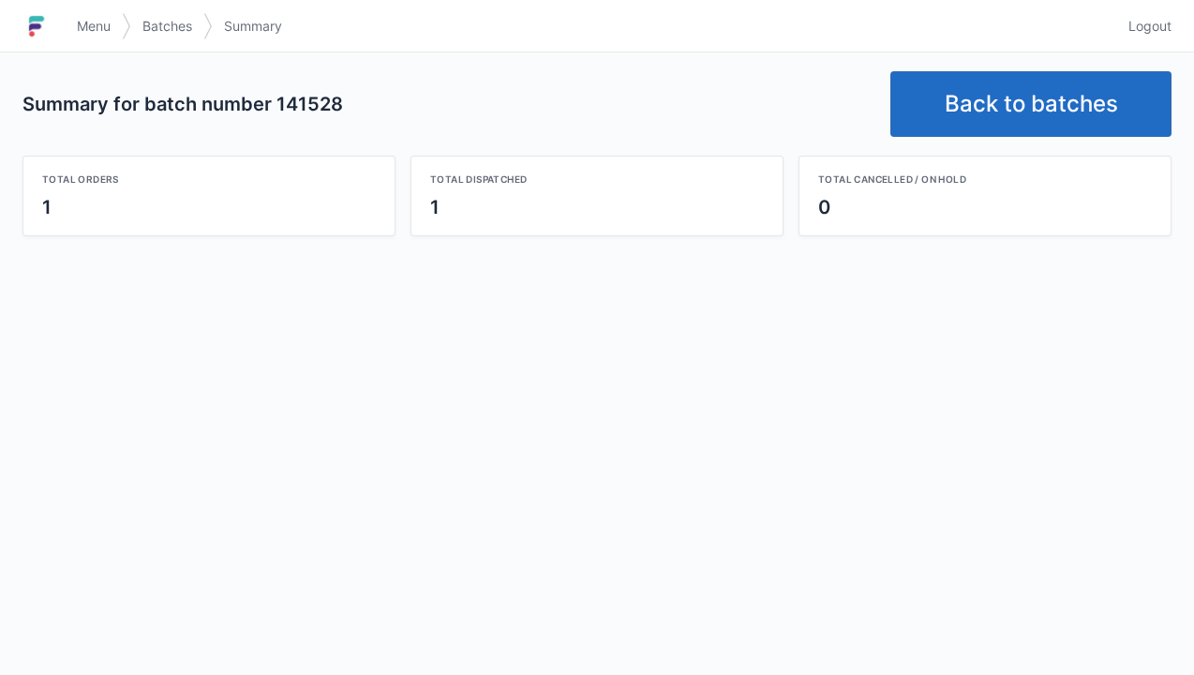
click at [1031, 90] on link "Back to batches" at bounding box center [1030, 104] width 281 height 66
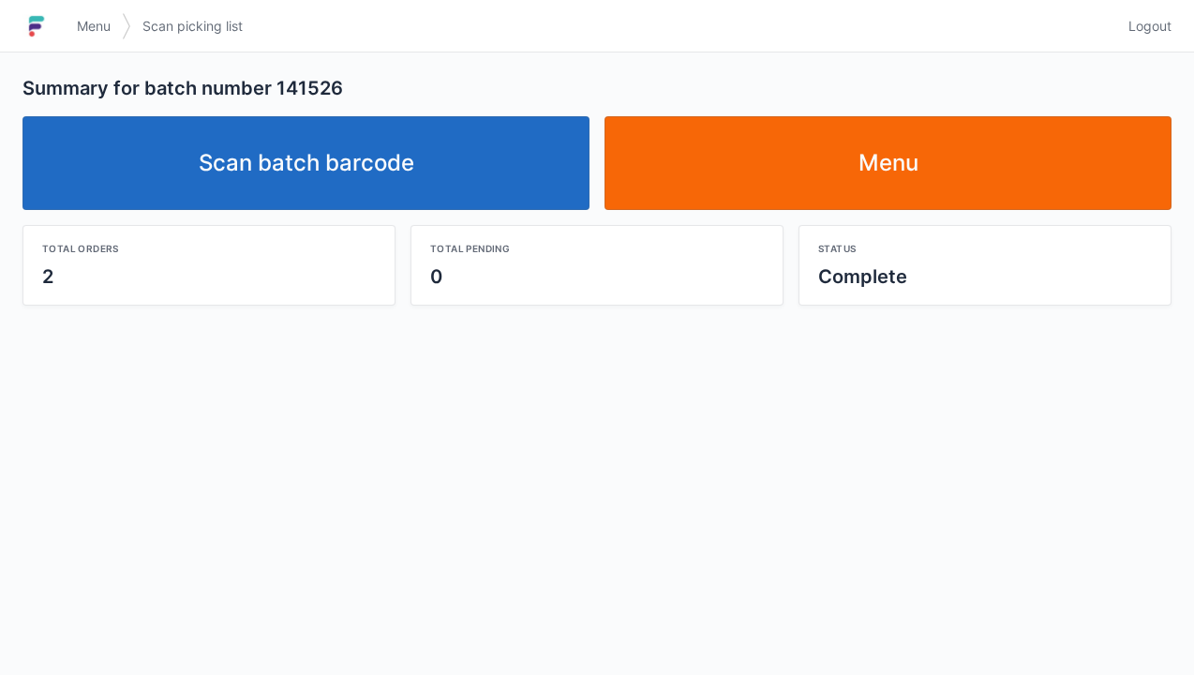
click at [355, 157] on link "Scan batch barcode" at bounding box center [305, 163] width 567 height 94
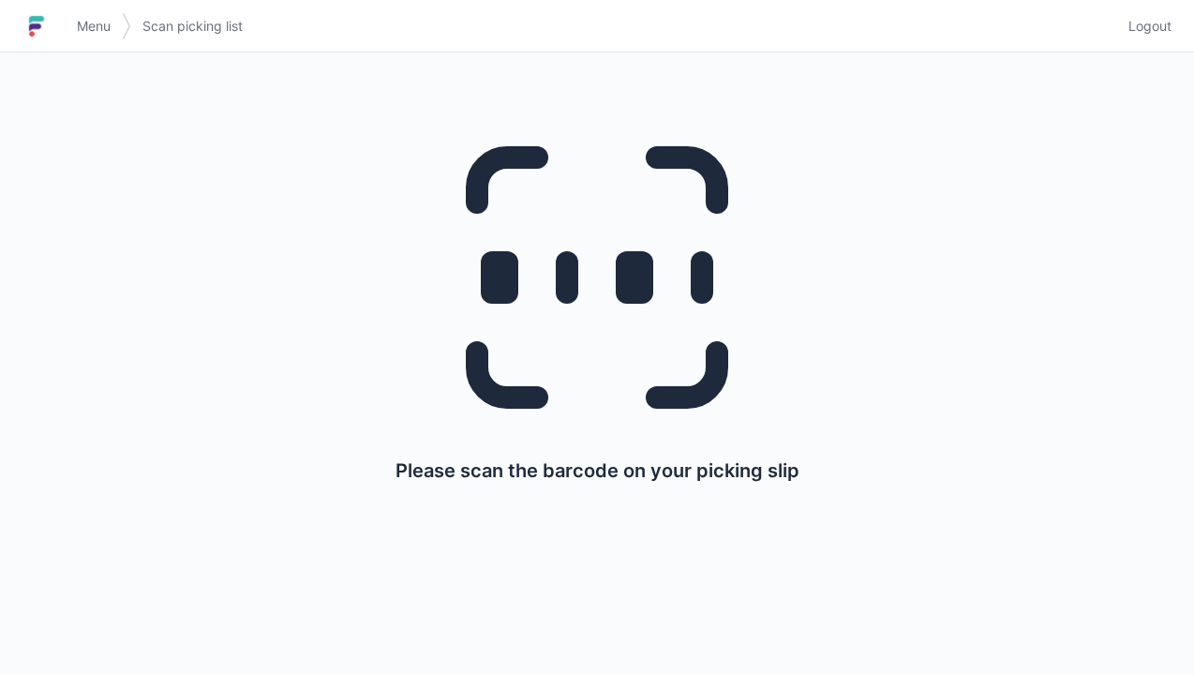
click at [92, 26] on span "Menu" at bounding box center [94, 26] width 34 height 19
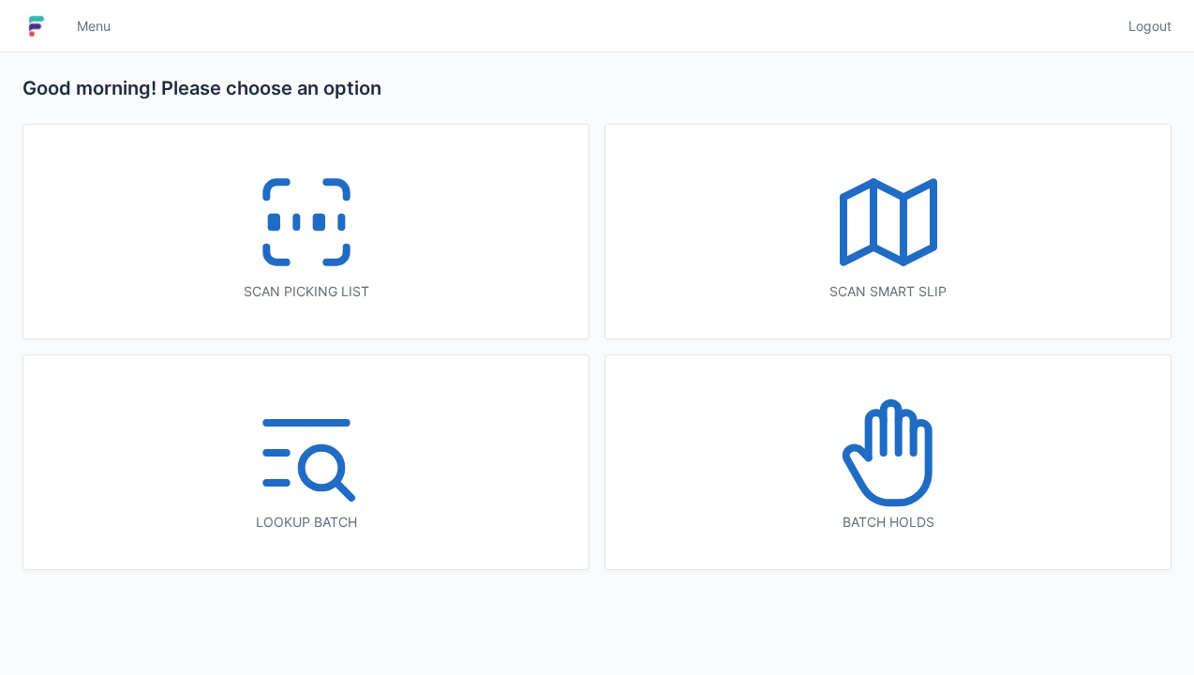
click at [882, 487] on icon at bounding box center [888, 453] width 120 height 120
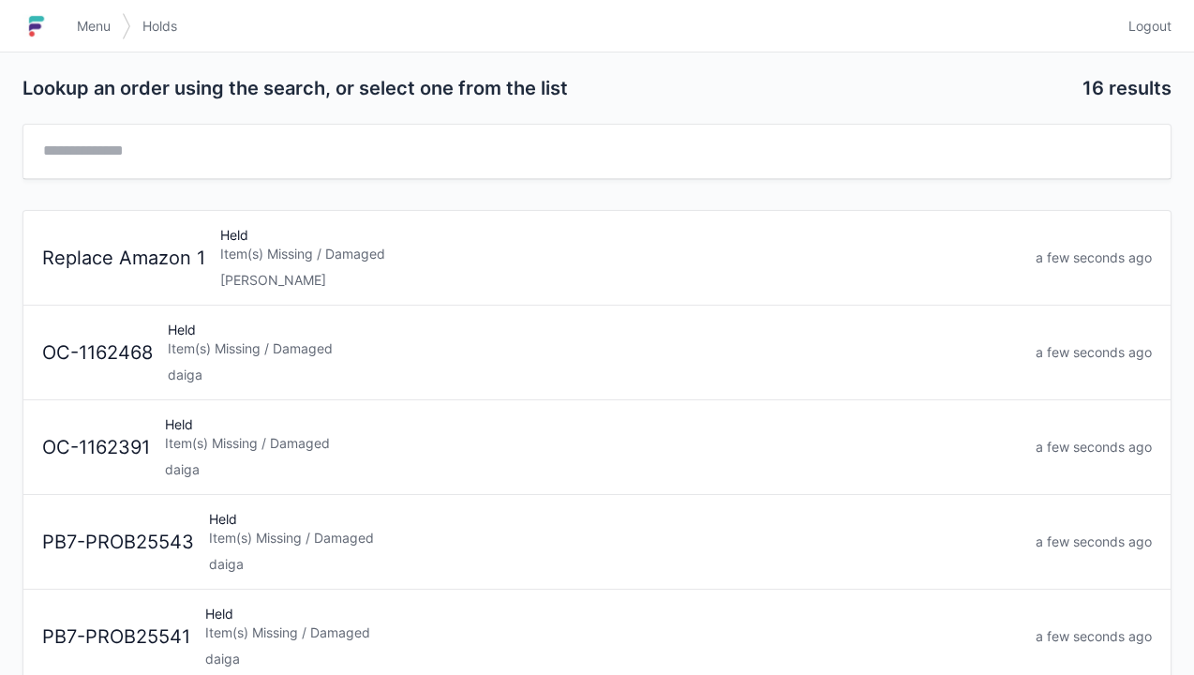
click at [297, 272] on div "[PERSON_NAME]" at bounding box center [620, 280] width 800 height 19
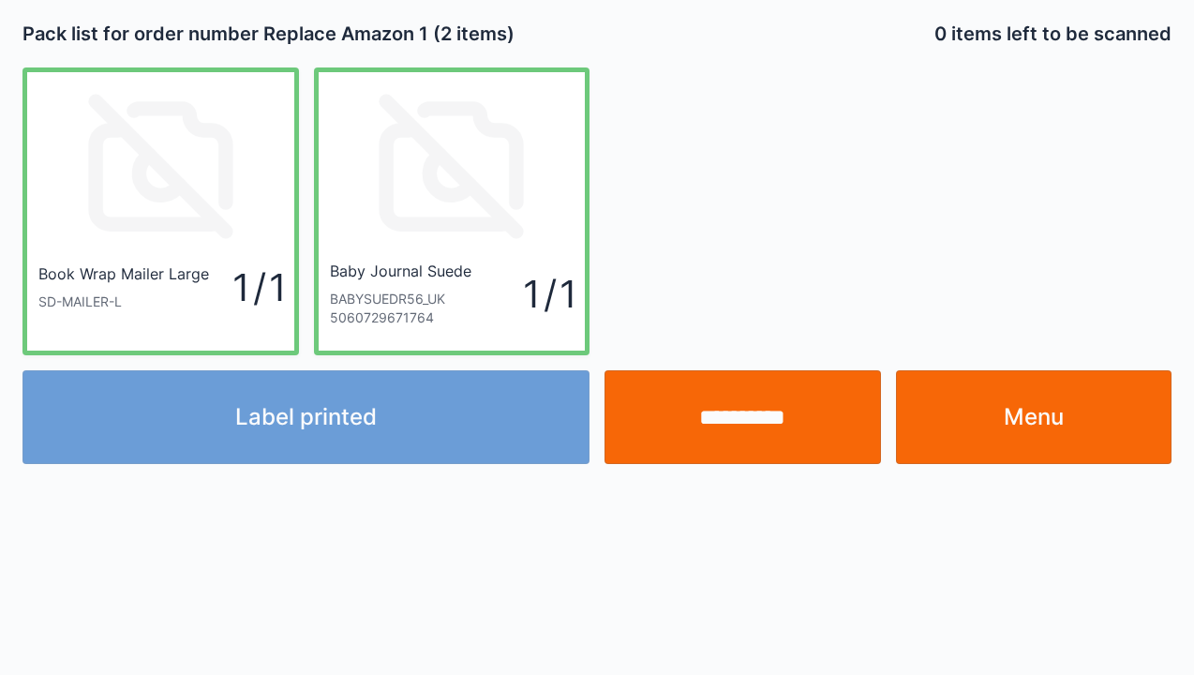
click at [744, 421] on input "**********" at bounding box center [742, 417] width 276 height 94
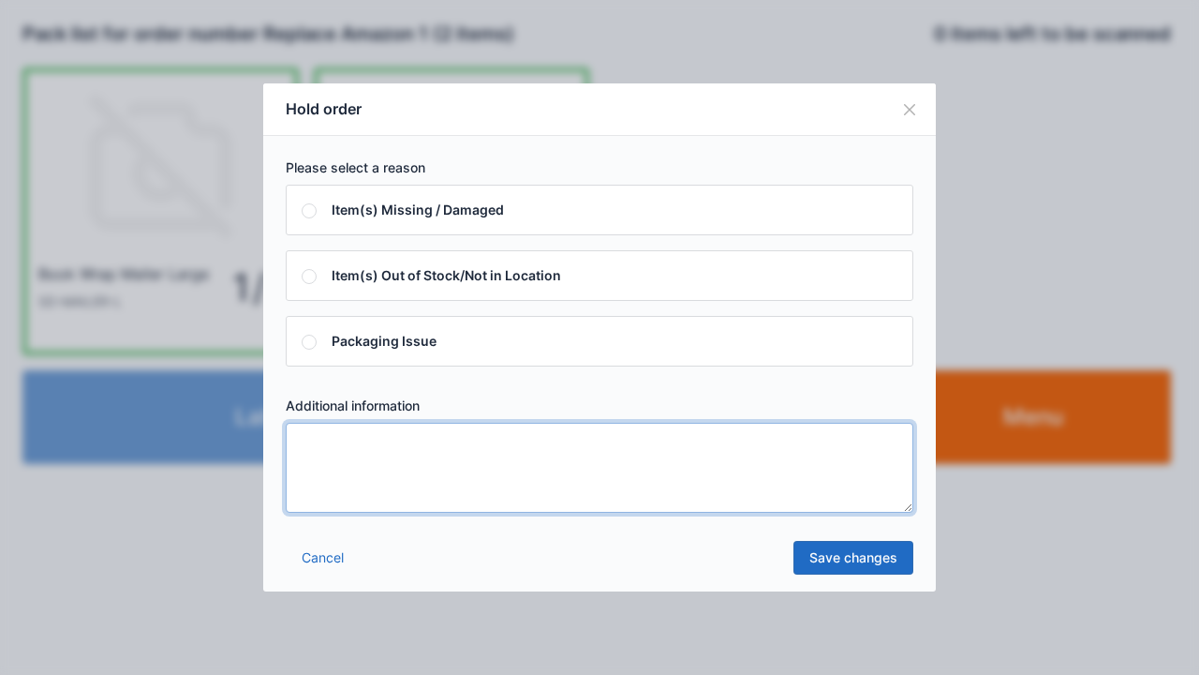
click at [316, 458] on textarea at bounding box center [600, 468] width 628 height 90
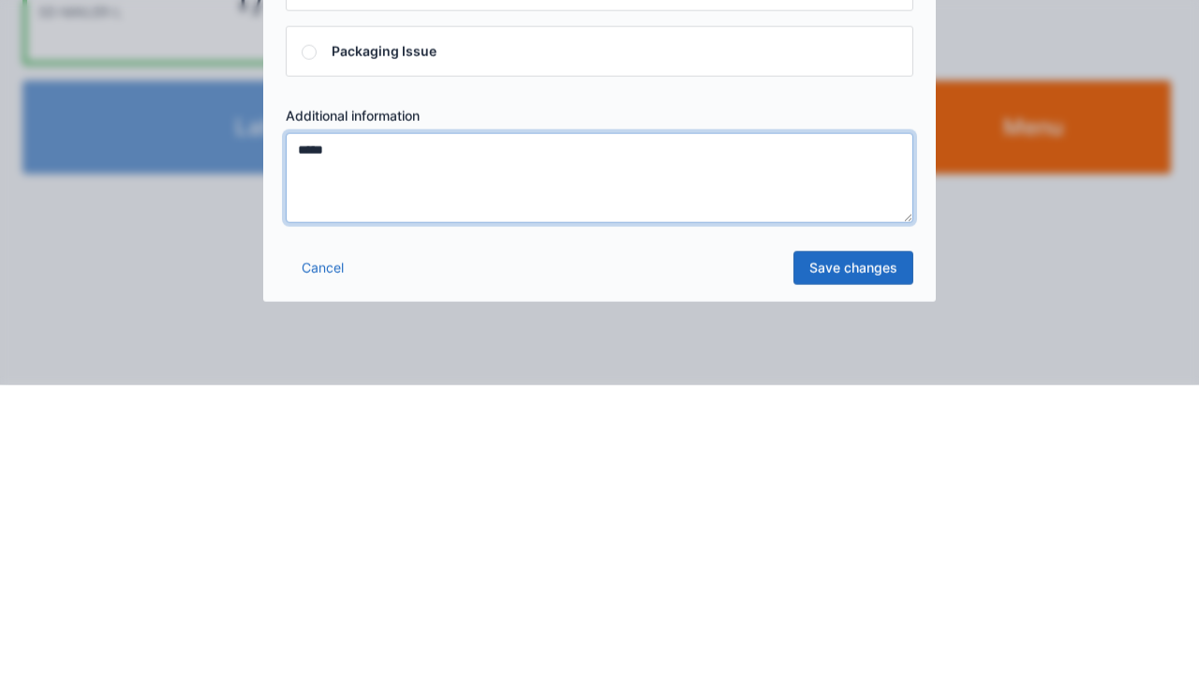
type textarea "*****"
click at [858, 570] on link "Save changes" at bounding box center [854, 558] width 120 height 34
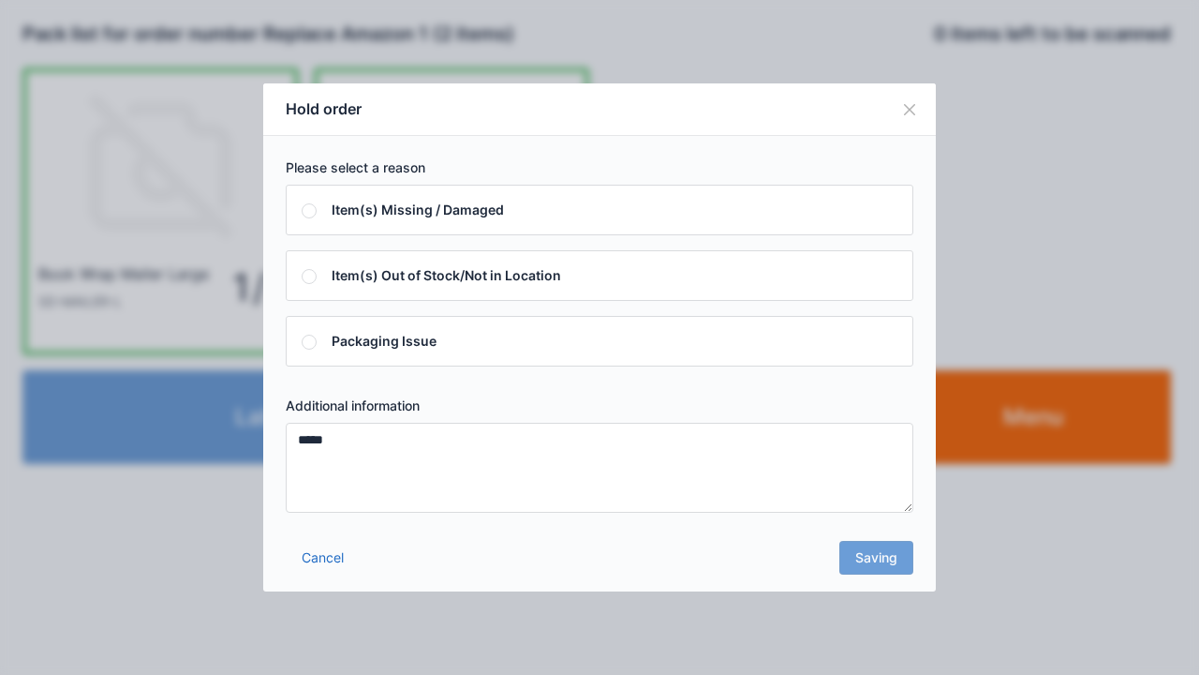
click at [877, 572] on div "Cancel Saving" at bounding box center [599, 563] width 673 height 56
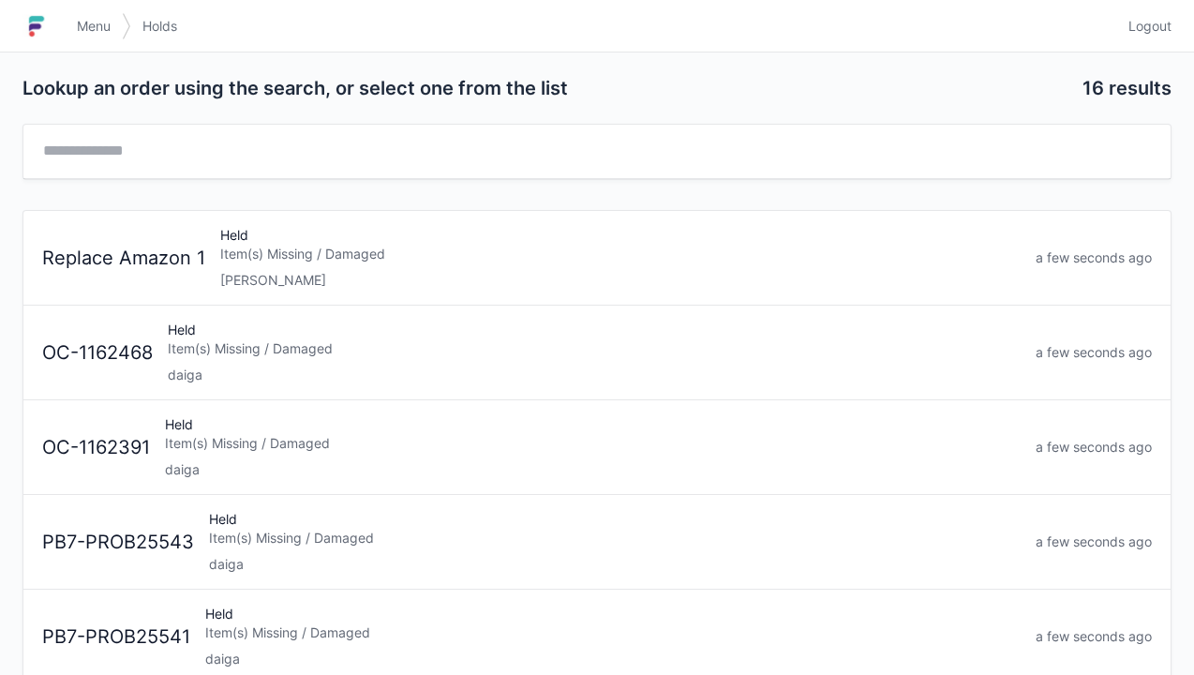
click at [97, 40] on link "Menu" at bounding box center [94, 26] width 56 height 34
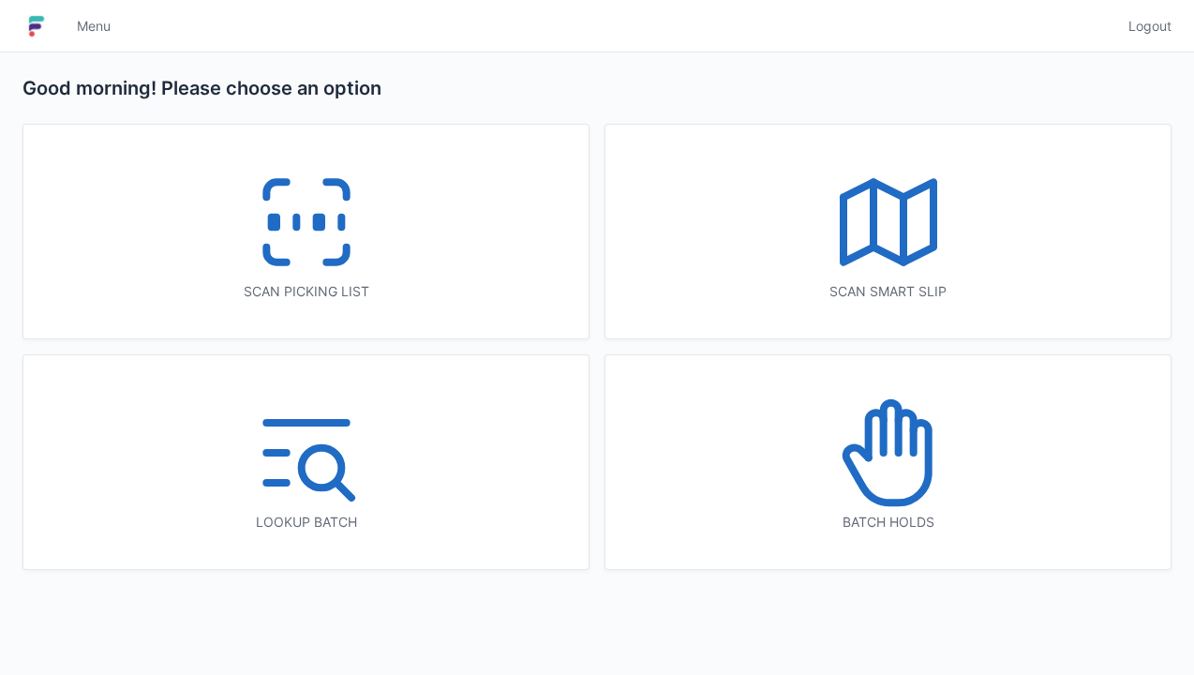
click at [300, 246] on icon at bounding box center [306, 222] width 120 height 120
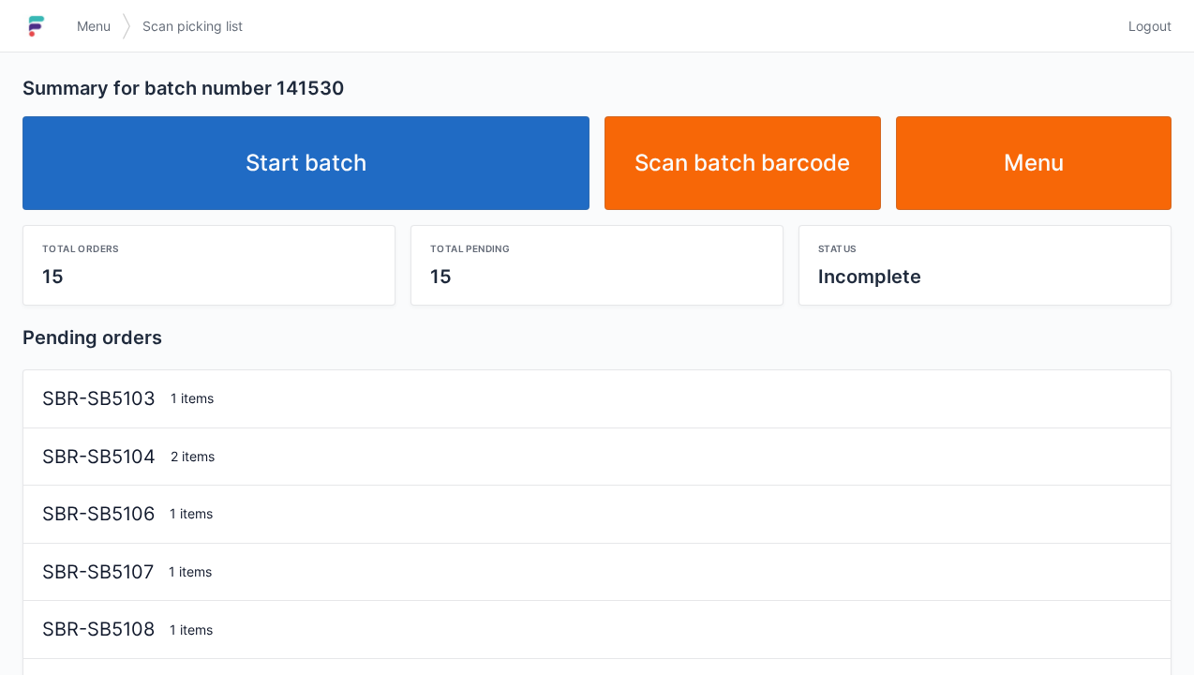
click at [328, 171] on link "Start batch" at bounding box center [305, 163] width 567 height 94
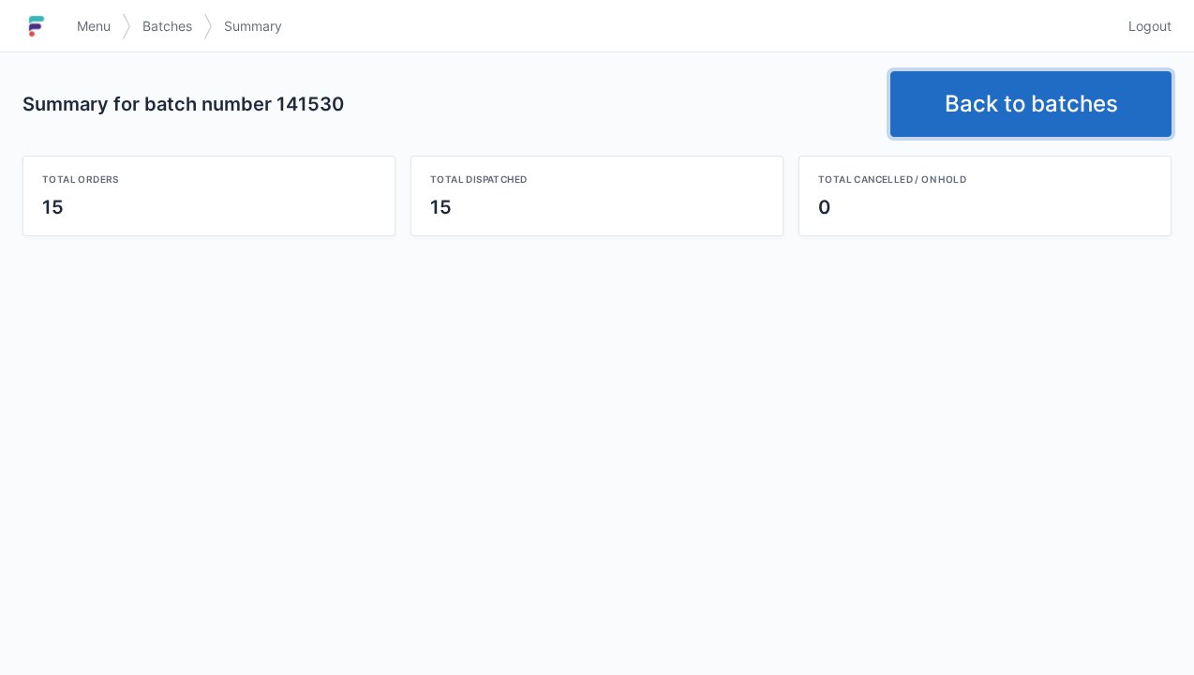
click at [1034, 100] on link "Back to batches" at bounding box center [1030, 104] width 281 height 66
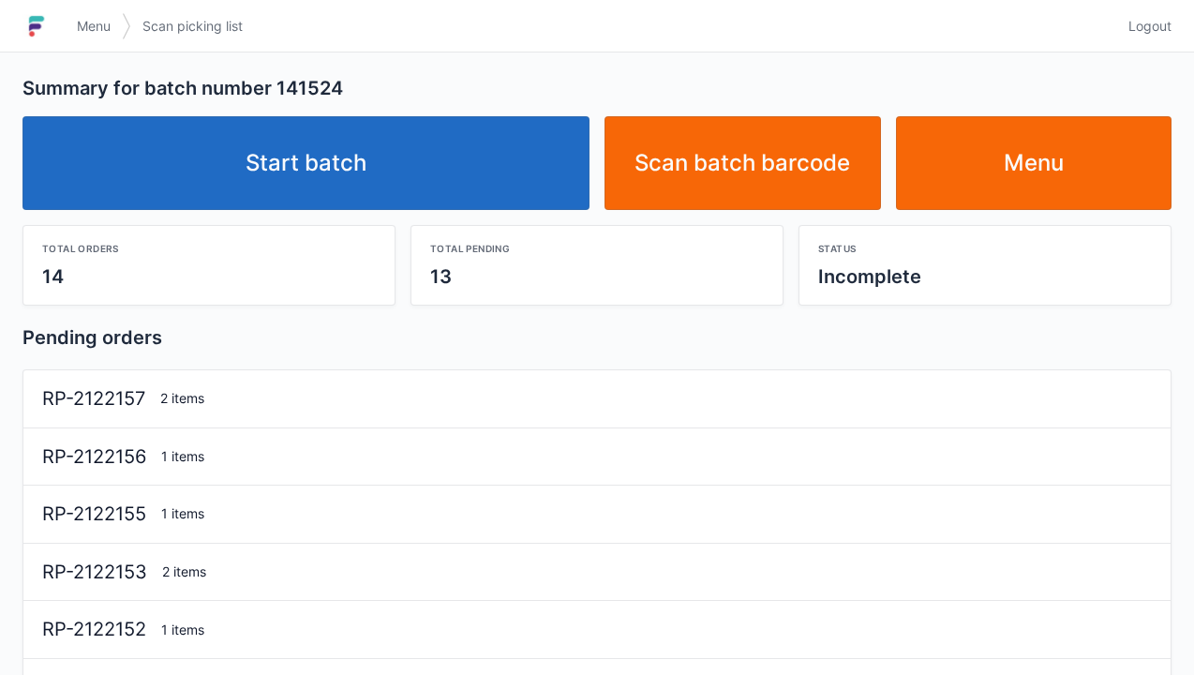
click at [366, 154] on link "Start batch" at bounding box center [305, 163] width 567 height 94
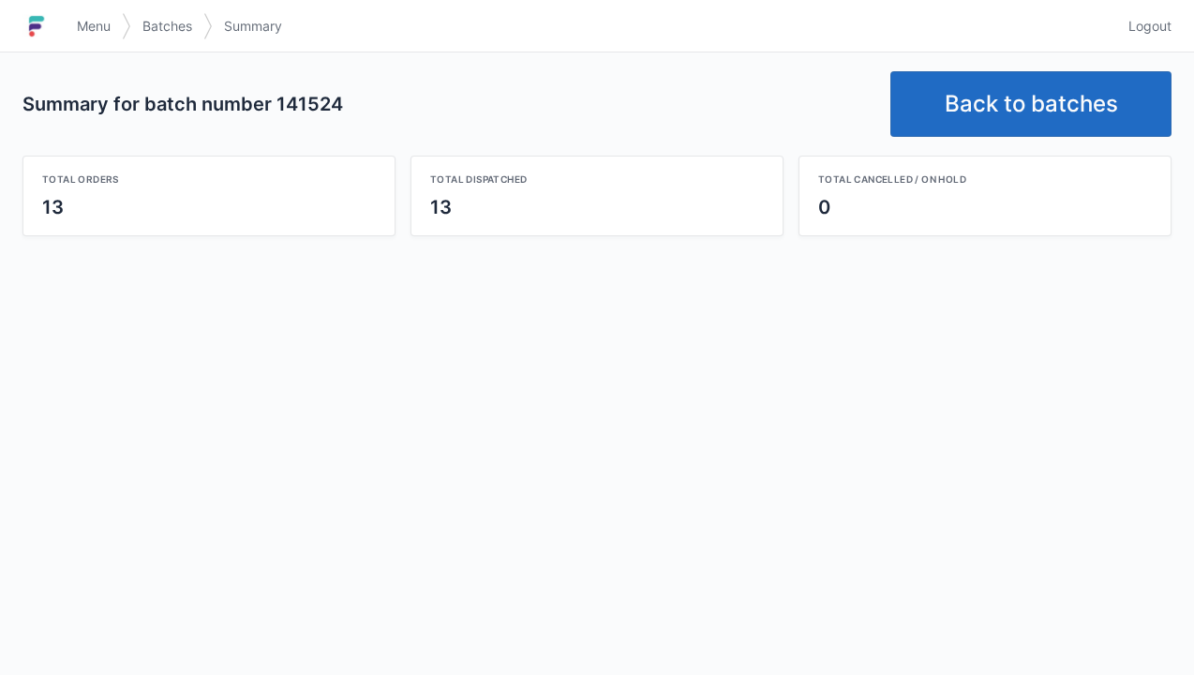
click at [1032, 105] on link "Back to batches" at bounding box center [1030, 104] width 281 height 66
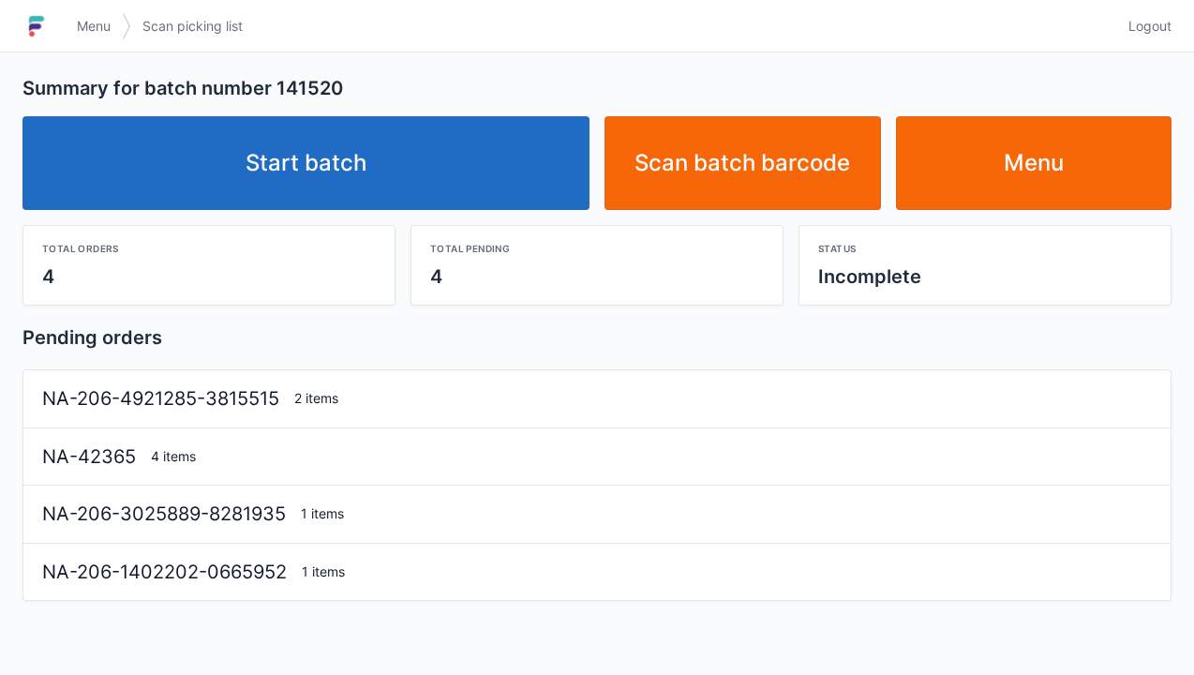
click at [392, 152] on link "Start batch" at bounding box center [305, 163] width 567 height 94
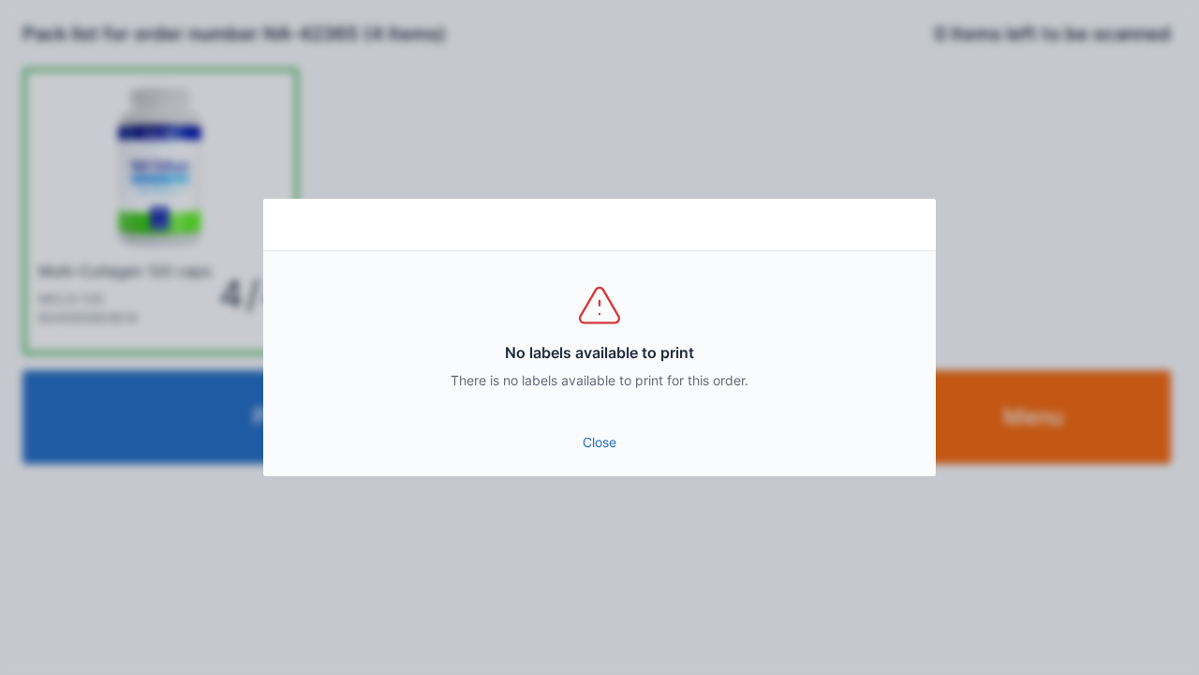
click at [616, 442] on link "Close" at bounding box center [599, 442] width 643 height 34
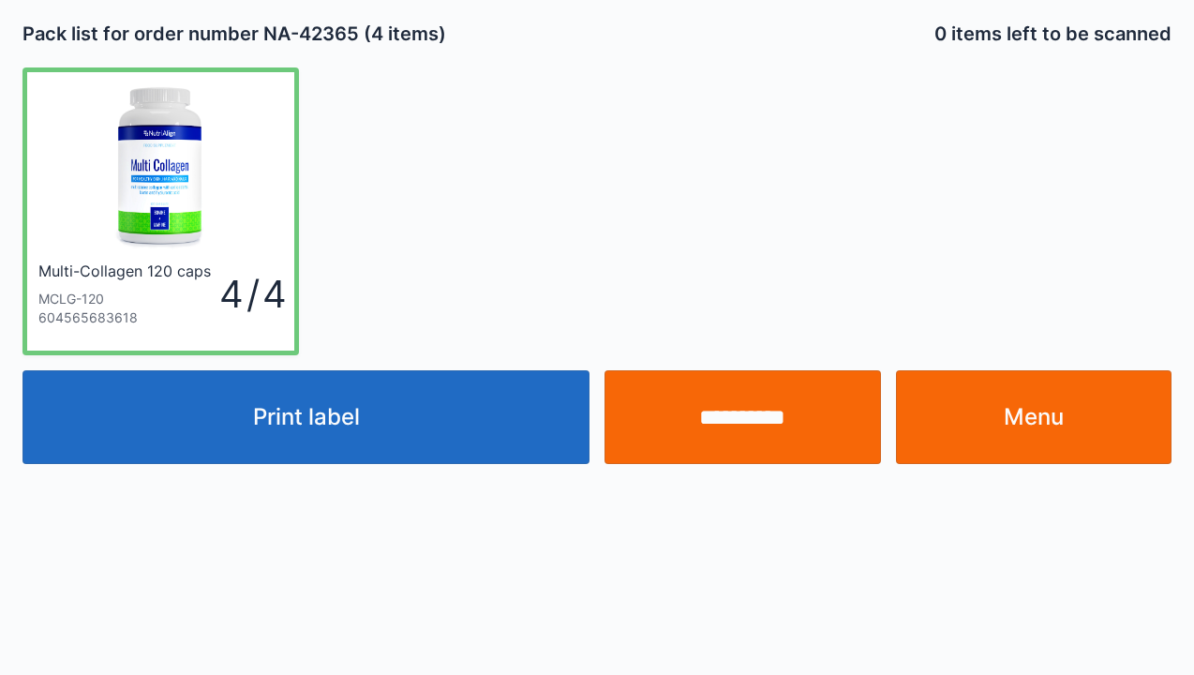
click at [1041, 423] on link "Menu" at bounding box center [1034, 417] width 276 height 94
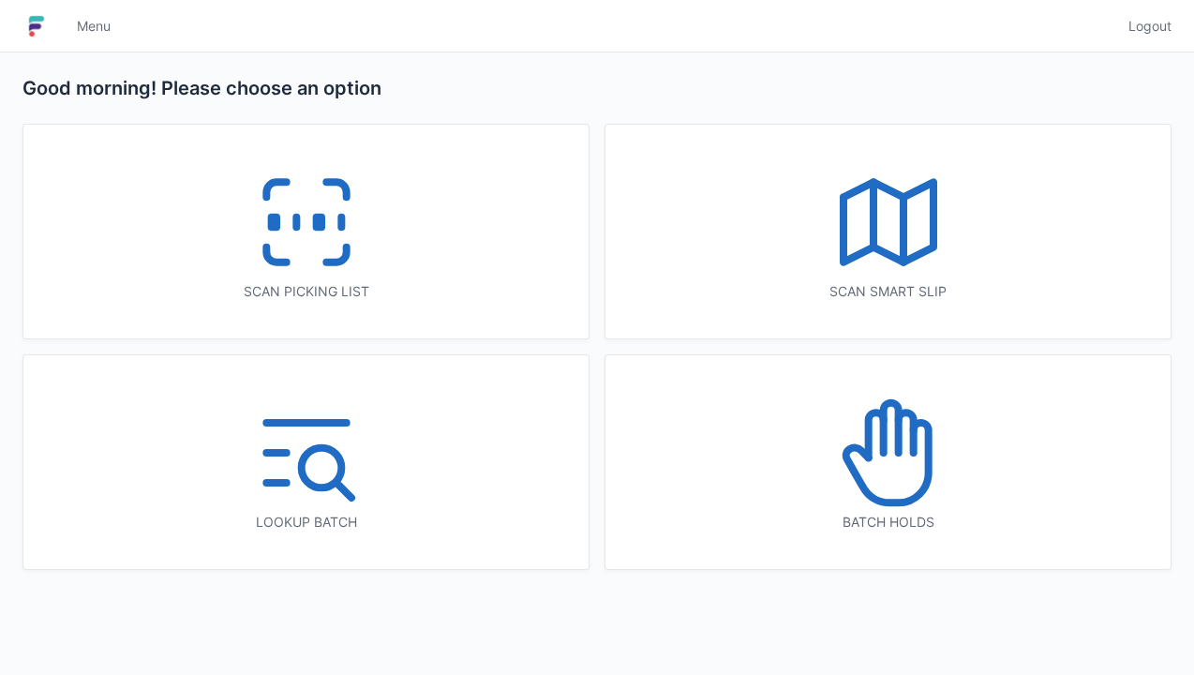
click at [895, 452] on icon at bounding box center [890, 428] width 15 height 50
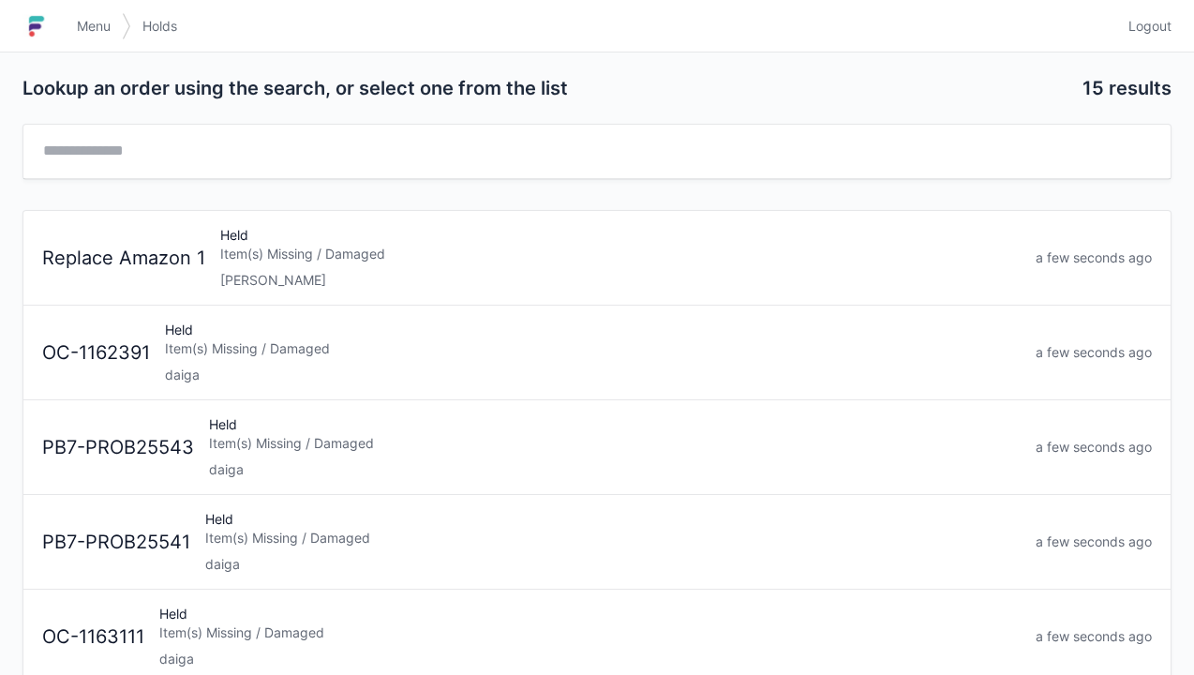
click at [369, 305] on div "OC-1162391 Held Item(s) Missing / Damaged daiga a few seconds ago" at bounding box center [597, 344] width 1124 height 79
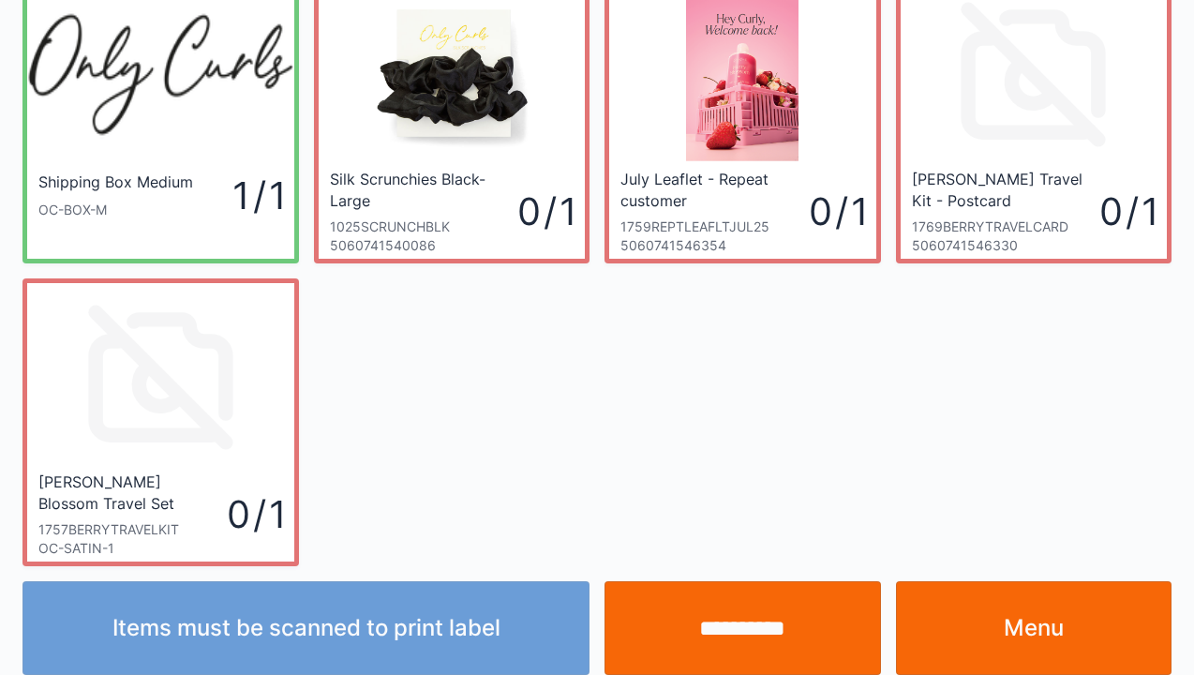
scroll to position [109, 0]
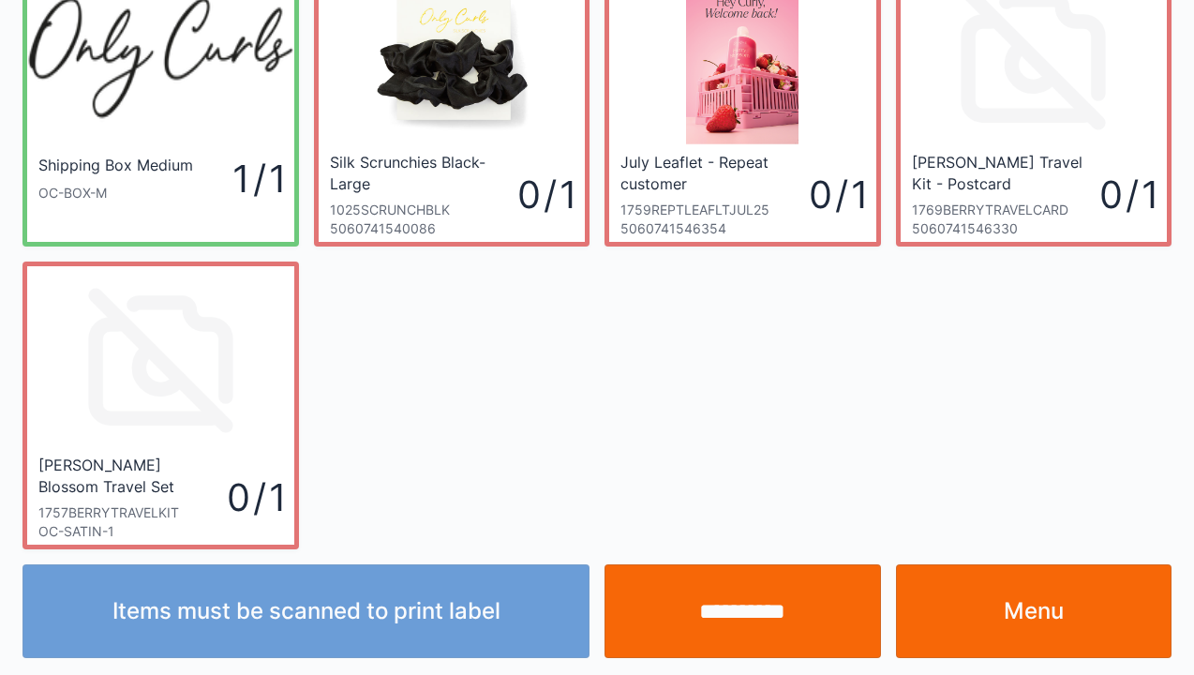
click at [1036, 627] on link "Menu" at bounding box center [1034, 611] width 276 height 94
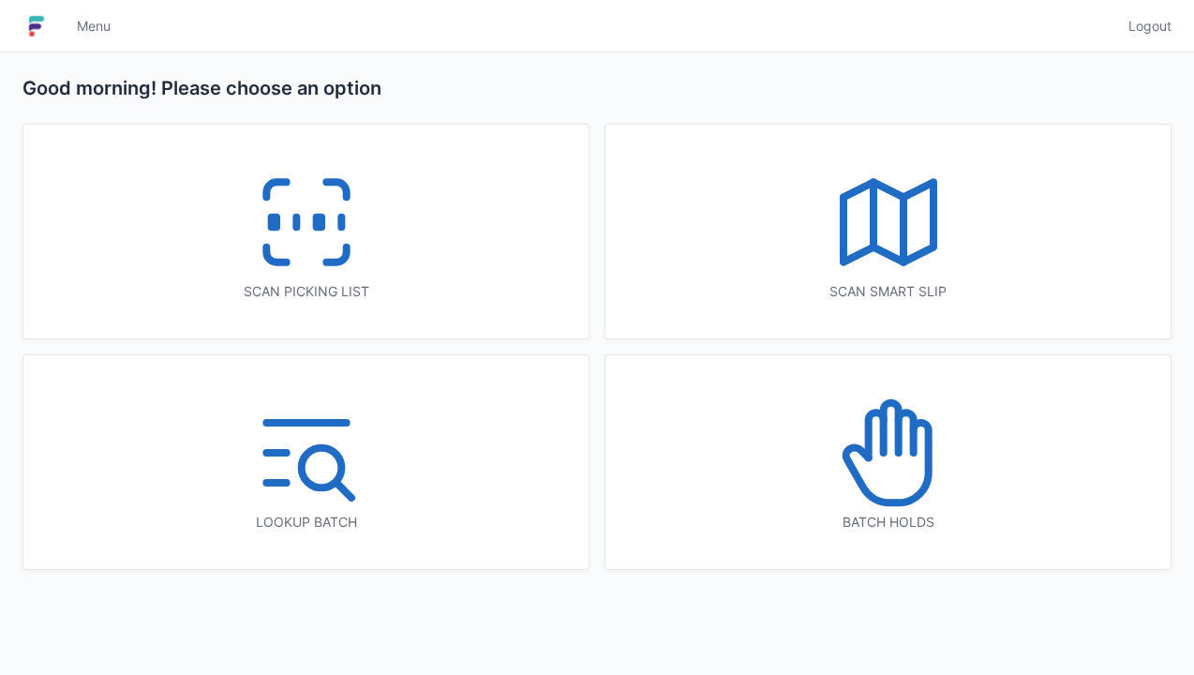
click at [910, 467] on icon at bounding box center [888, 453] width 120 height 120
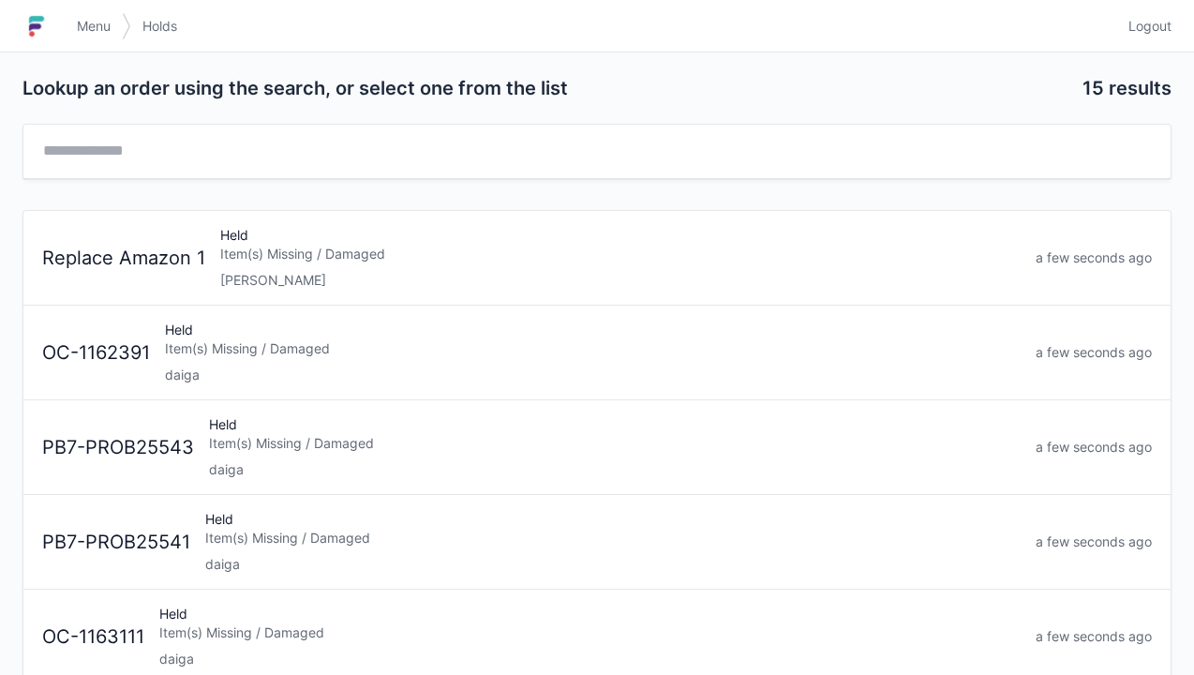
click at [298, 256] on div "Item(s) Missing / Damaged" at bounding box center [620, 254] width 800 height 19
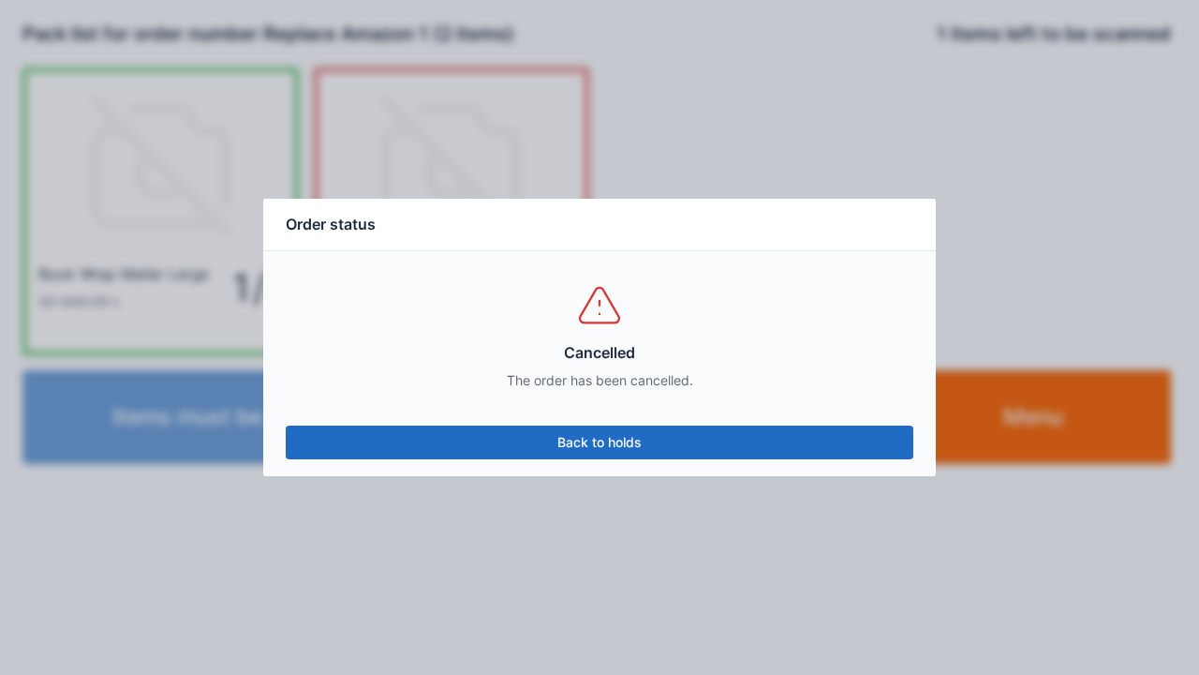
click at [601, 431] on link "Back to holds" at bounding box center [600, 442] width 628 height 34
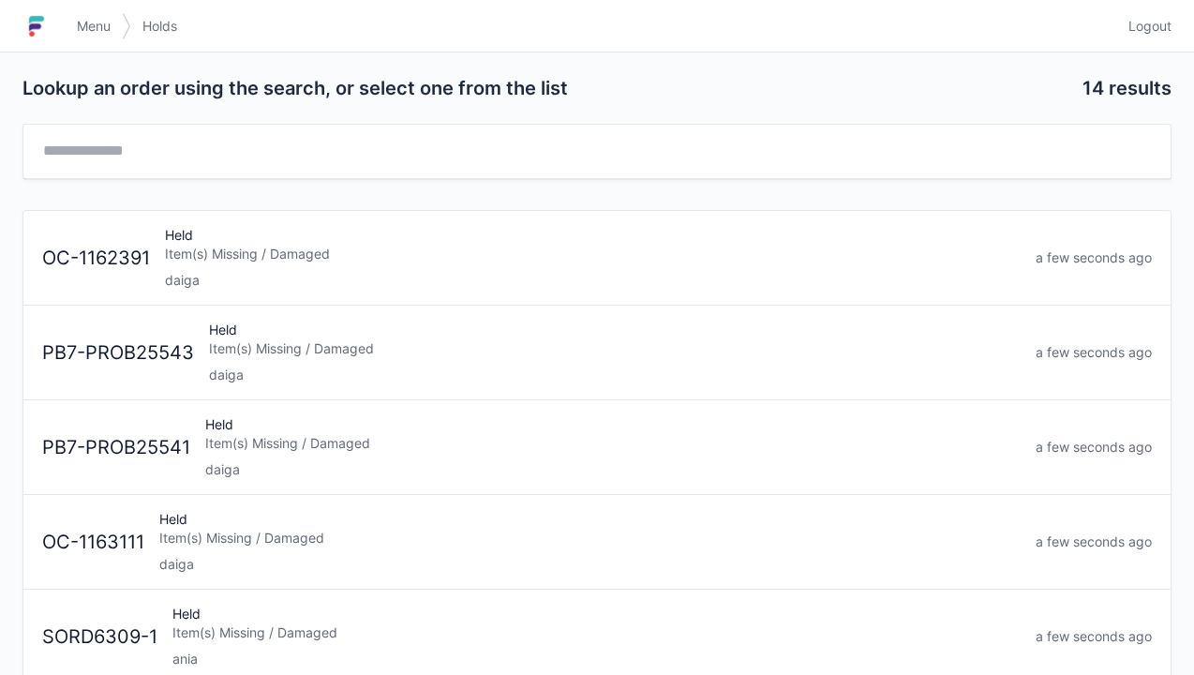
click at [96, 23] on span "Menu" at bounding box center [94, 26] width 34 height 19
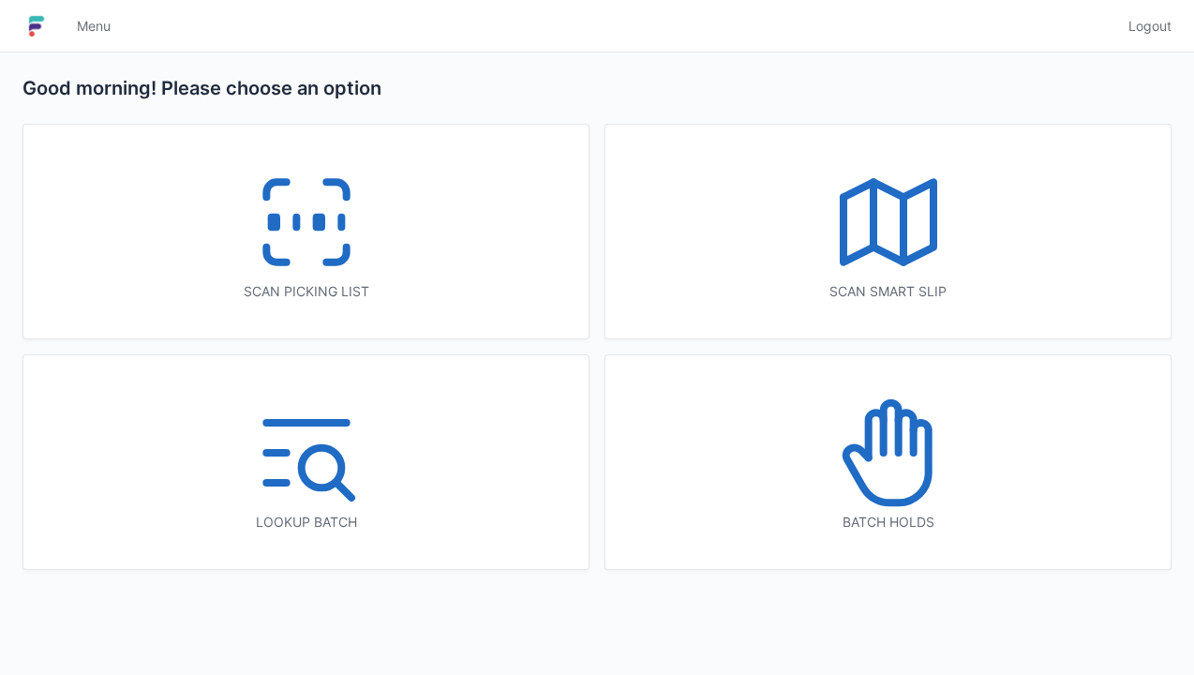
click at [316, 224] on rect at bounding box center [318, 222] width 5 height 10
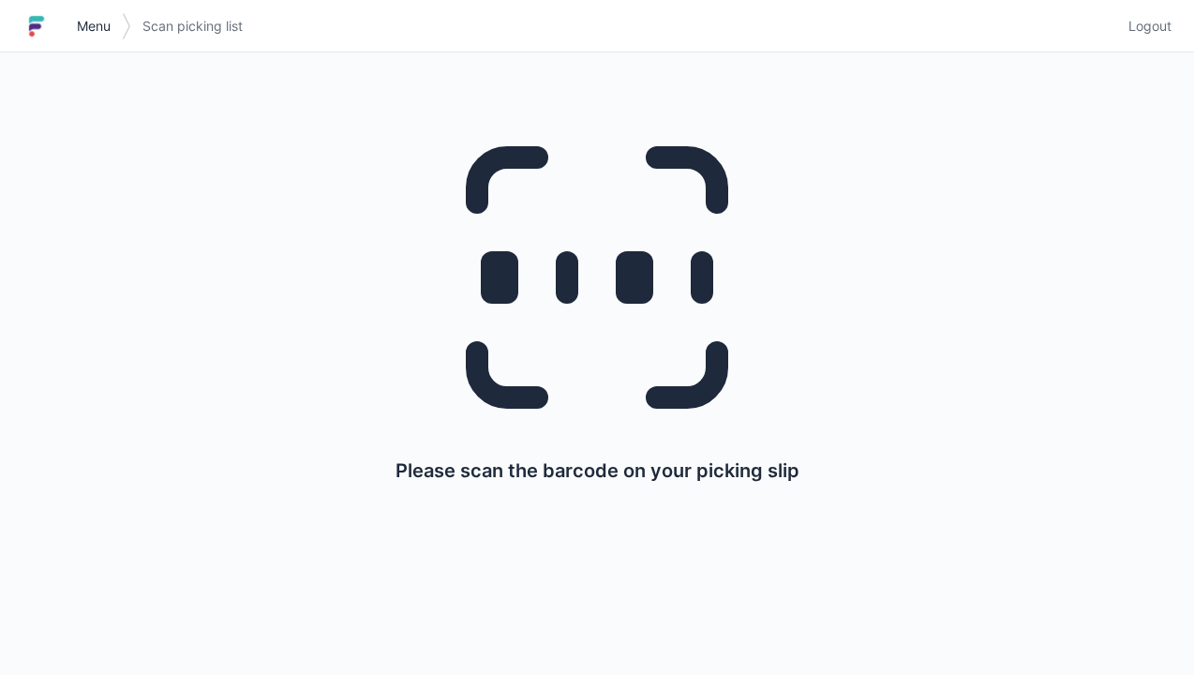
click at [96, 35] on span "Menu" at bounding box center [94, 26] width 34 height 19
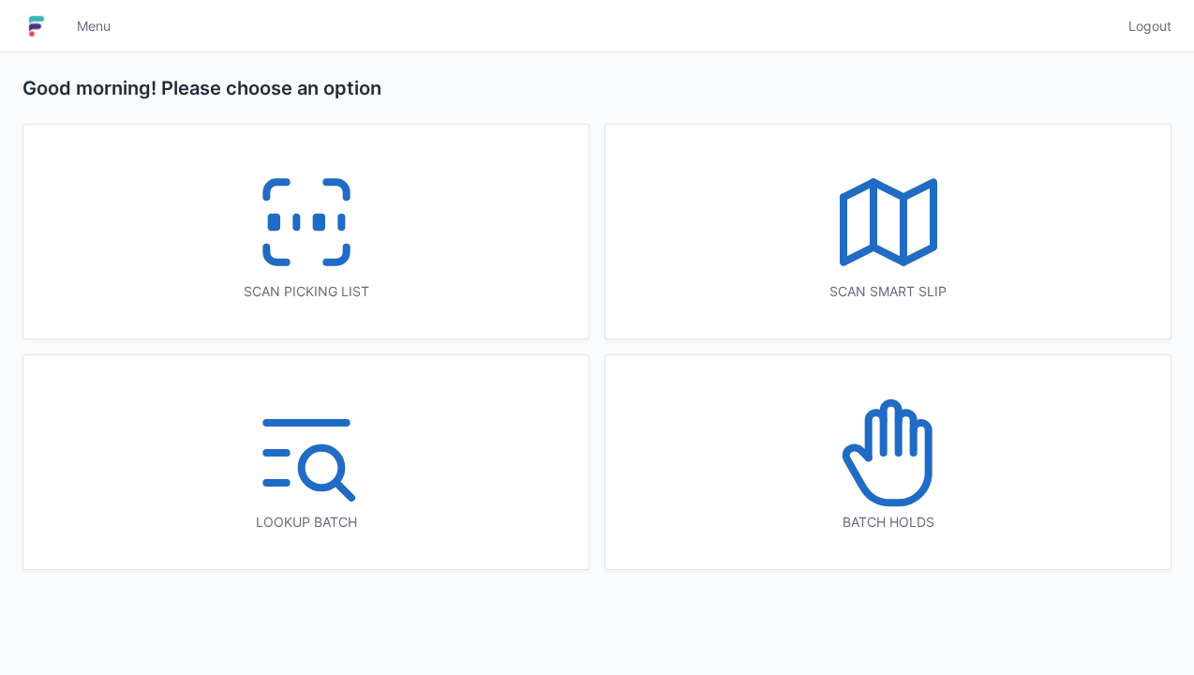
click at [302, 254] on icon at bounding box center [306, 222] width 120 height 120
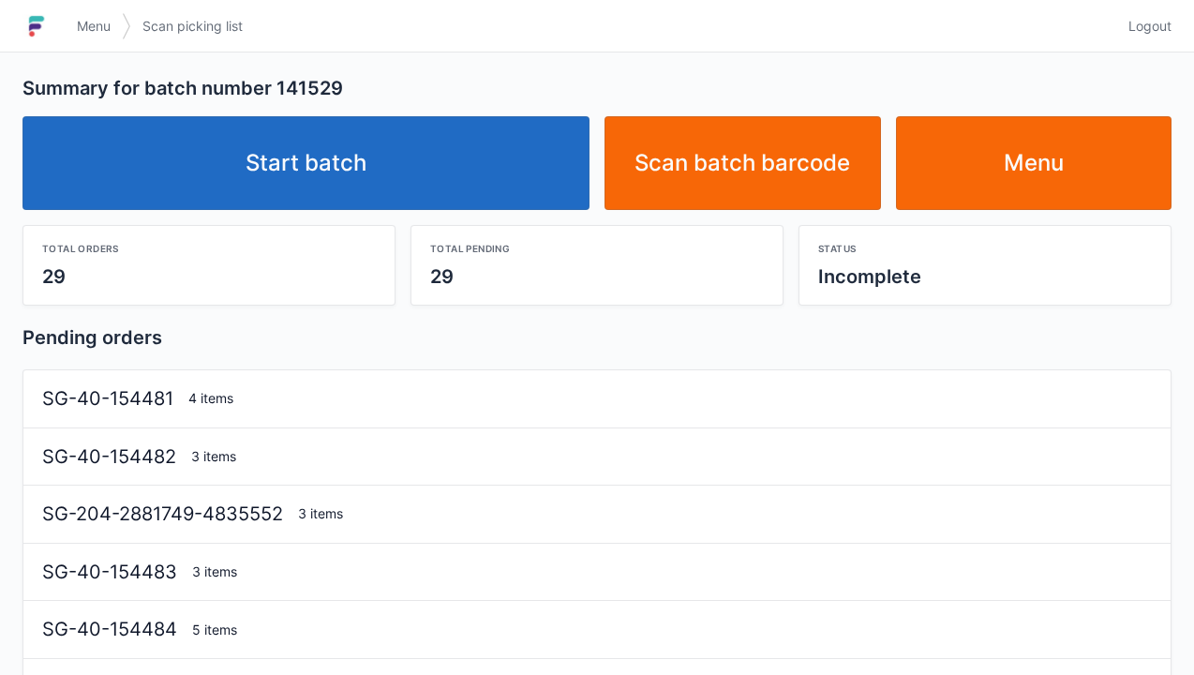
click at [352, 176] on link "Start batch" at bounding box center [305, 163] width 567 height 94
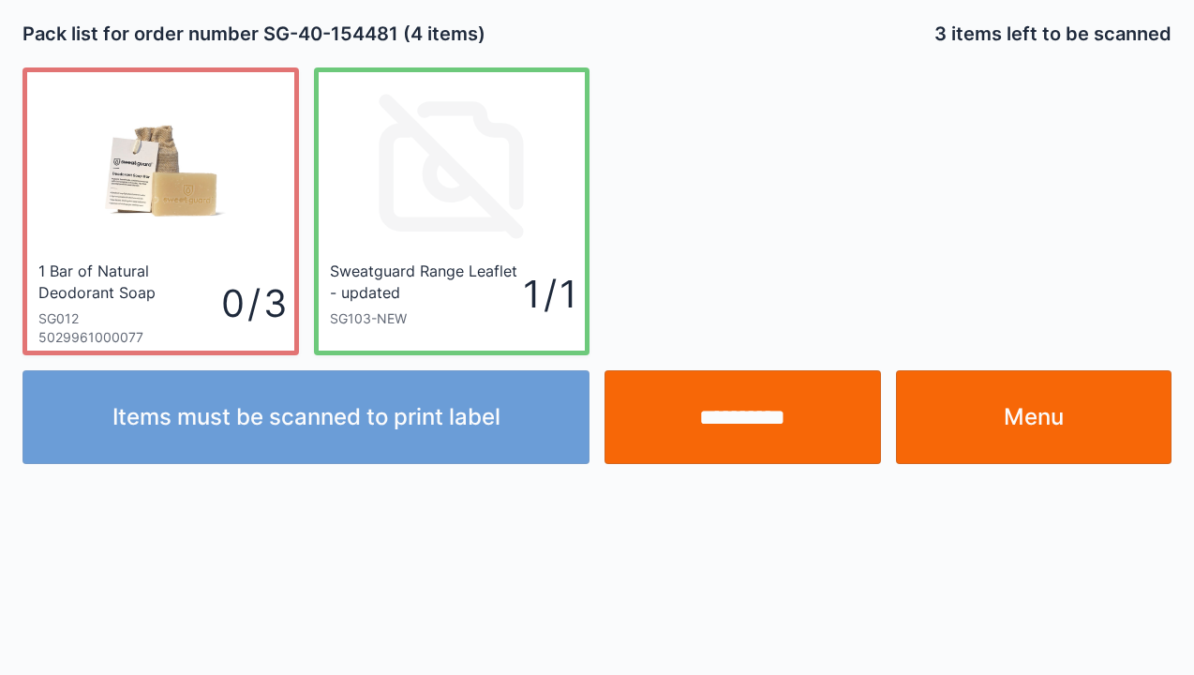
click at [1069, 417] on link "Menu" at bounding box center [1034, 417] width 276 height 94
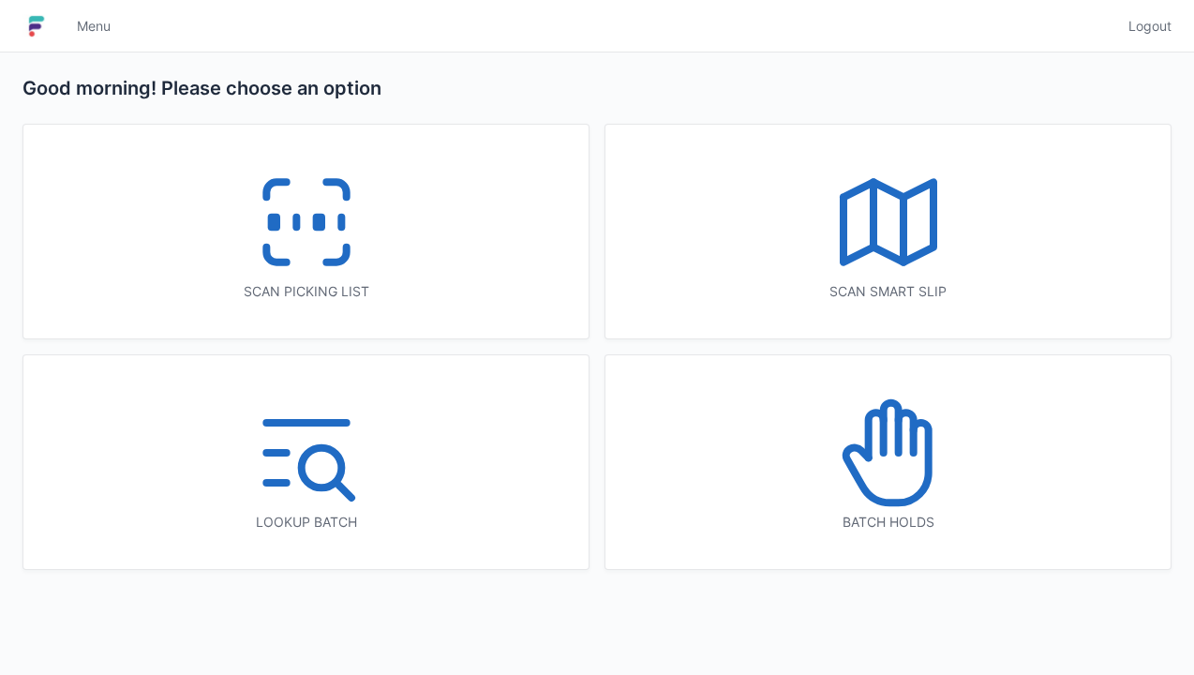
click at [309, 312] on div "Scan picking list" at bounding box center [305, 232] width 565 height 214
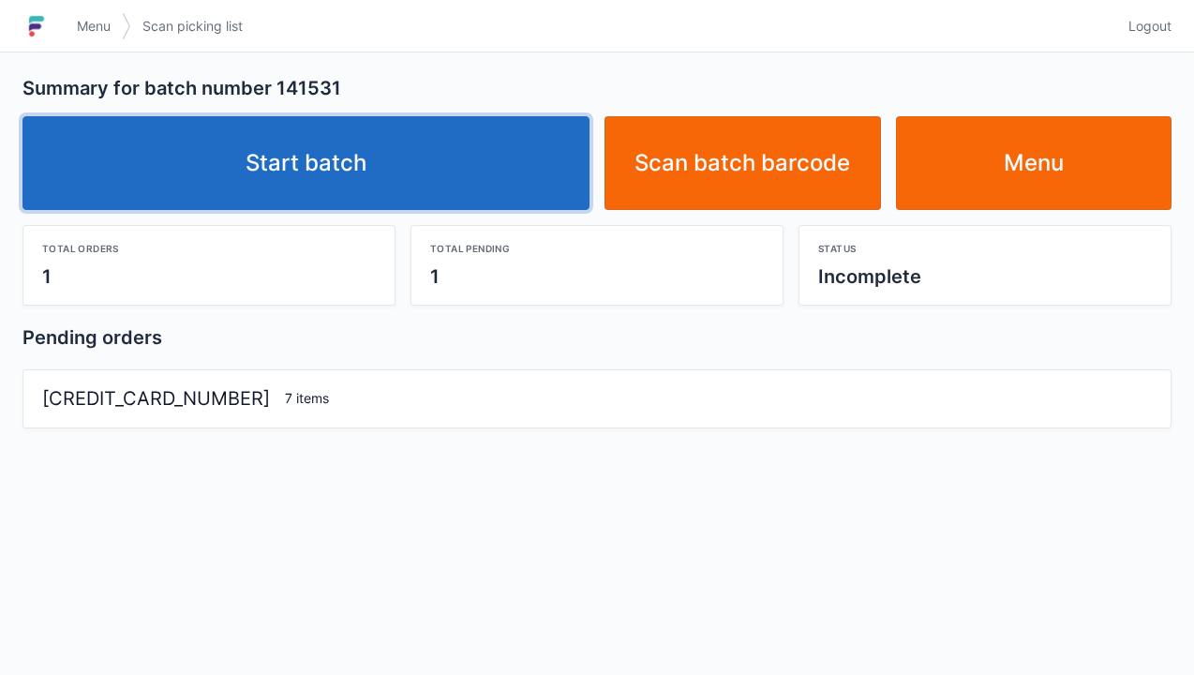
click at [349, 194] on link "Start batch" at bounding box center [305, 163] width 567 height 94
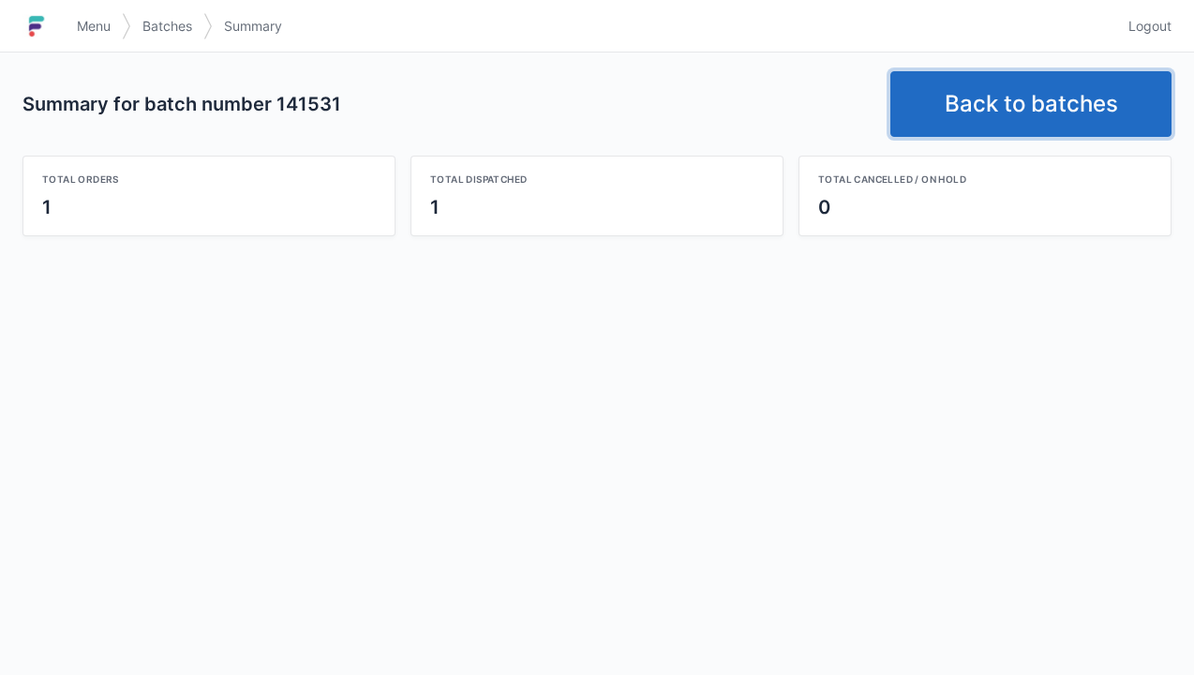
click at [1010, 108] on link "Back to batches" at bounding box center [1030, 104] width 281 height 66
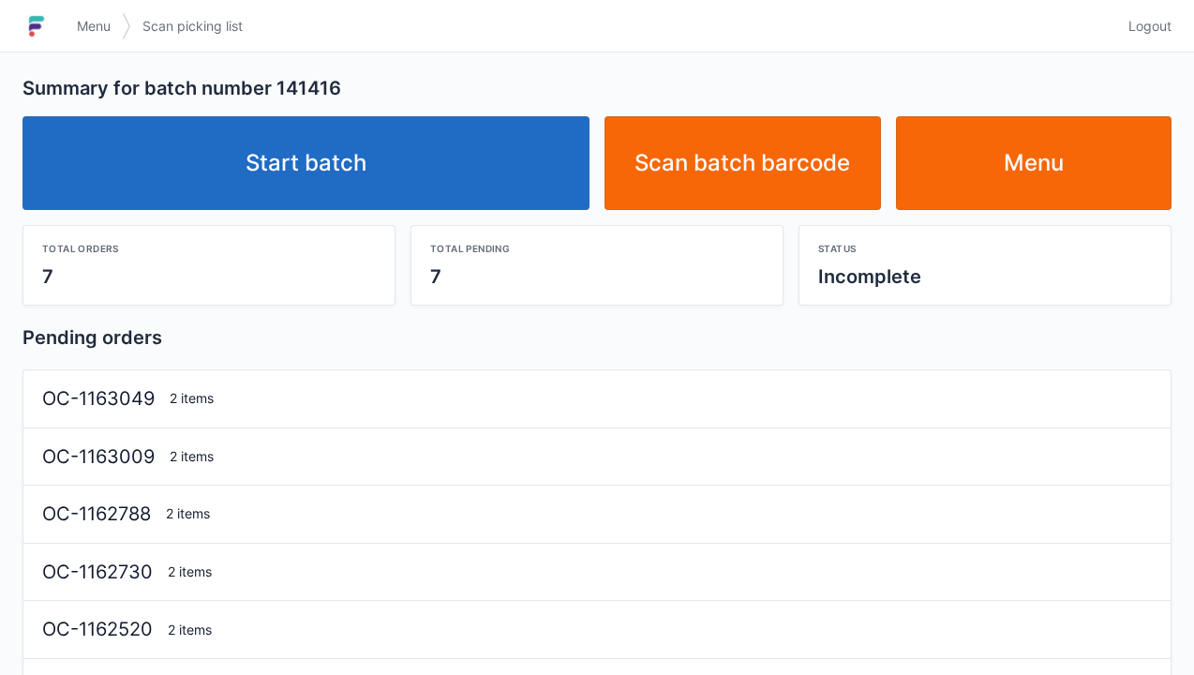
click at [358, 179] on link "Start batch" at bounding box center [305, 163] width 567 height 94
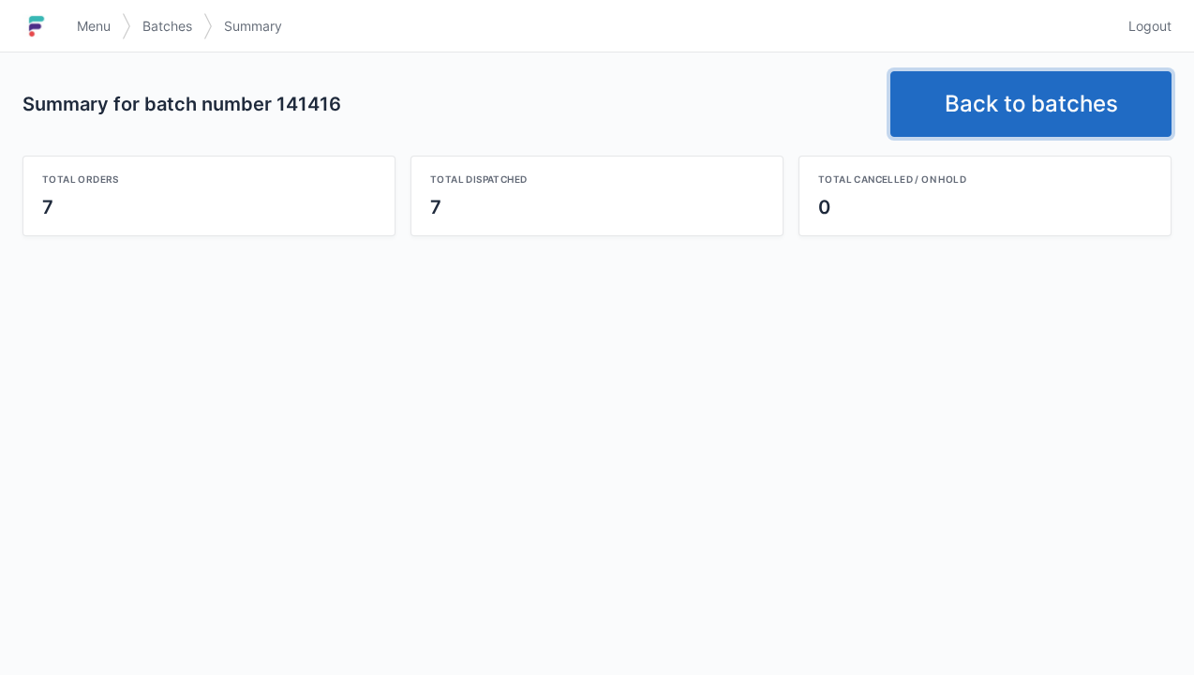
click at [1057, 97] on link "Back to batches" at bounding box center [1030, 104] width 281 height 66
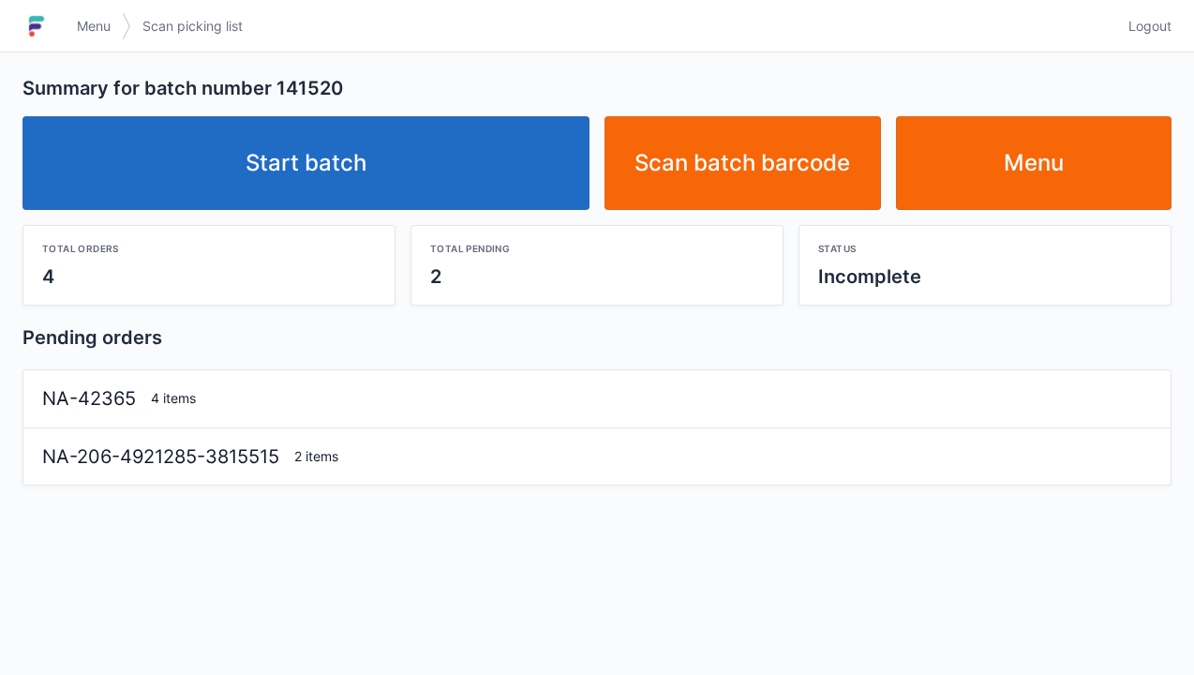
click at [332, 171] on link "Start batch" at bounding box center [305, 163] width 567 height 94
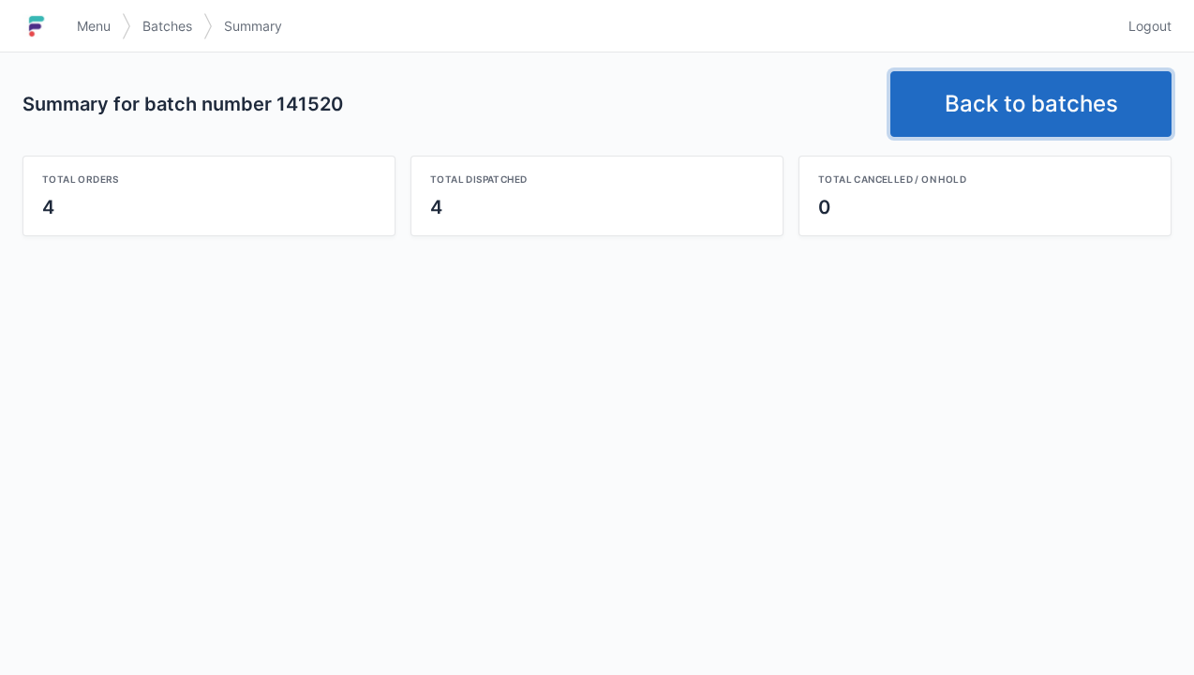
click at [1005, 112] on link "Back to batches" at bounding box center [1030, 104] width 281 height 66
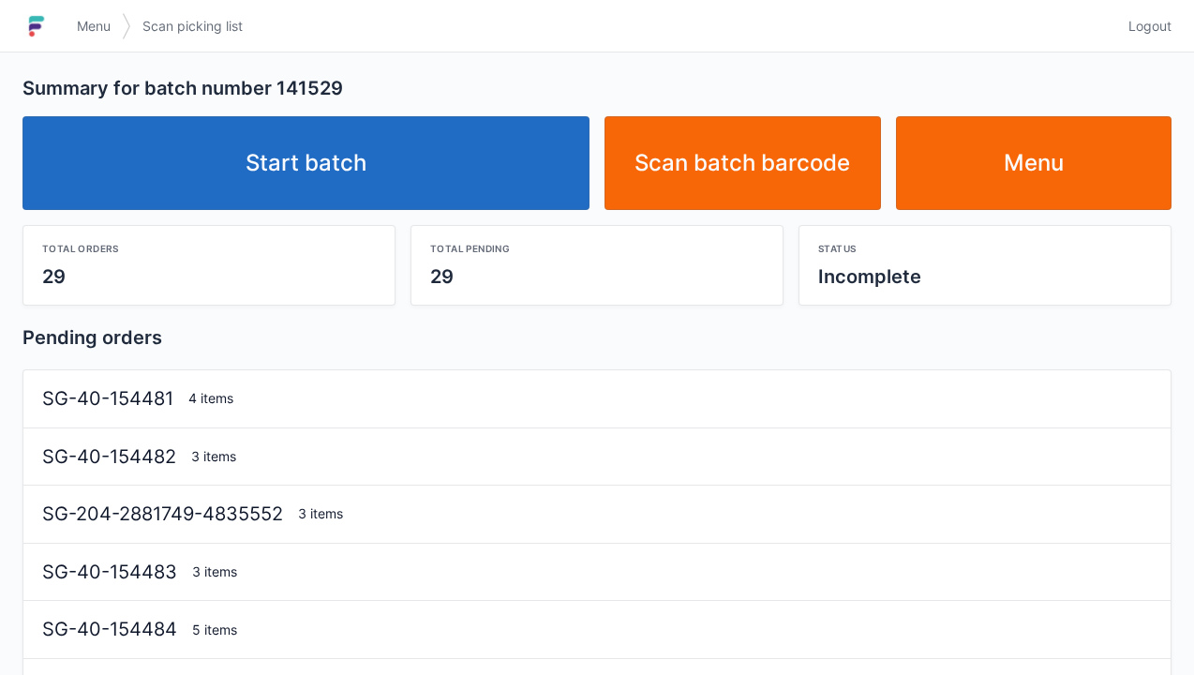
click at [362, 169] on link "Start batch" at bounding box center [305, 163] width 567 height 94
